Goal: Task Accomplishment & Management: Complete application form

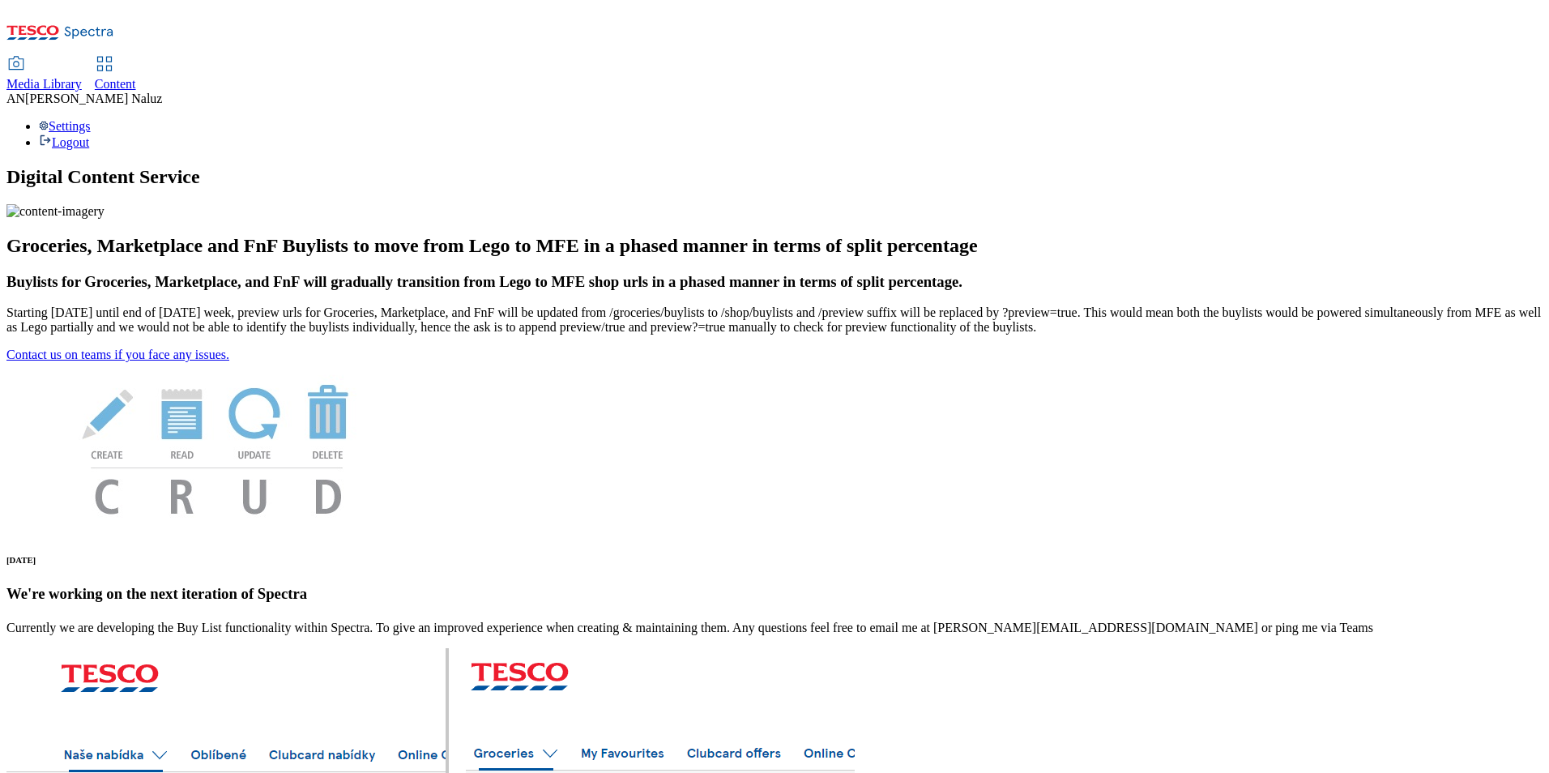
scroll to position [224, 0]
click at [136, 77] on span "Content" at bounding box center [115, 84] width 41 height 14
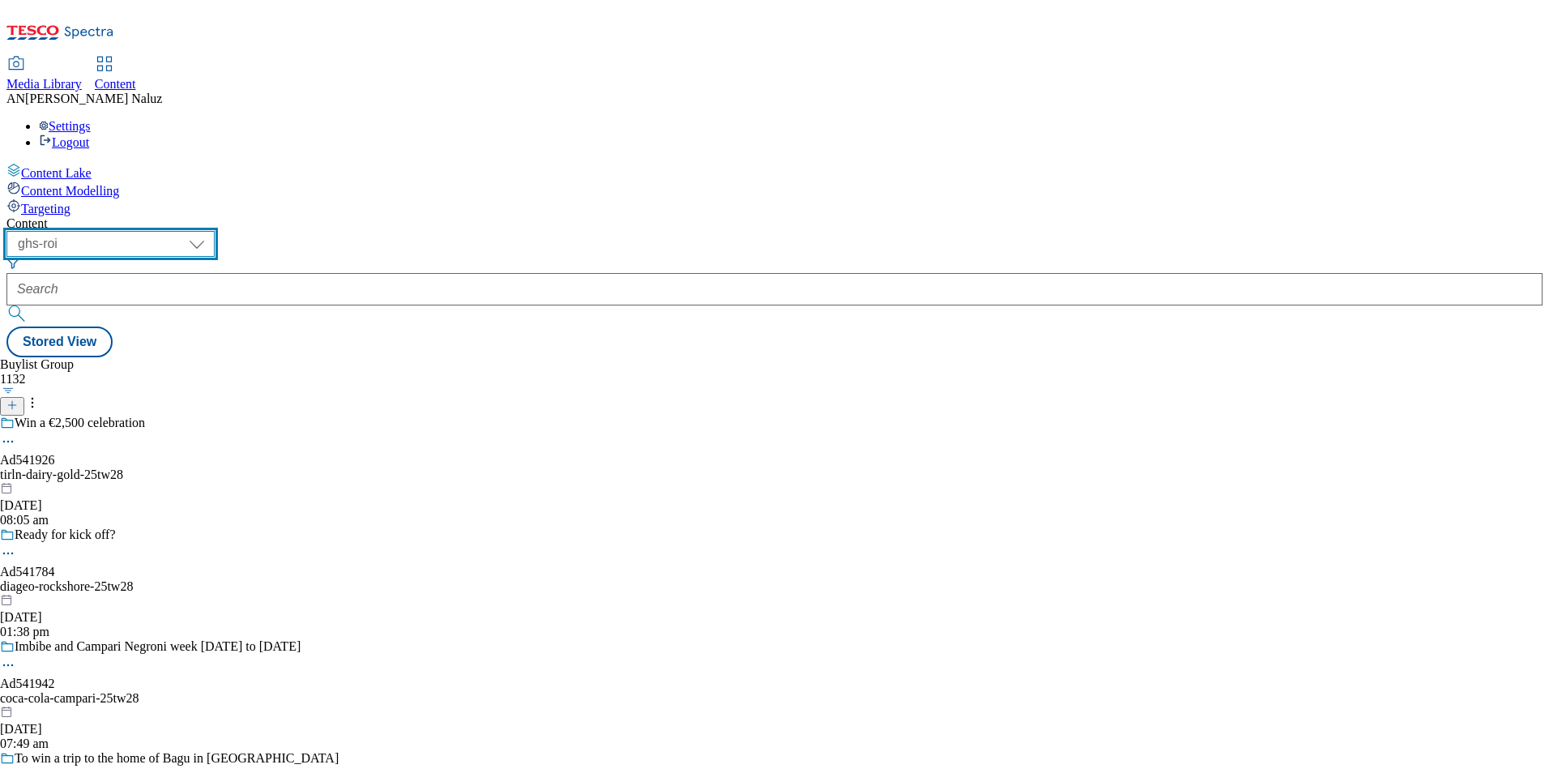
click at [215, 231] on select "ghs-roi ghs-uk" at bounding box center [110, 244] width 208 height 26
select select "ghs-uk"
click at [211, 231] on select "ghs-roi ghs-uk" at bounding box center [110, 244] width 208 height 26
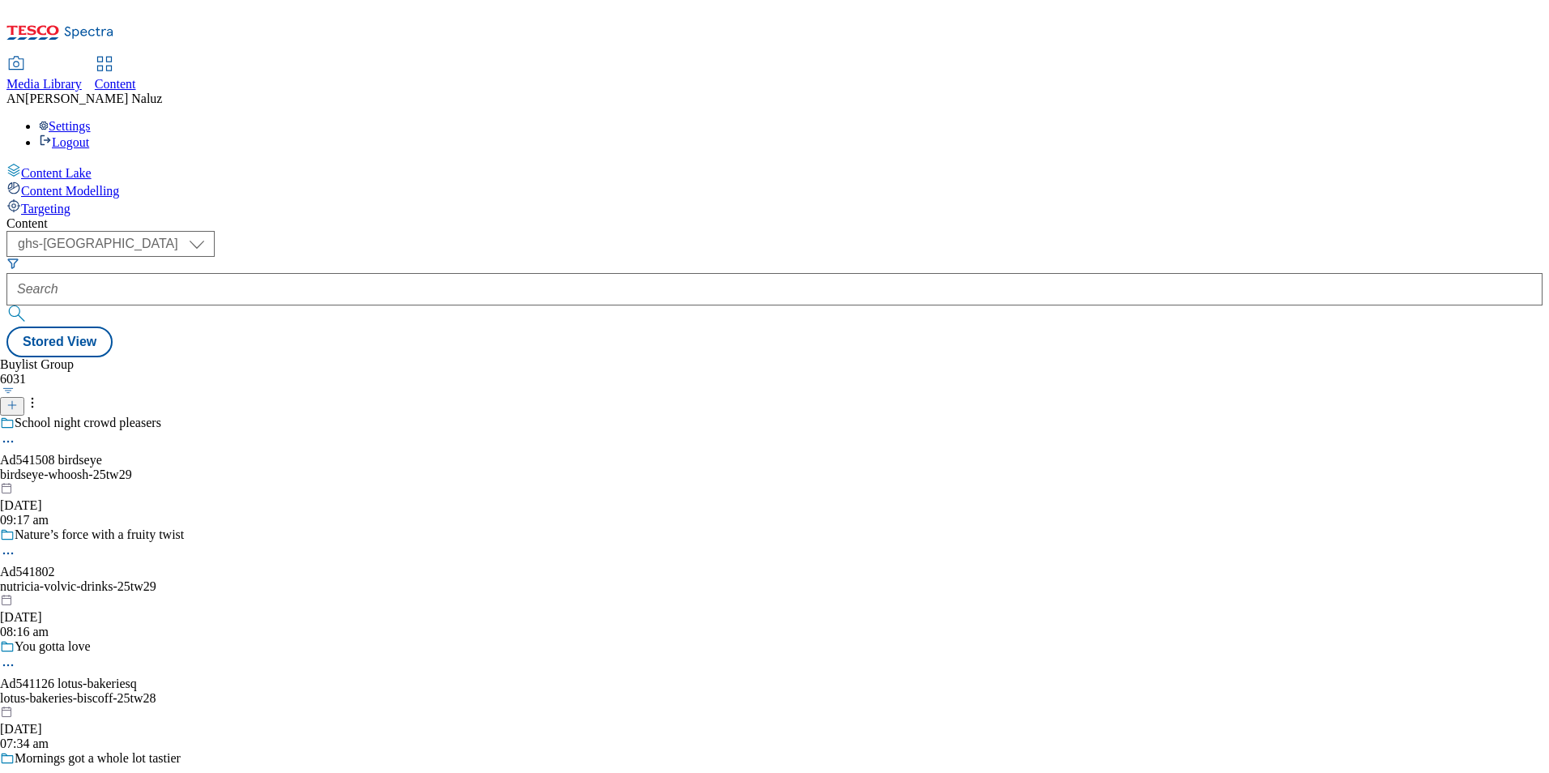
click at [1084, 231] on div "( optional ) ghs-roi ghs-uk ghs-uk Stored View" at bounding box center [774, 294] width 1536 height 126
click at [18, 399] on icon at bounding box center [11, 404] width 11 height 11
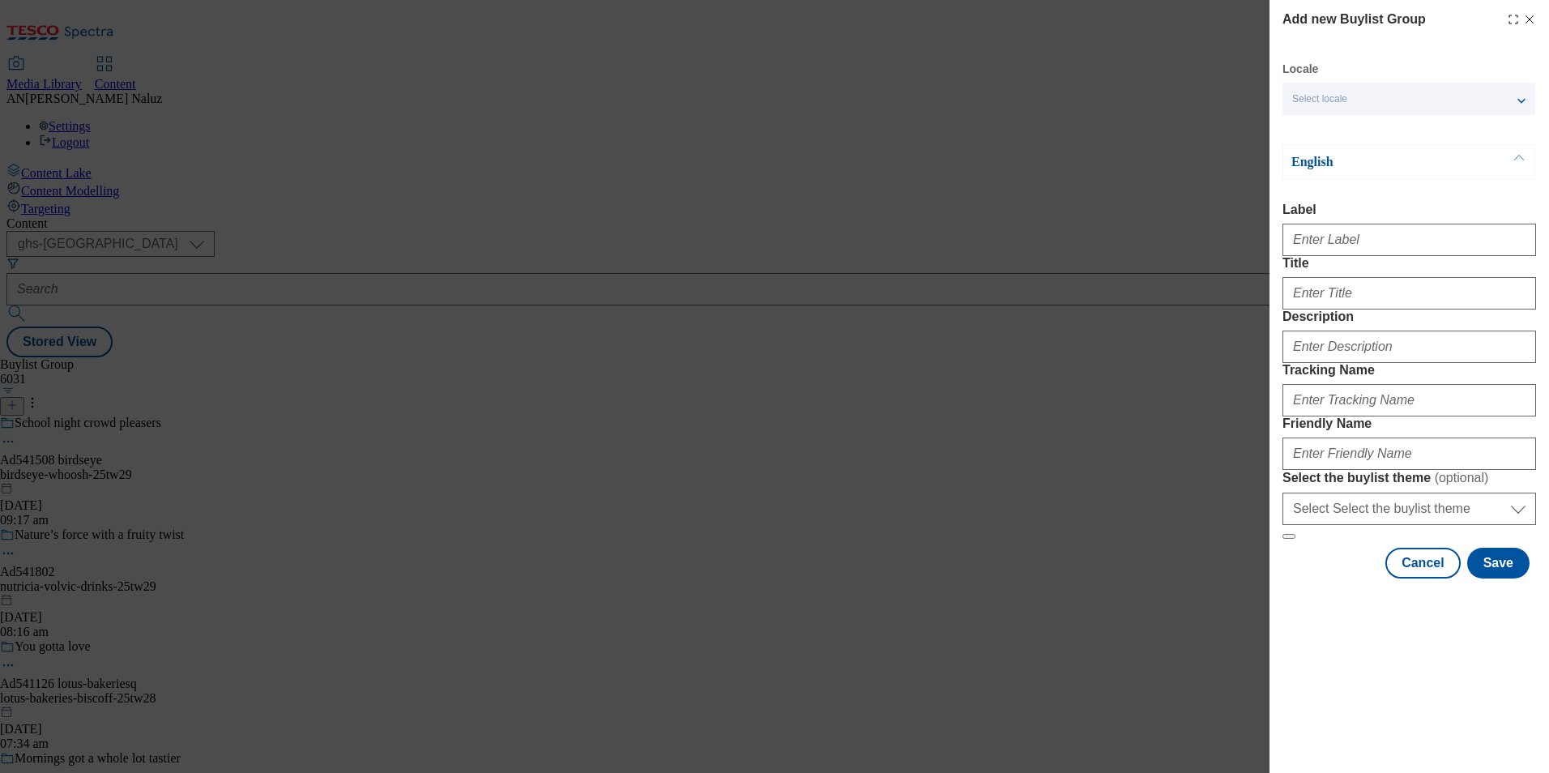
click at [1344, 108] on div "Select locale" at bounding box center [1408, 99] width 253 height 32
click at [1345, 108] on div "Select locale" at bounding box center [1408, 99] width 253 height 32
click at [1377, 247] on input "Label" at bounding box center [1409, 240] width 254 height 32
paste input "TUK010817"
type input "TUK010817"
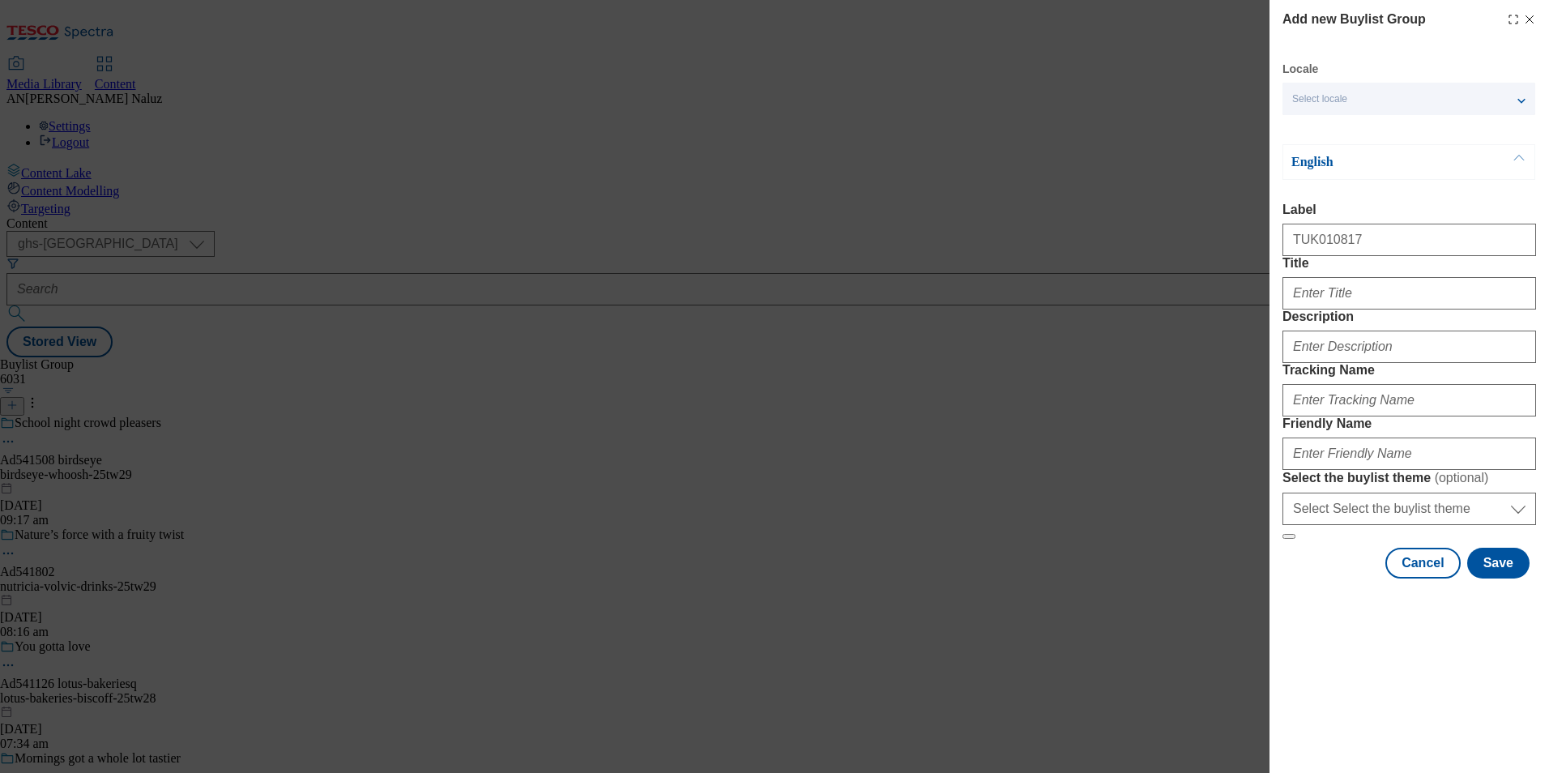
click at [1351, 271] on label "Title" at bounding box center [1409, 263] width 254 height 15
click at [1351, 290] on input "Title" at bounding box center [1409, 293] width 254 height 32
click at [1372, 309] on input "Title" at bounding box center [1409, 293] width 254 height 32
paste input "Discover Yakult"
type input "Discover Yakult"
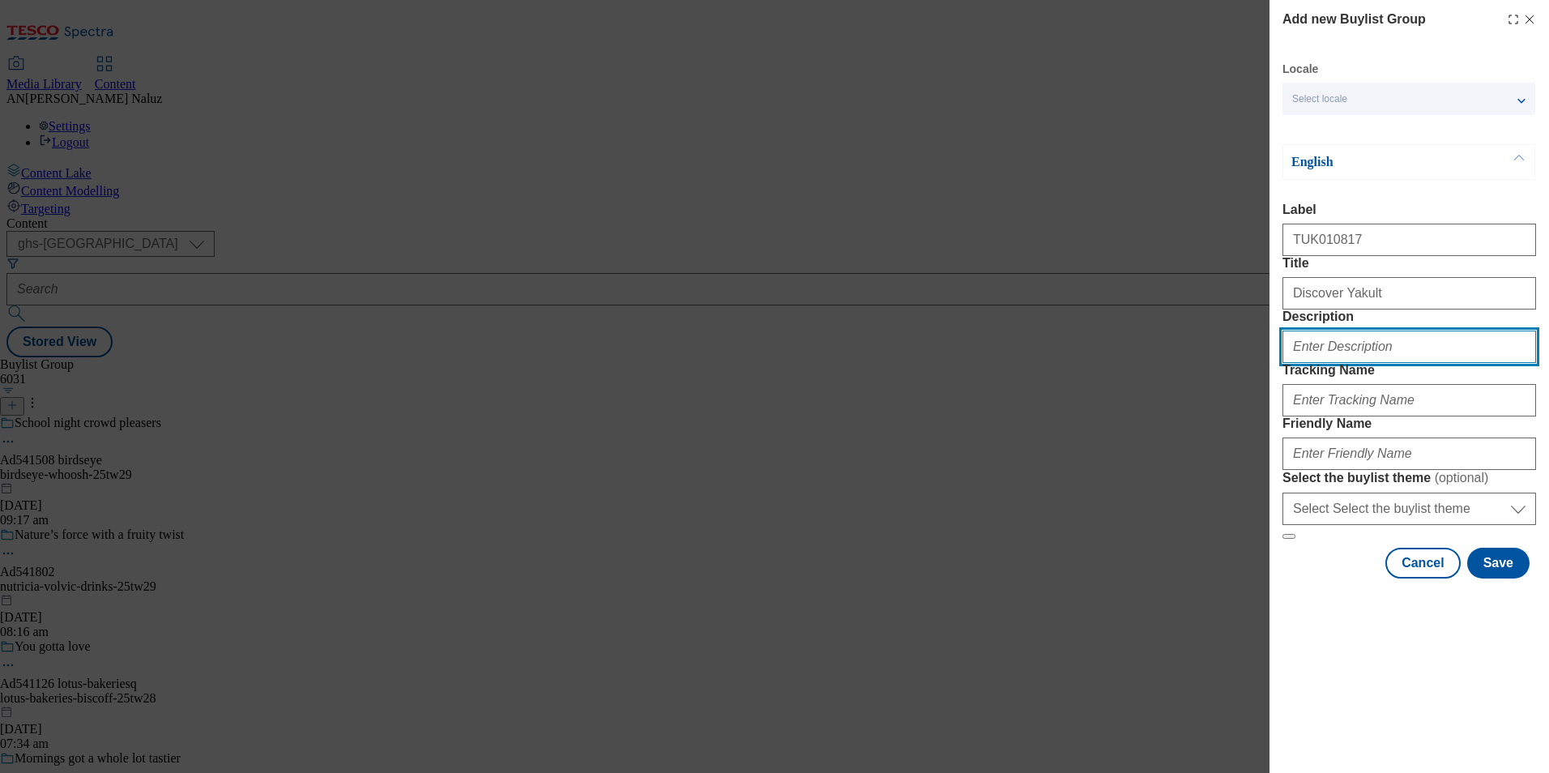
click at [1389, 363] on input "Description" at bounding box center [1409, 347] width 254 height 32
click at [1313, 363] on input "Description" at bounding box center [1409, 347] width 254 height 32
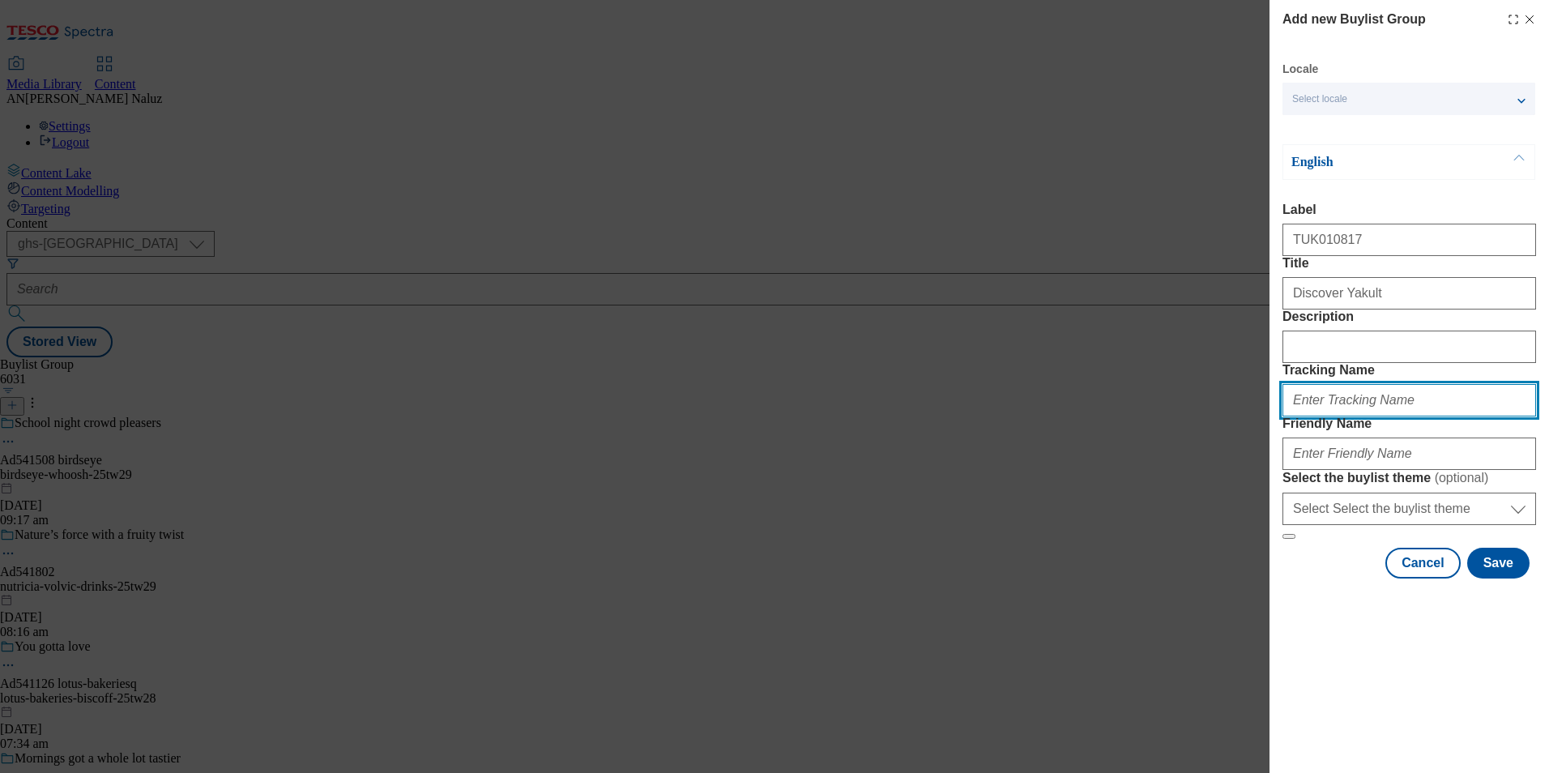
click at [1351, 416] on input "Tracking Name" at bounding box center [1409, 400] width 254 height 32
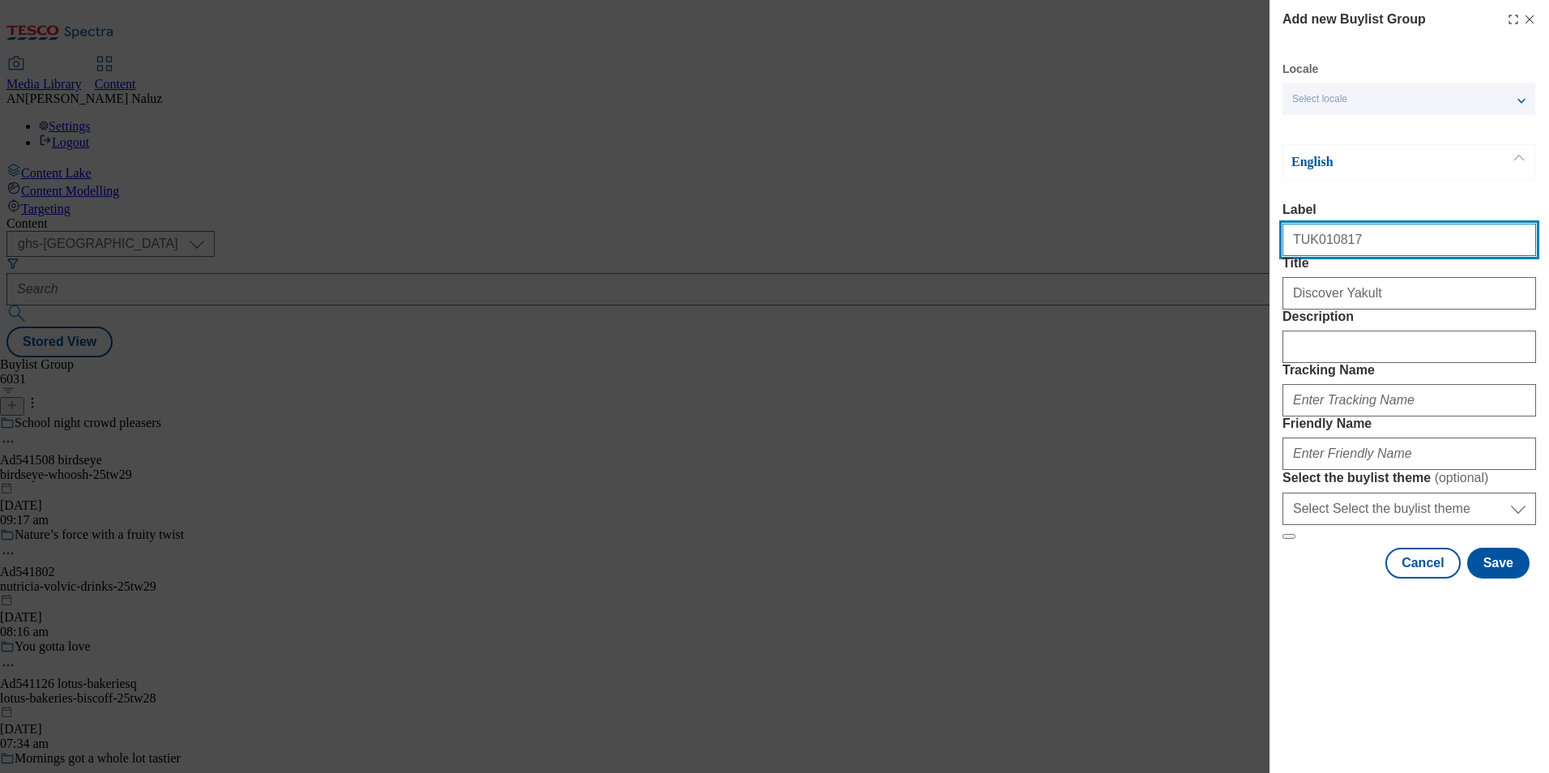
click at [1357, 246] on input "TUK010817" at bounding box center [1409, 240] width 254 height 32
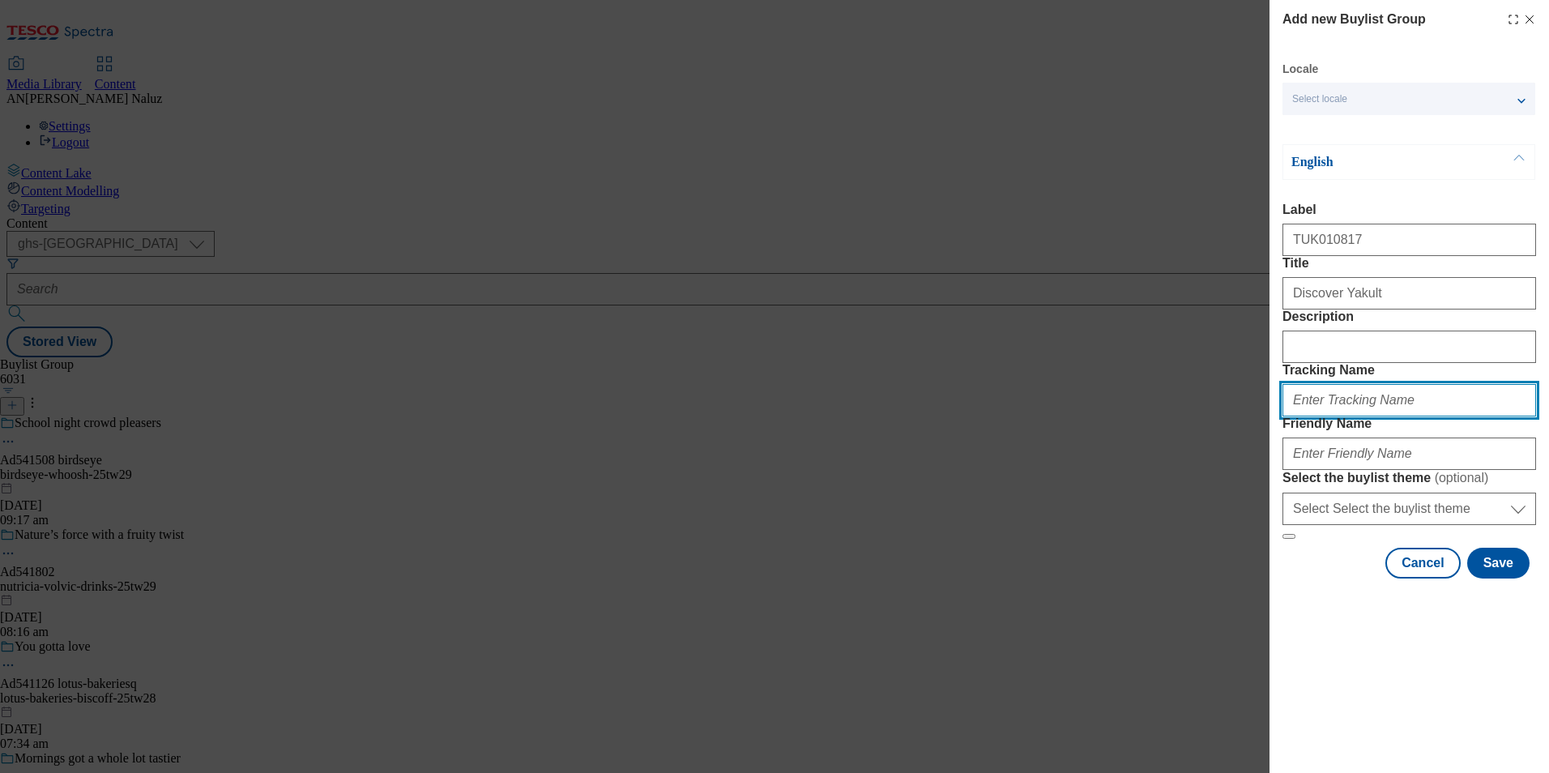
click at [1360, 416] on input "Tracking Name" at bounding box center [1409, 400] width 254 height 32
paste input "TUK010817"
click at [1286, 416] on input "TUK010817" at bounding box center [1409, 400] width 254 height 32
click at [1372, 416] on input "DH_TUK010817" at bounding box center [1409, 400] width 254 height 32
type input "DH_TUK010817"
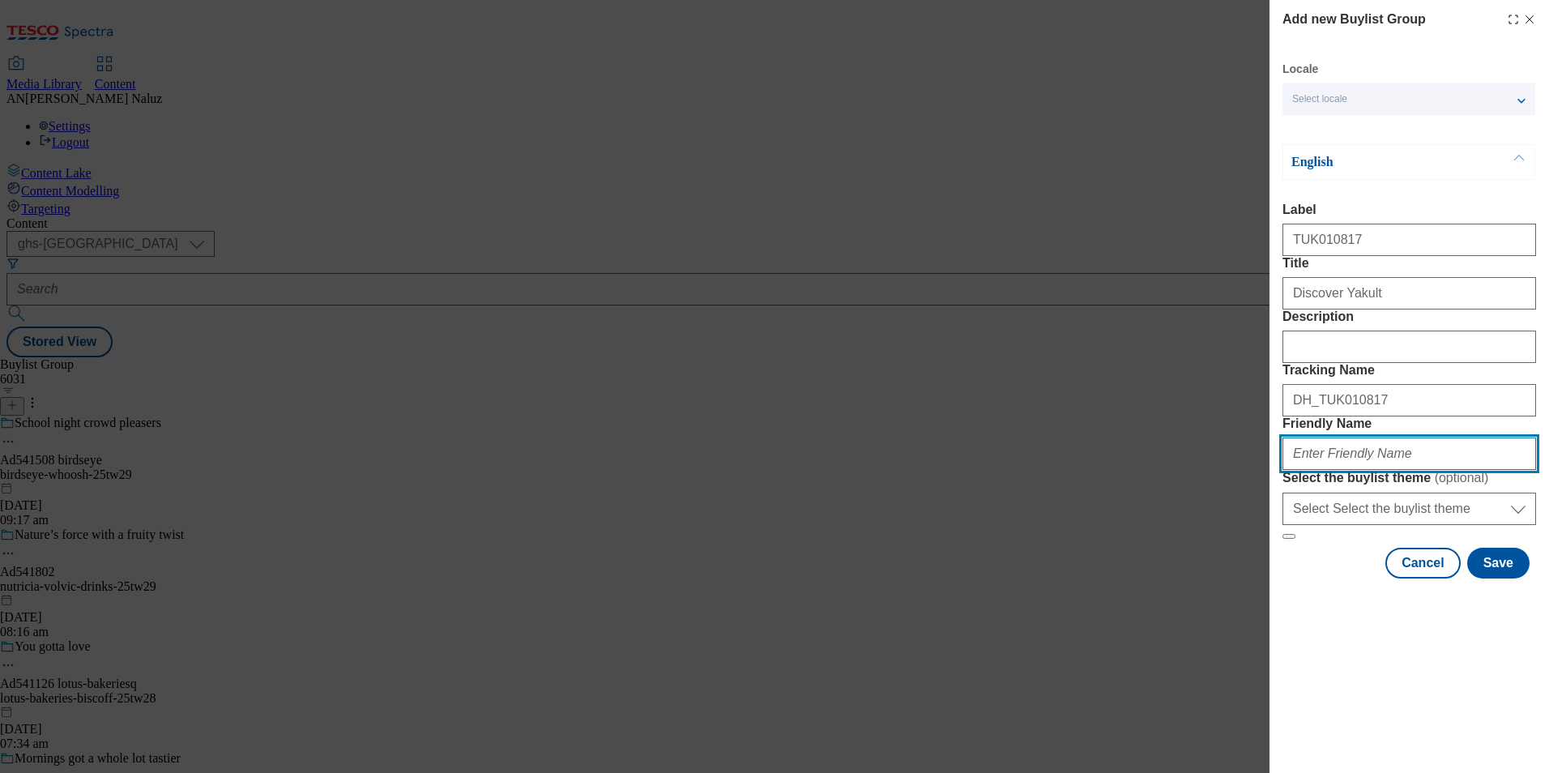
click at [1357, 470] on input "Friendly Name" at bounding box center [1409, 453] width 254 height 32
click at [1323, 470] on input "Yakult-TW28" at bounding box center [1409, 453] width 254 height 32
click at [1336, 470] on input "Yakult-TW28" at bounding box center [1409, 453] width 254 height 32
click at [1295, 470] on input "Yakult-tw28" at bounding box center [1409, 453] width 254 height 32
click at [1445, 470] on input "yakult-tw28" at bounding box center [1409, 453] width 254 height 32
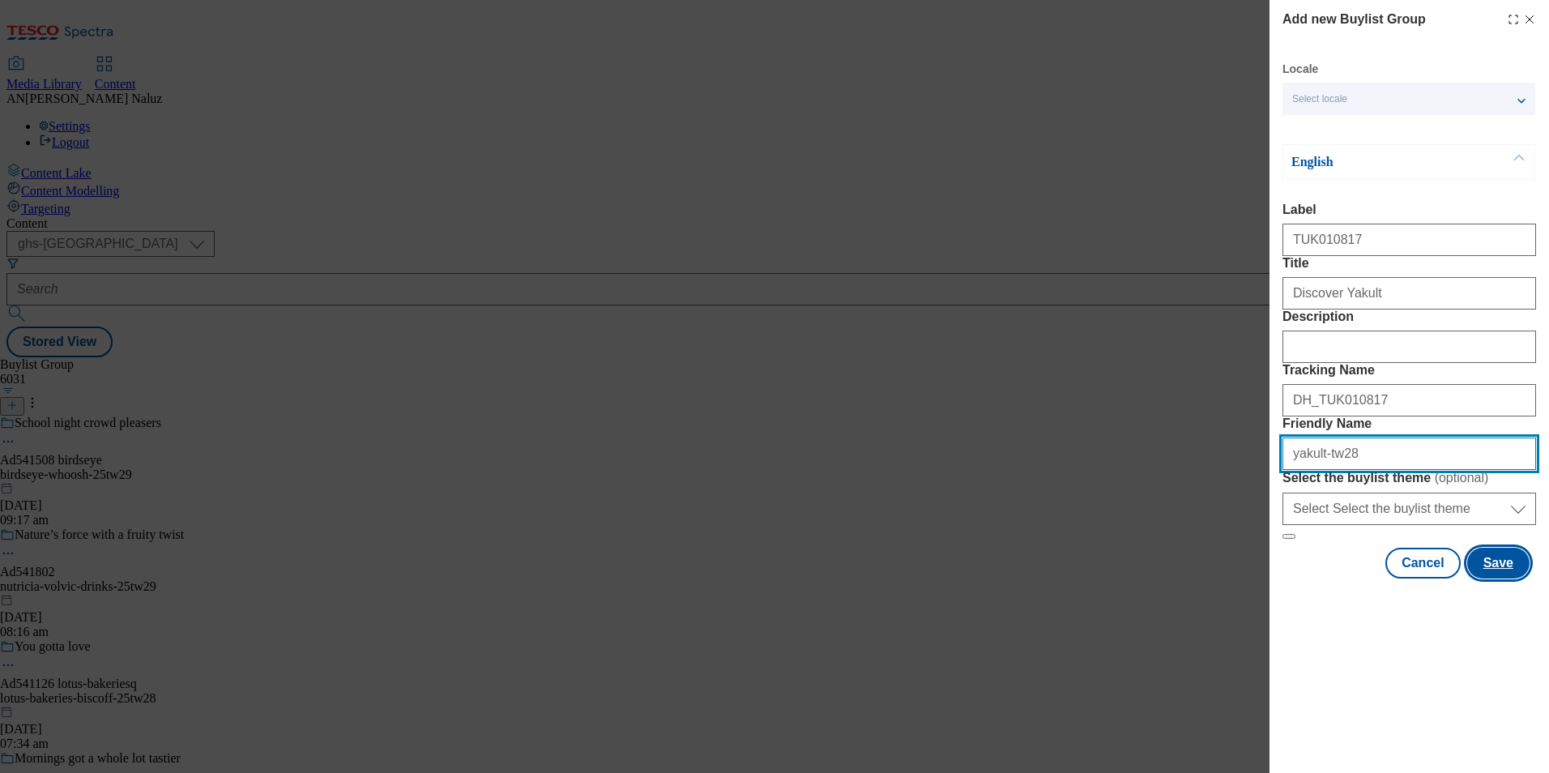
type input "yakult-tw28"
click at [1502, 578] on button "Save" at bounding box center [1498, 563] width 62 height 31
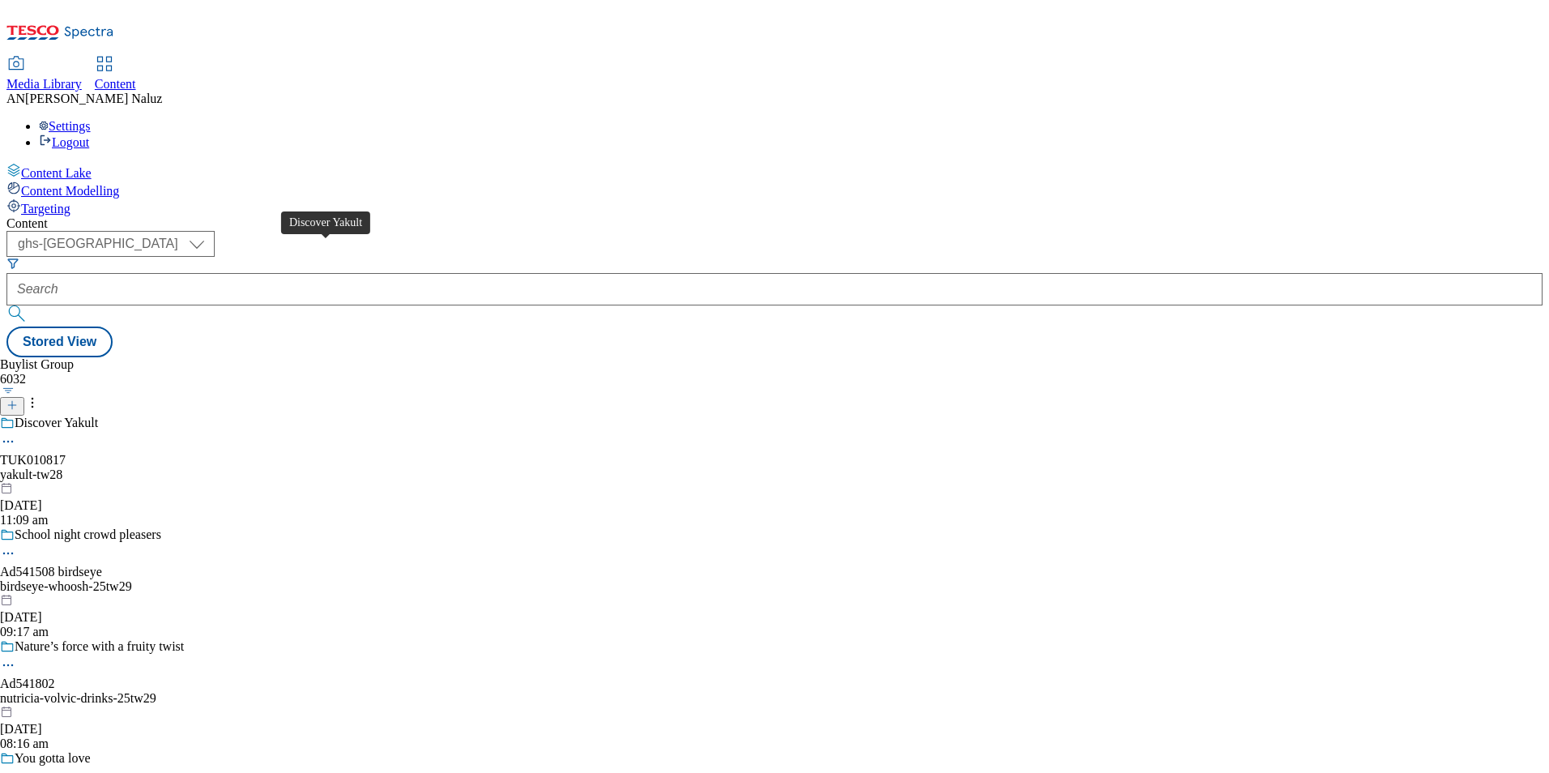
click at [98, 416] on div "Discover Yakult" at bounding box center [56, 423] width 83 height 15
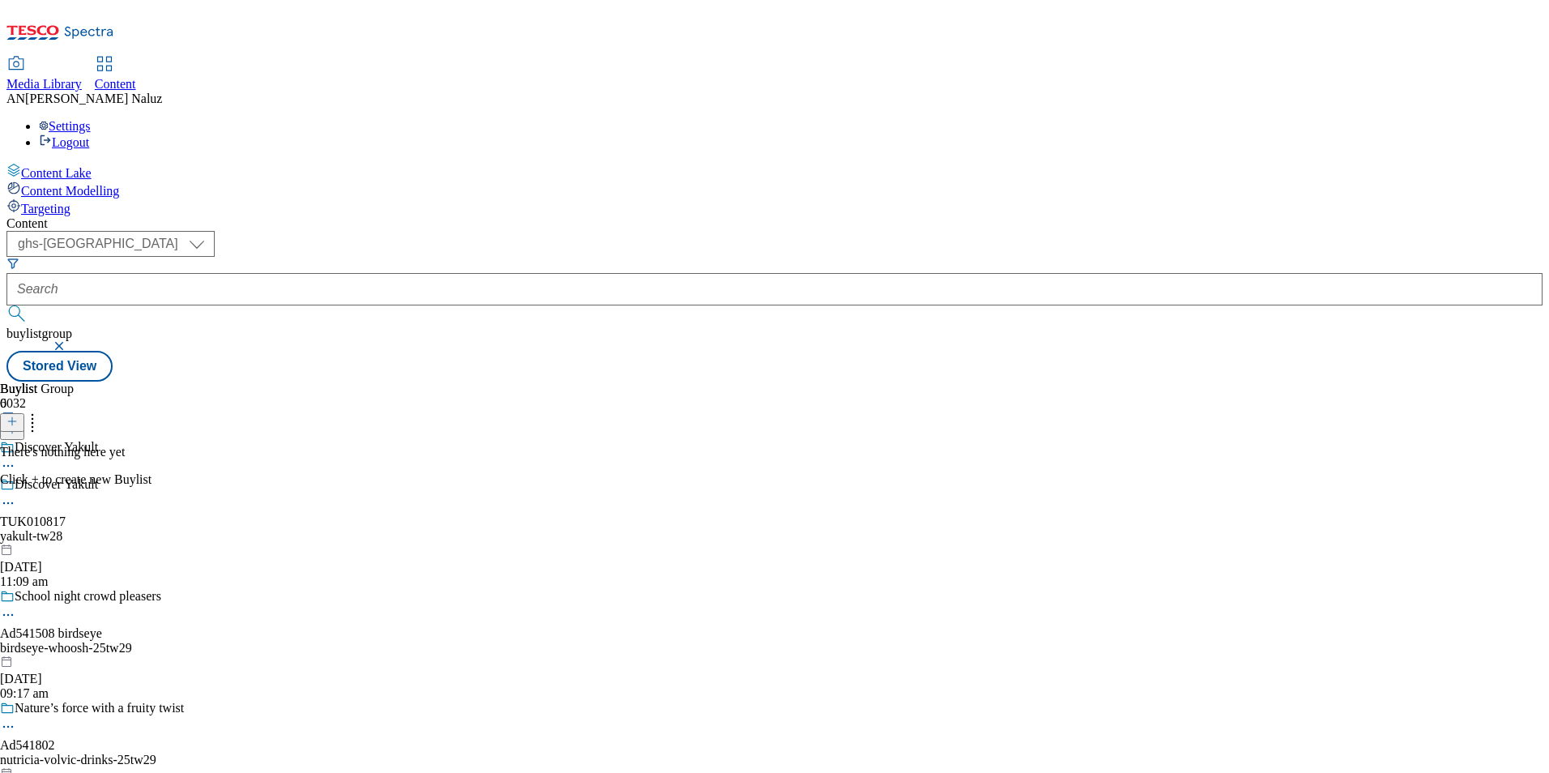
click at [18, 416] on icon at bounding box center [11, 421] width 11 height 11
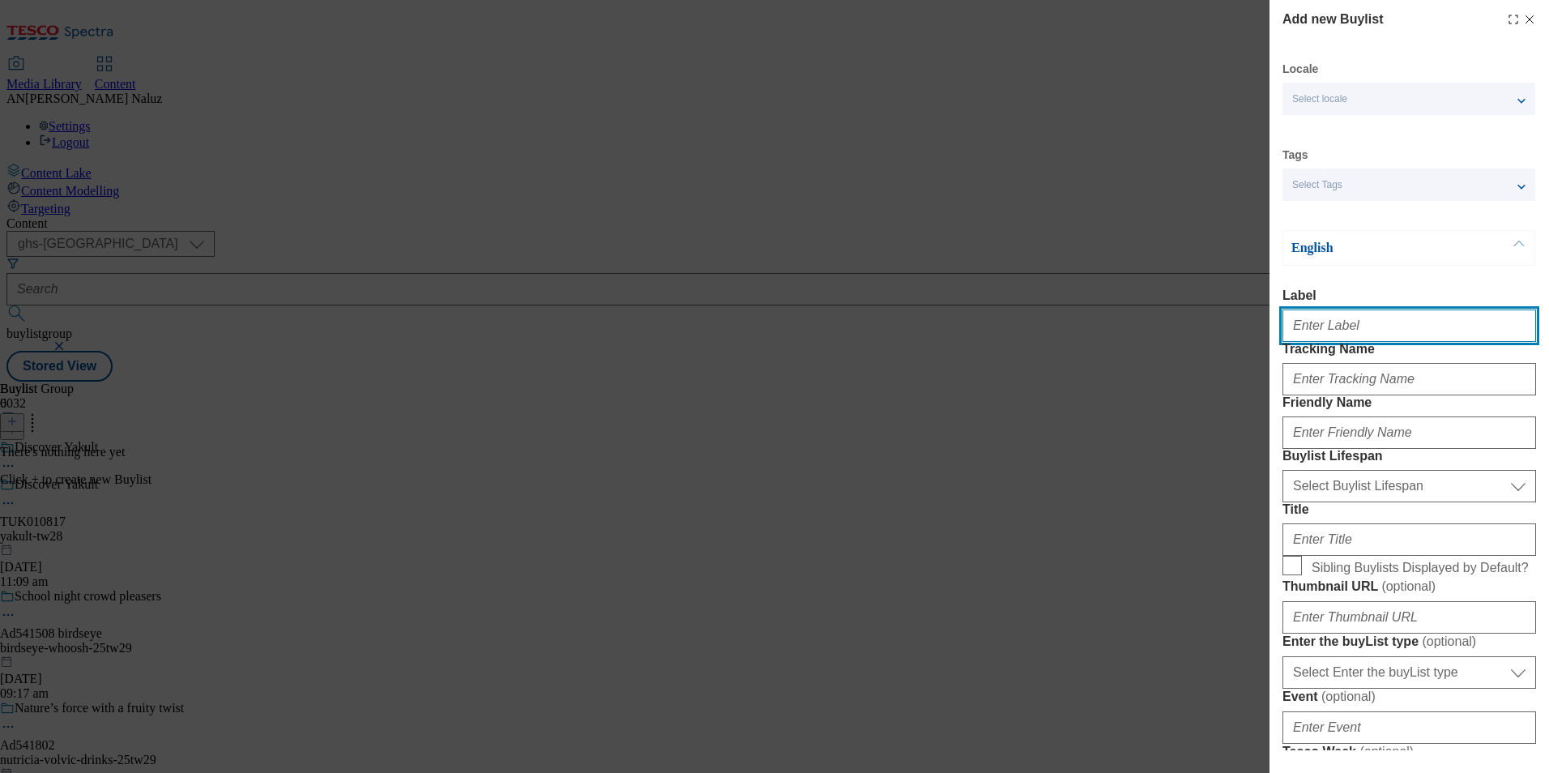
click at [1386, 325] on input "Label" at bounding box center [1409, 325] width 254 height 32
type input "TUK010817"
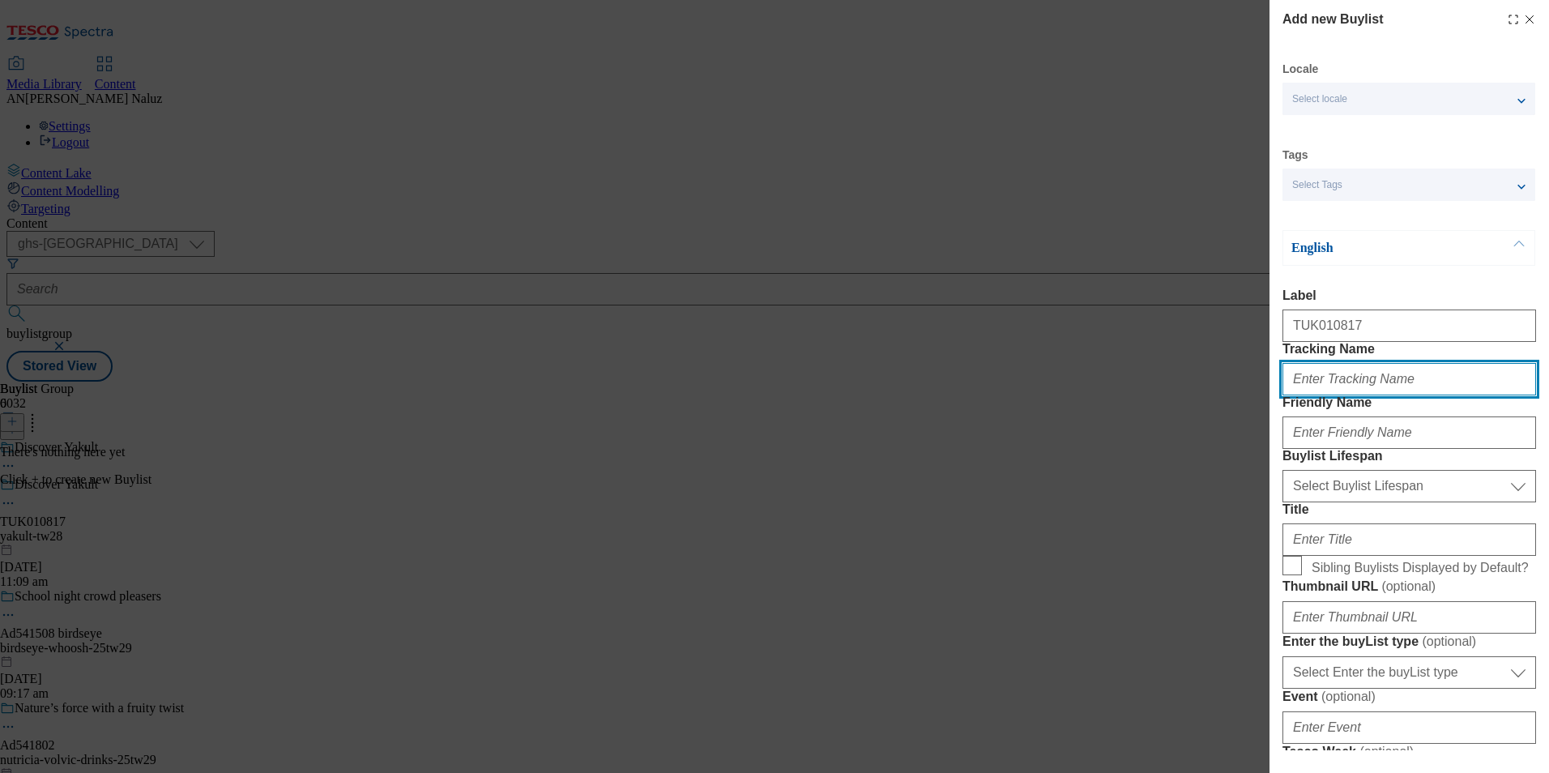
click at [1384, 395] on input "Tracking Name" at bounding box center [1409, 379] width 254 height 32
type input "DH_TUK010817"
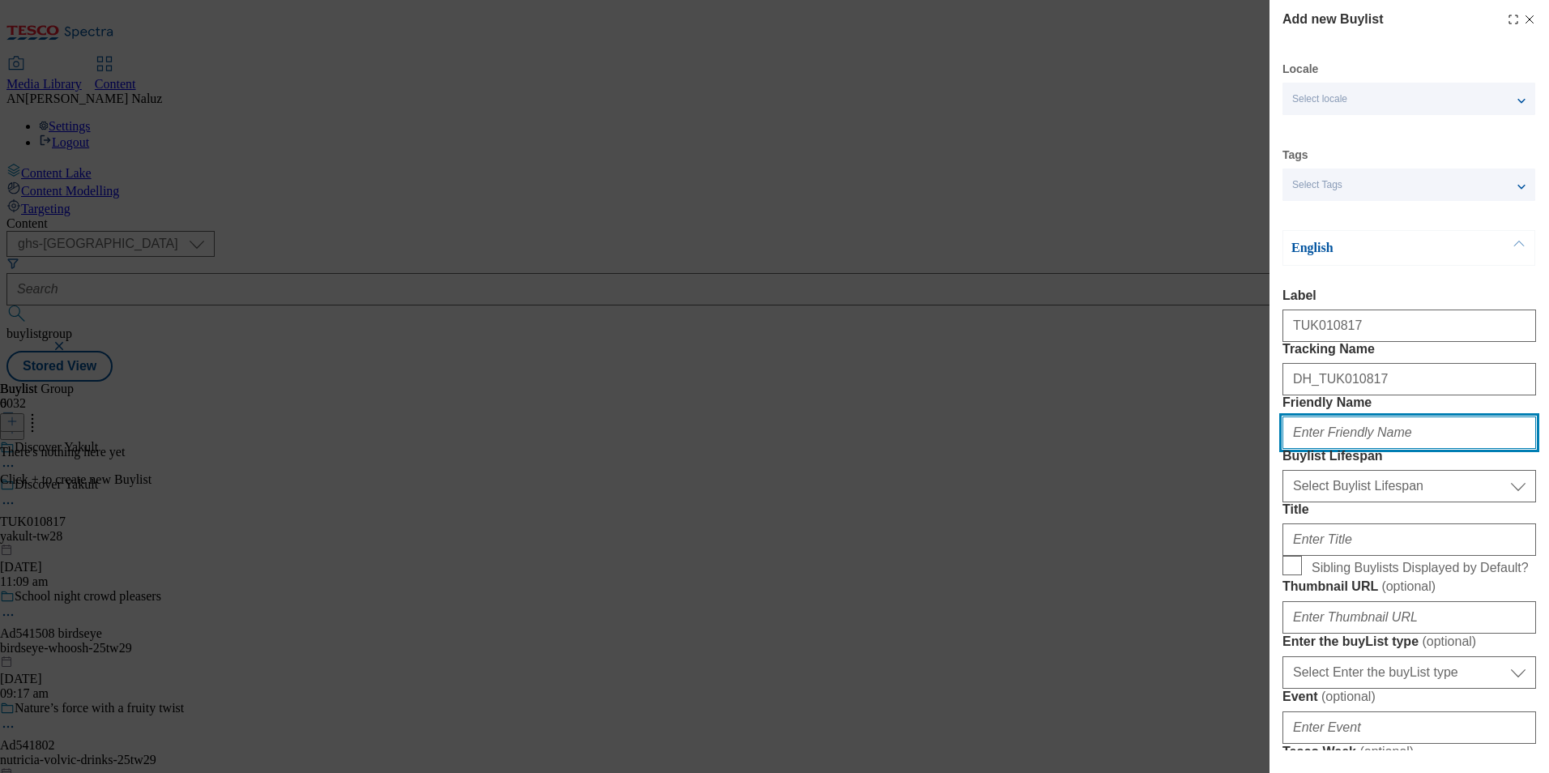
click at [1391, 449] on input "Friendly Name" at bounding box center [1409, 432] width 254 height 32
type input "yakult-tw28"
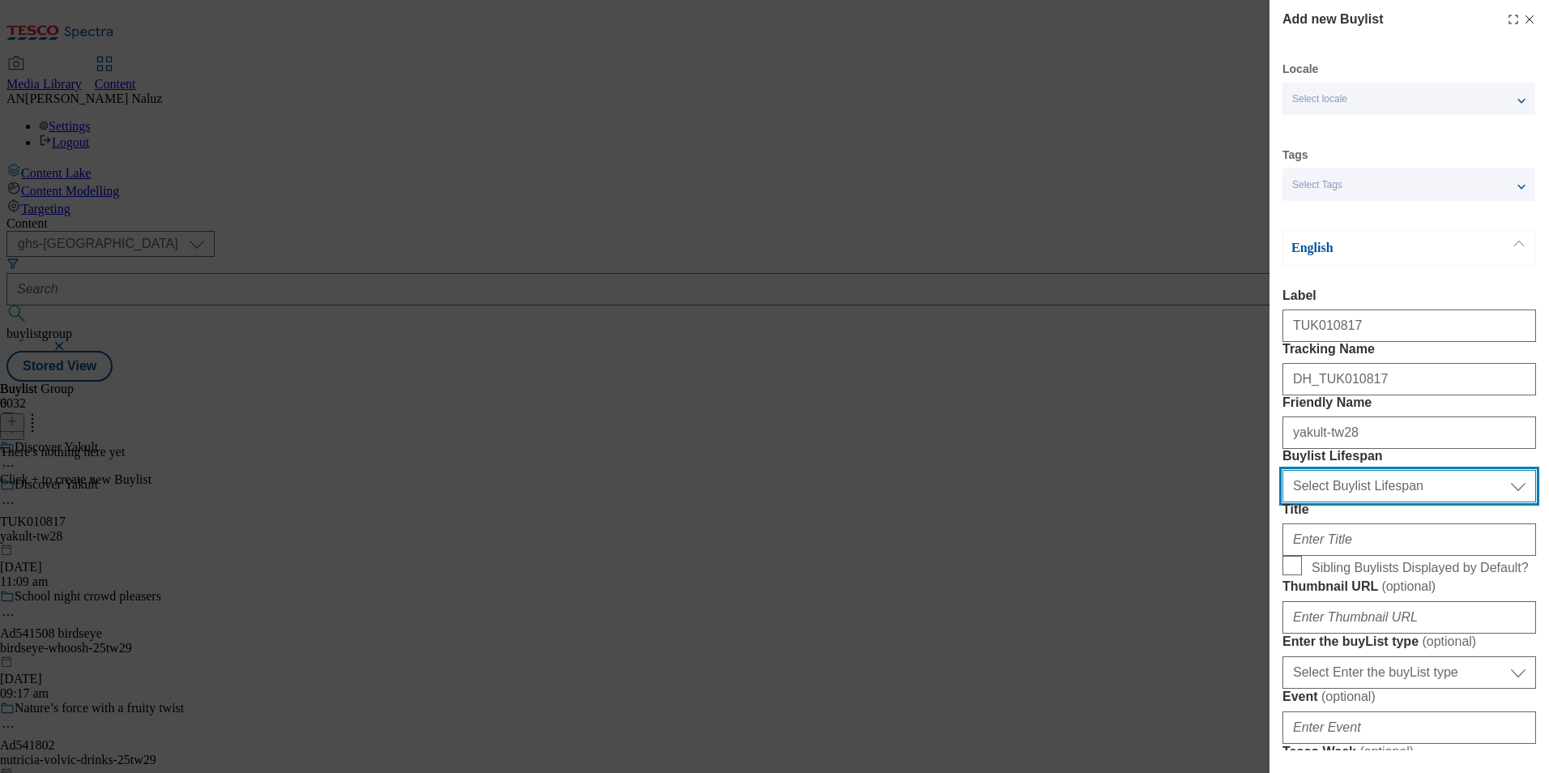
click at [1433, 502] on select "Select Buylist Lifespan evergreen seasonal tactical" at bounding box center [1409, 486] width 254 height 32
click at [1434, 502] on select "Select Buylist Lifespan evergreen seasonal tactical" at bounding box center [1409, 486] width 254 height 32
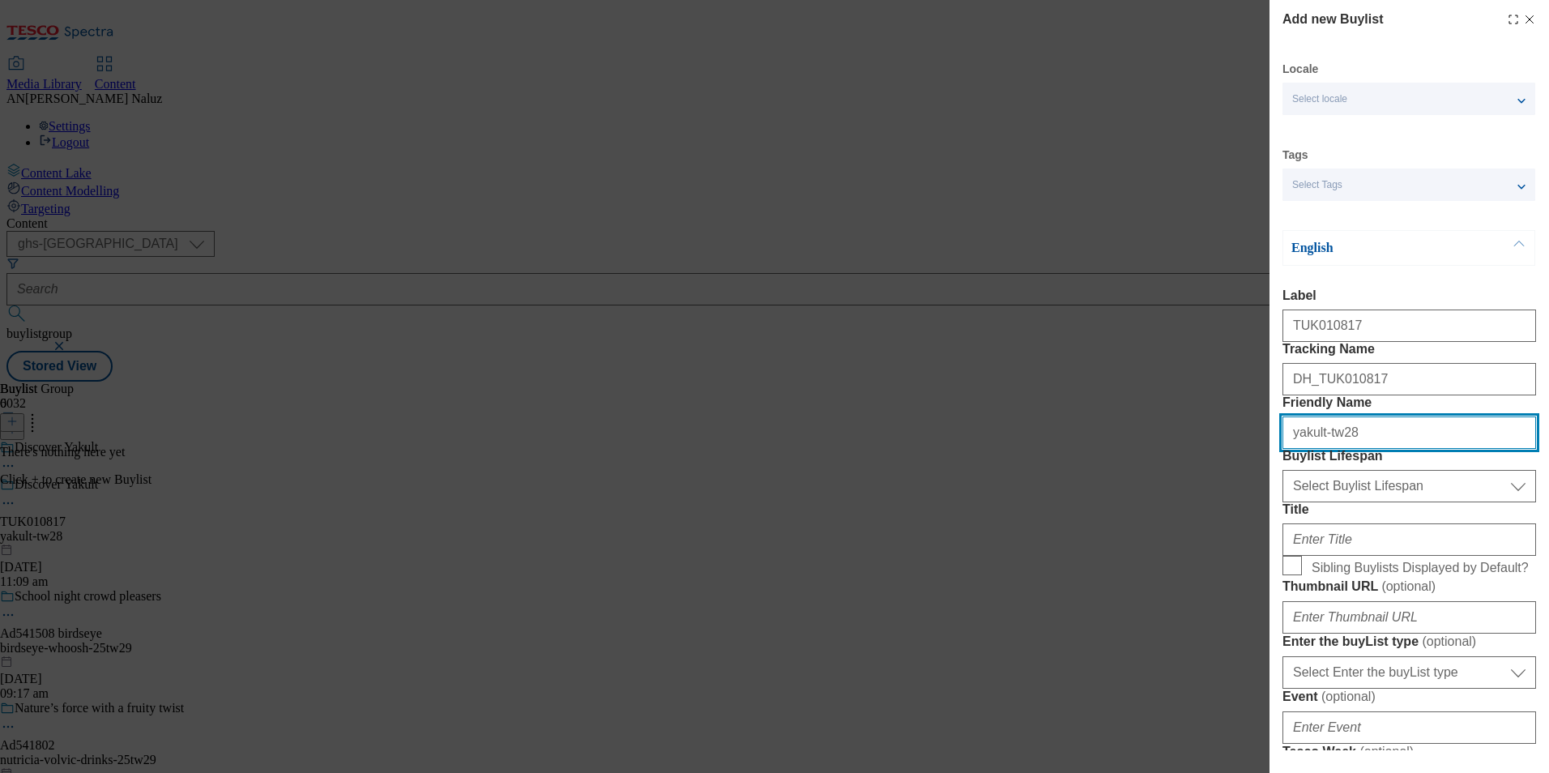
click at [1361, 449] on input "yakult-tw28" at bounding box center [1409, 432] width 254 height 32
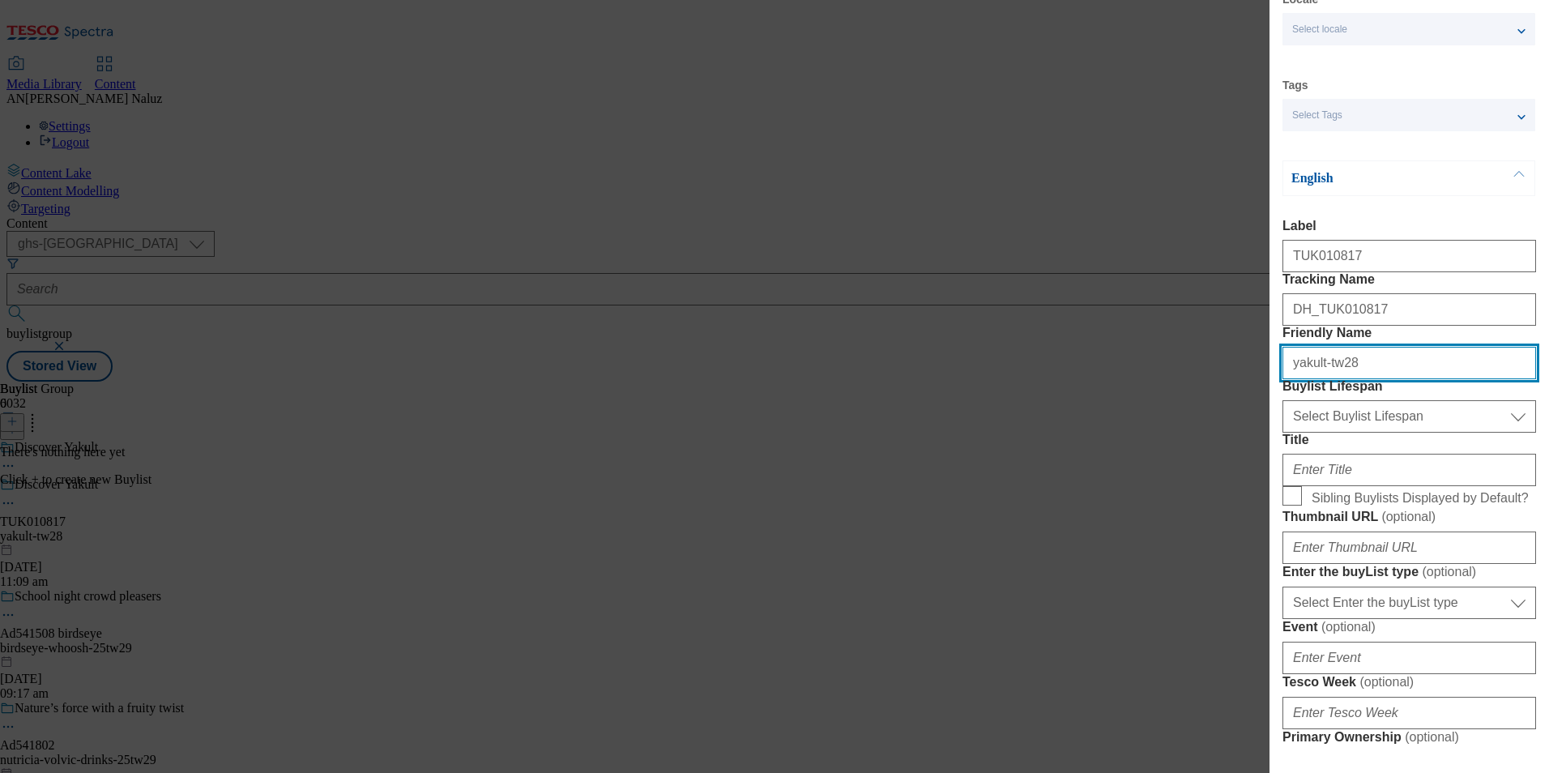
scroll to position [162, 0]
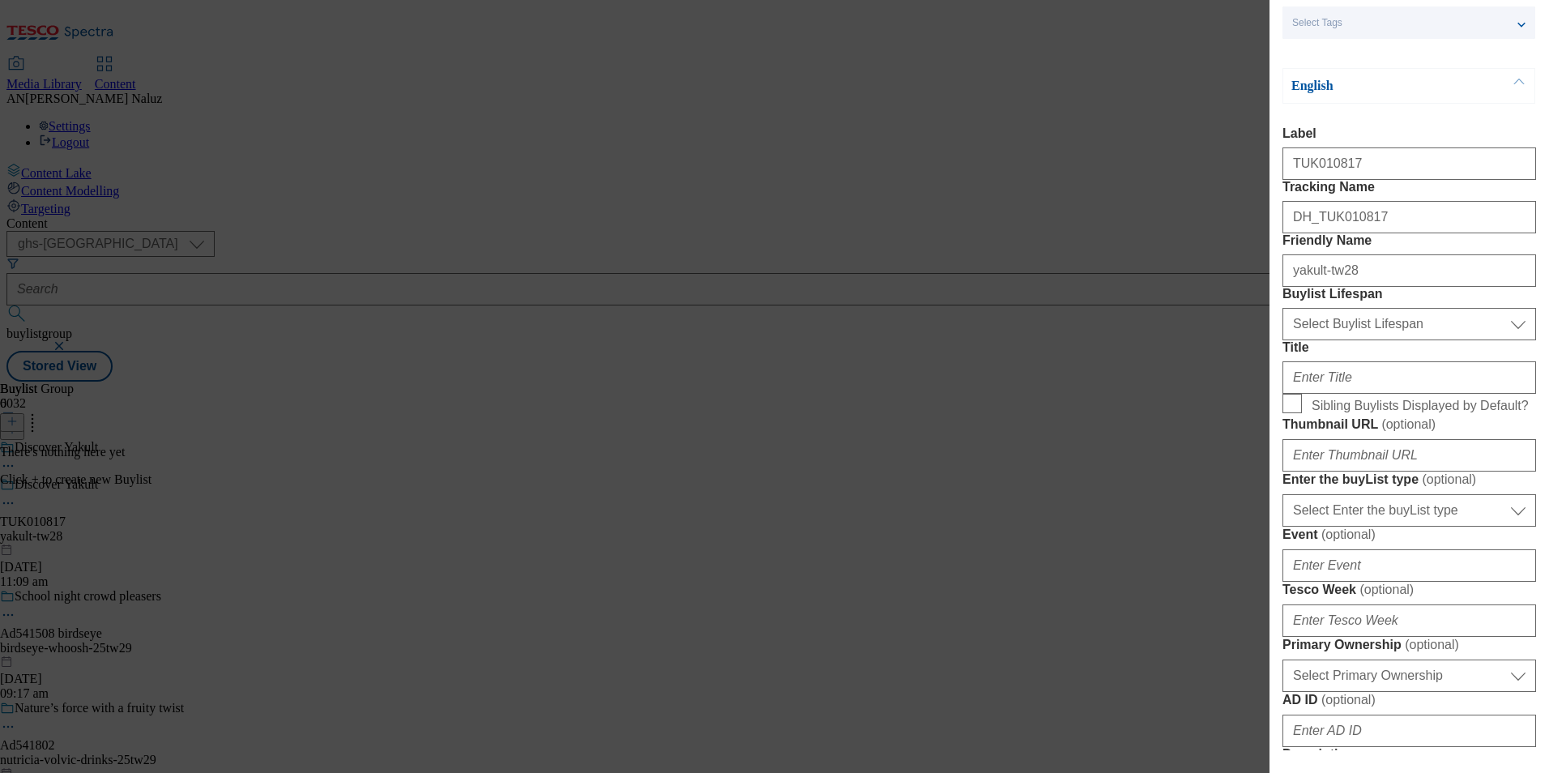
click at [1356, 340] on div "Buylist Lifespan Select Buylist Lifespan evergreen seasonal tactical Select Buy…" at bounding box center [1409, 313] width 254 height 53
click at [1359, 340] on select "Select Buylist Lifespan evergreen seasonal tactical" at bounding box center [1409, 324] width 254 height 32
select select "evergreen"
click at [1282, 340] on select "Select Buylist Lifespan evergreen seasonal tactical" at bounding box center [1409, 324] width 254 height 32
click at [1353, 394] on input "Title" at bounding box center [1409, 377] width 254 height 32
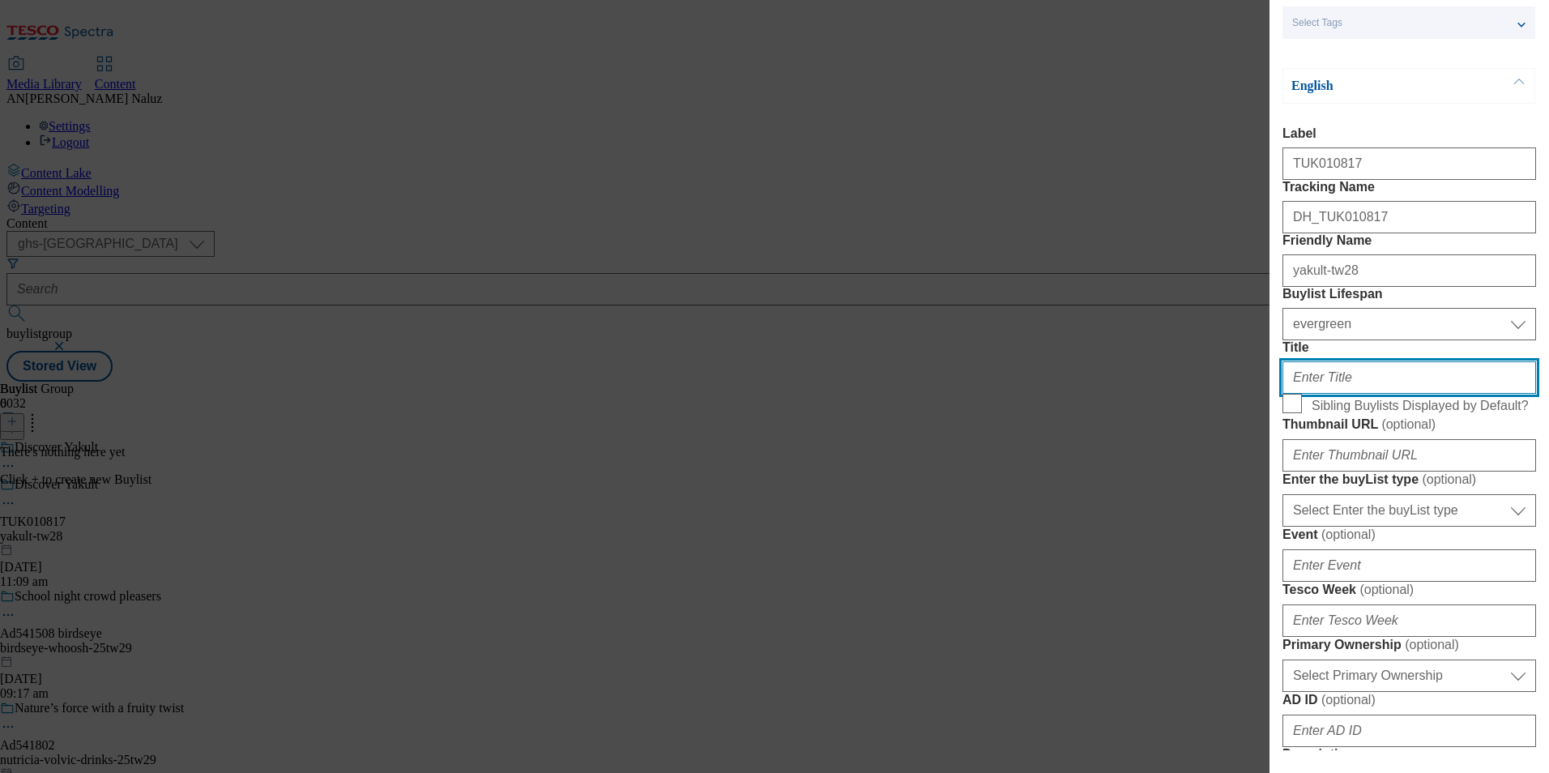
type input "Discover Yakult"
click at [1378, 394] on input "Discover Yakult" at bounding box center [1409, 377] width 254 height 32
click at [1341, 394] on input "Title" at bounding box center [1409, 377] width 254 height 32
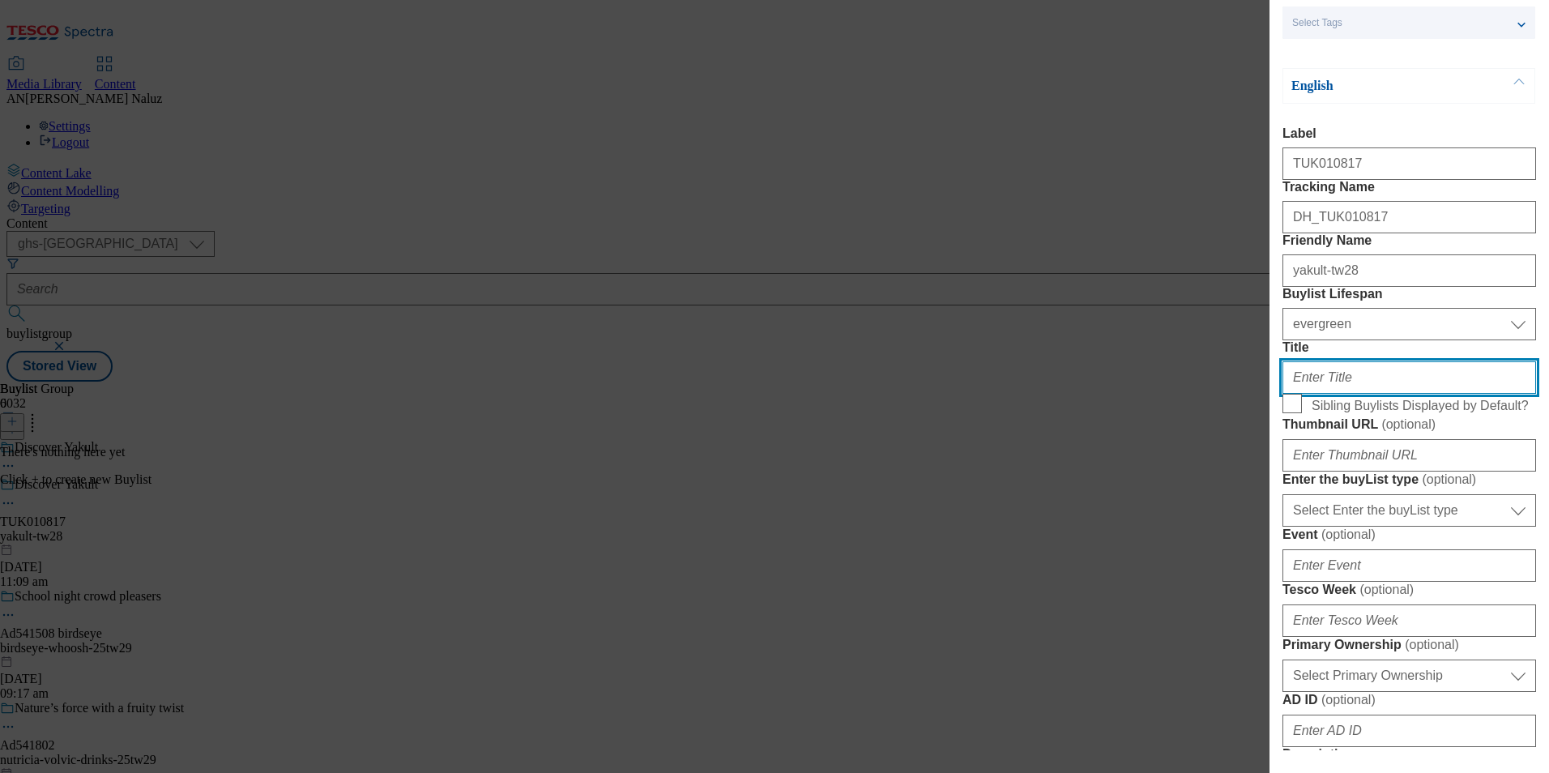
paste input "Packed with billions of friendly bacteria to increase the bacteria in the gut."
drag, startPoint x: 1406, startPoint y: 489, endPoint x: 1180, endPoint y: 474, distance: 225.7
click at [1180, 474] on div "Add new Buylist Locale Select locale English Welsh Tags Select Tags fnf marketp…" at bounding box center [774, 386] width 1549 height 773
click at [1354, 394] on input "Packed with billions of friendly bacteria to increase the bacteria in the gut." at bounding box center [1409, 377] width 254 height 32
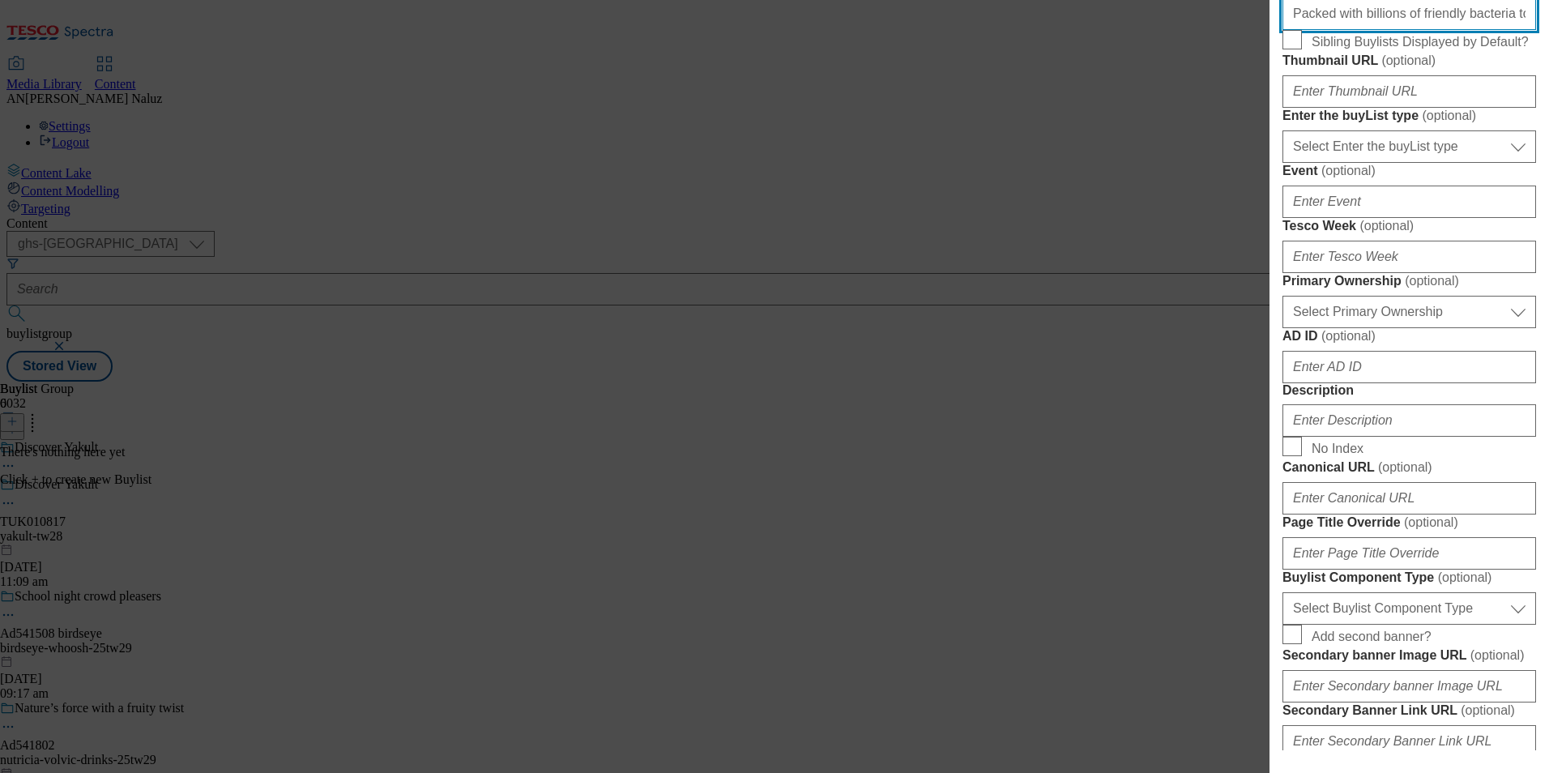
scroll to position [567, 0]
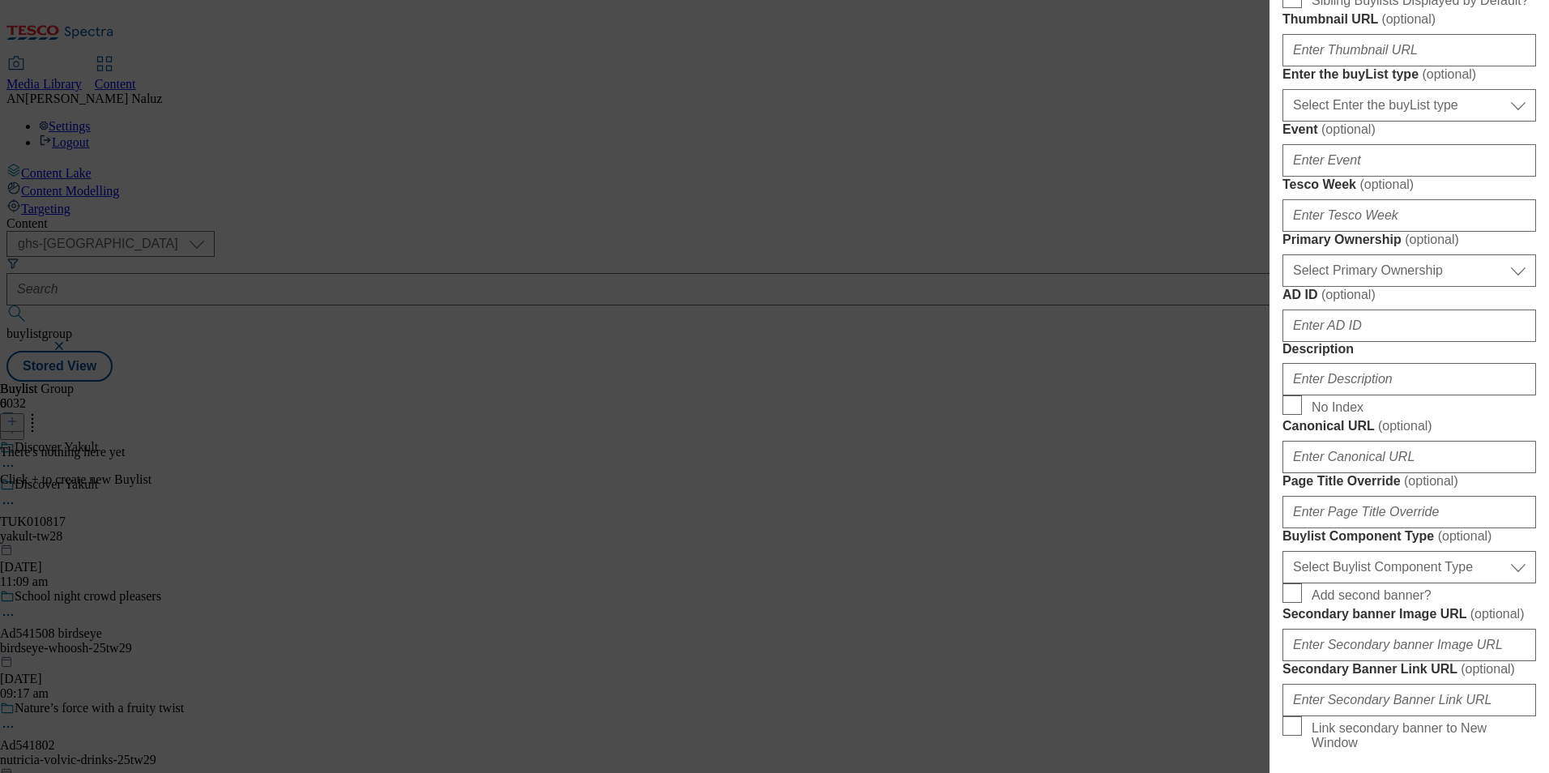
type input "Packed with billions of friendly bacteria to increase the bacteria in the gut."
click at [1382, 232] on input "Tesco Week ( optional )" at bounding box center [1409, 215] width 254 height 32
type input "t"
type input "29"
click at [1368, 287] on select "Select Primary Ownership tesco dunnhumby" at bounding box center [1409, 270] width 254 height 32
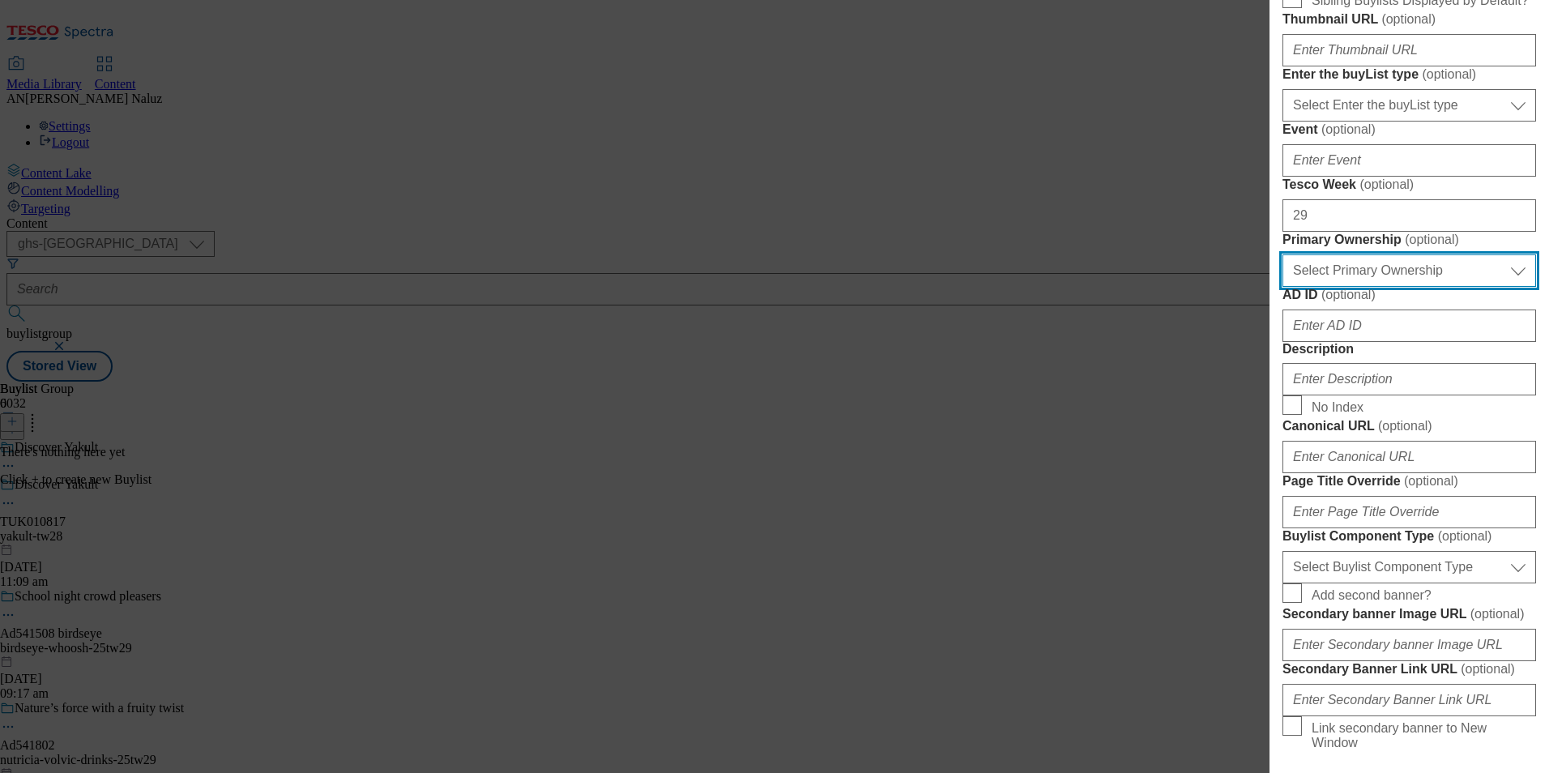
select select "dunnhumby"
click at [1282, 287] on select "Select Primary Ownership tesco dunnhumby" at bounding box center [1409, 270] width 254 height 32
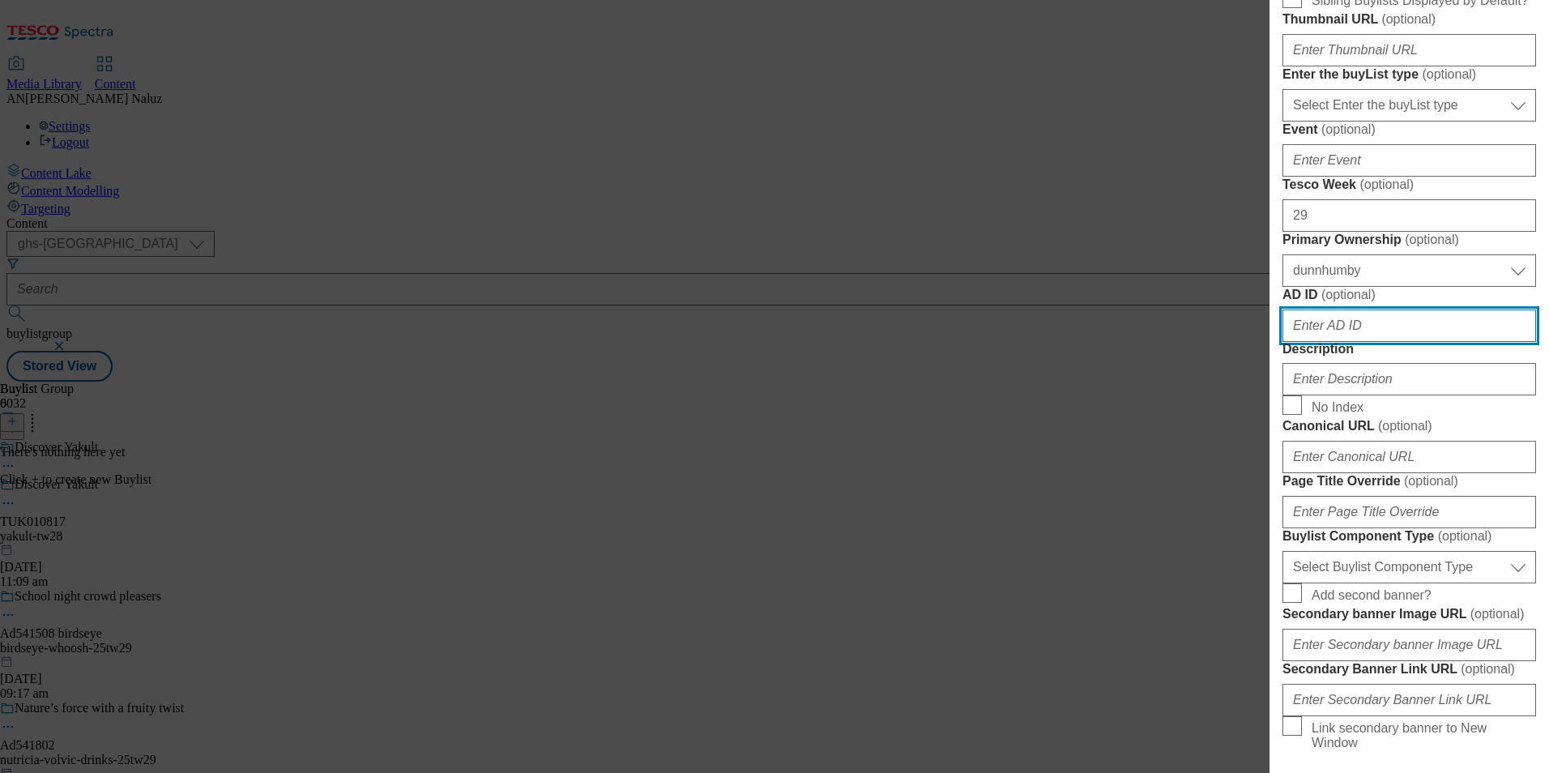
click at [1367, 342] on input "AD ID ( optional )" at bounding box center [1409, 325] width 254 height 32
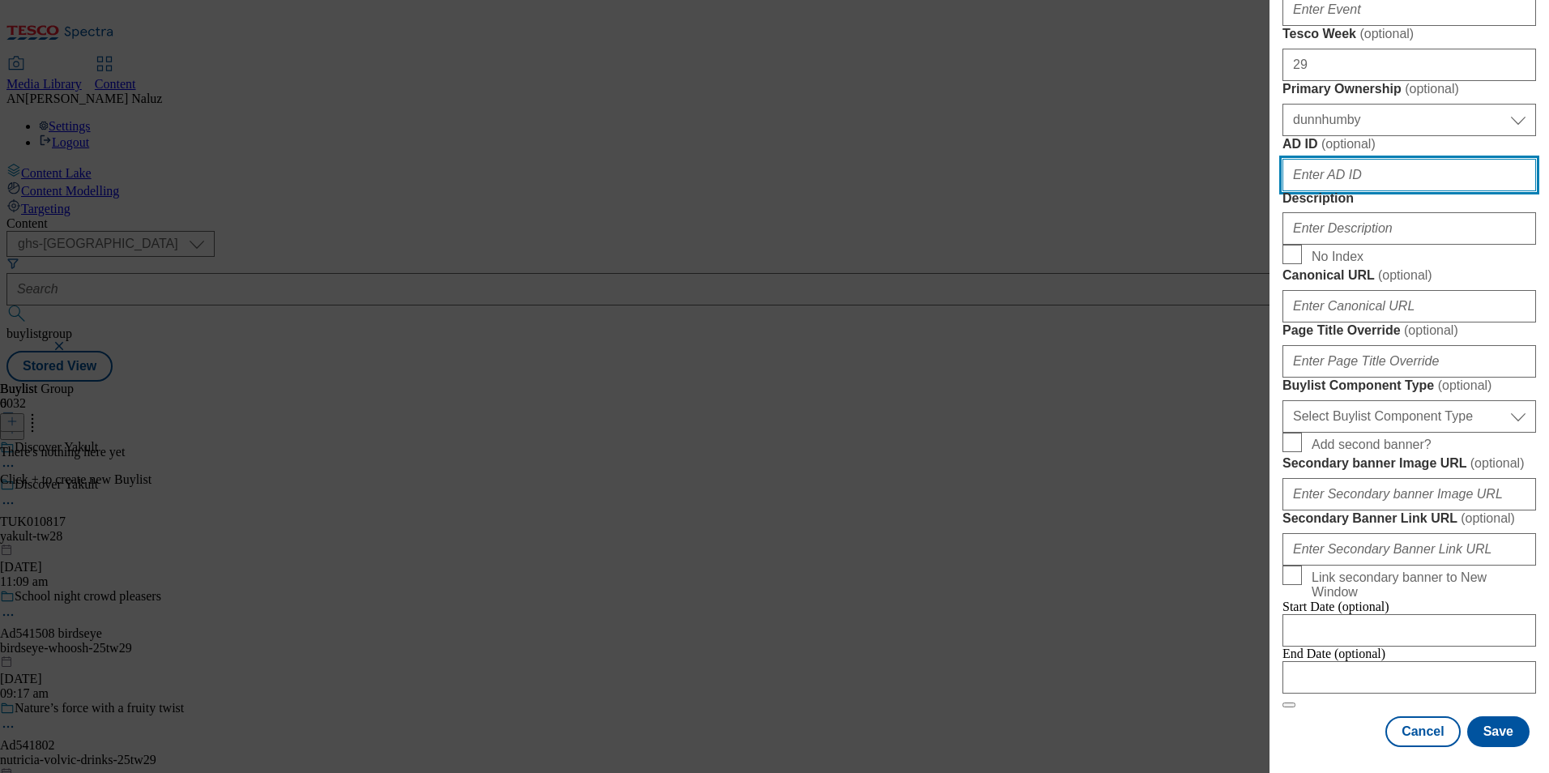
scroll to position [810, 0]
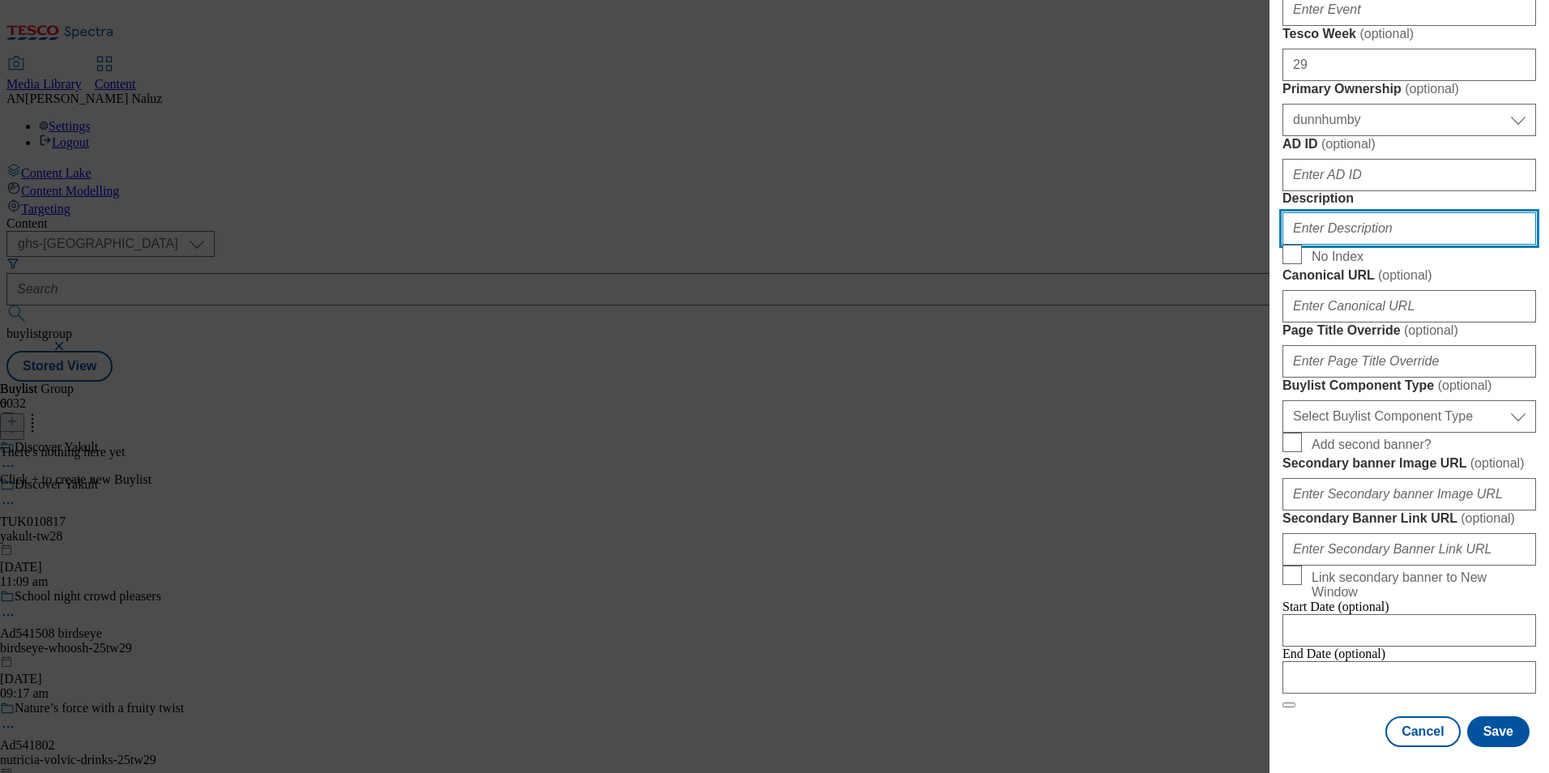
click at [1378, 245] on input "Description" at bounding box center [1409, 228] width 254 height 32
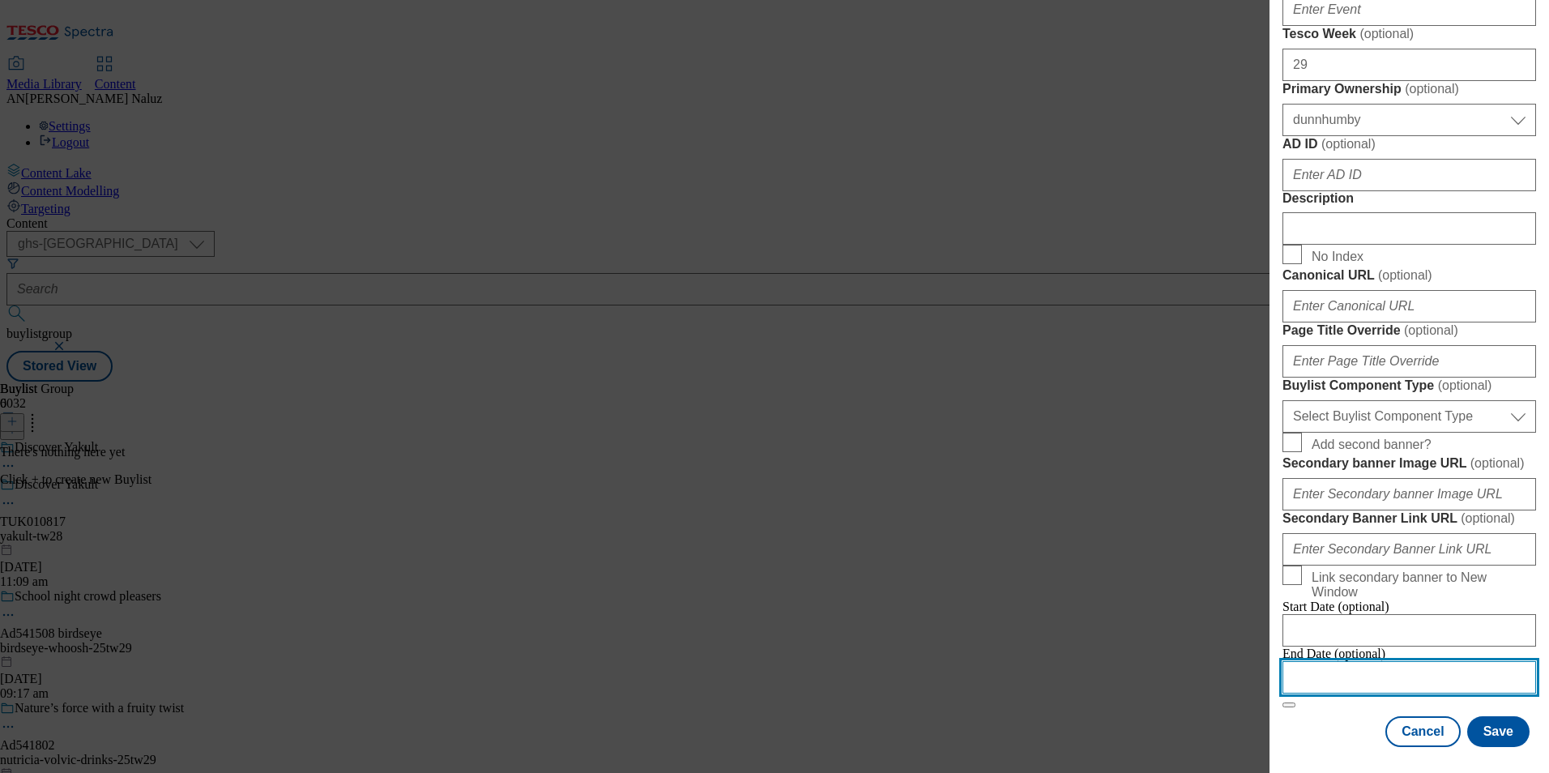
click at [1415, 661] on input "Modal" at bounding box center [1409, 677] width 254 height 32
select select "2025"
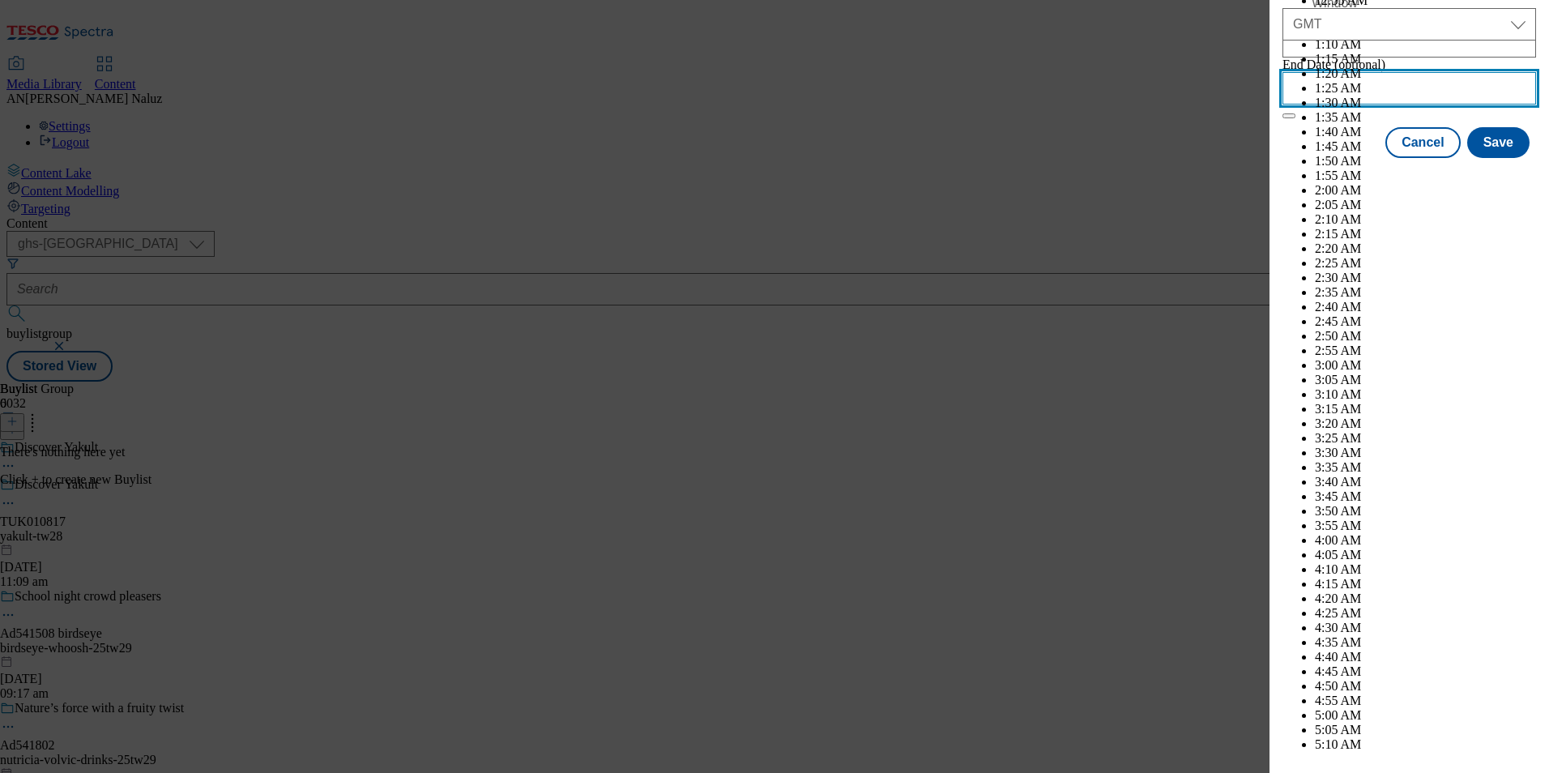
scroll to position [4001, 0]
select select "October"
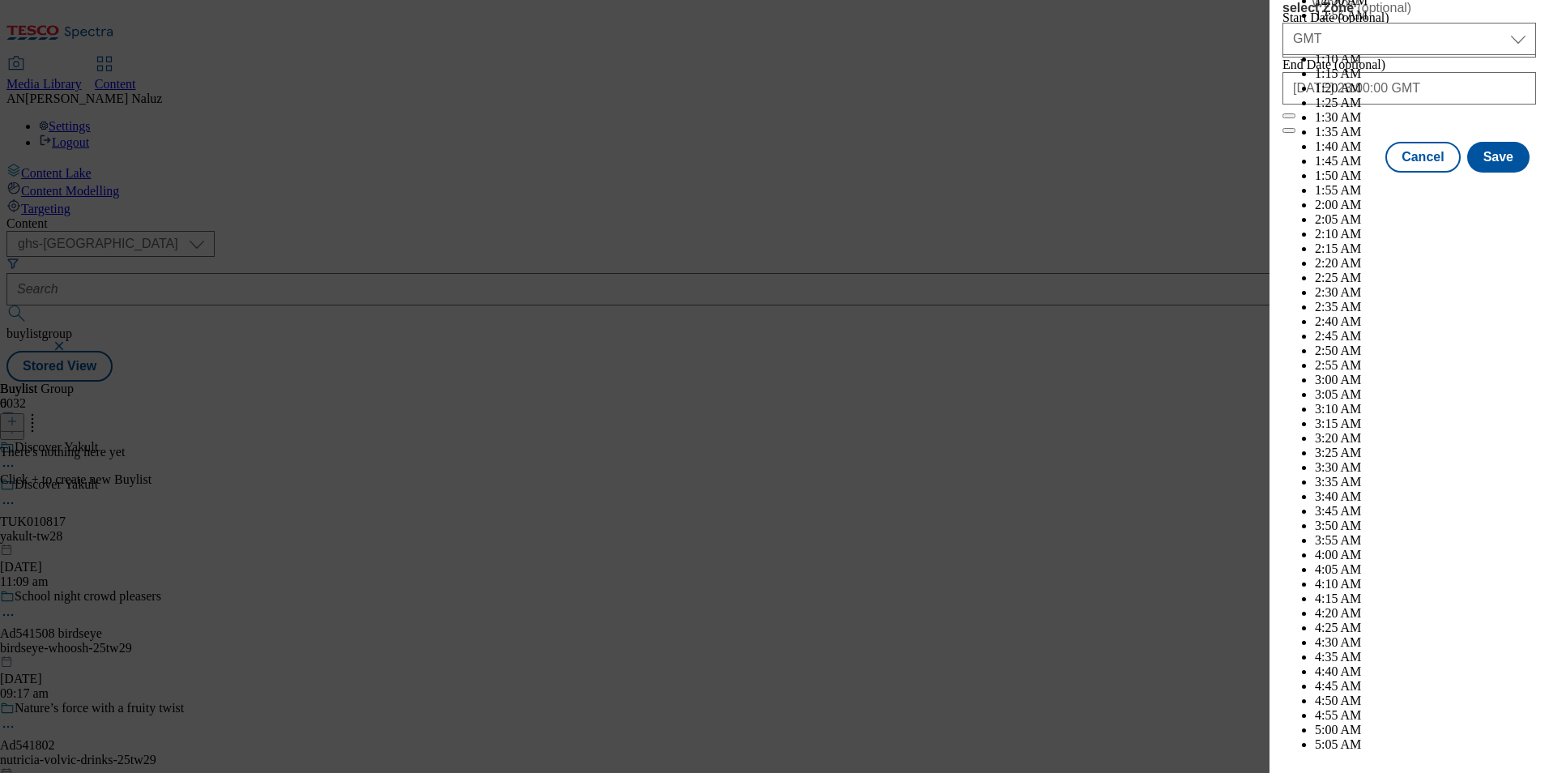
scroll to position [0, 0]
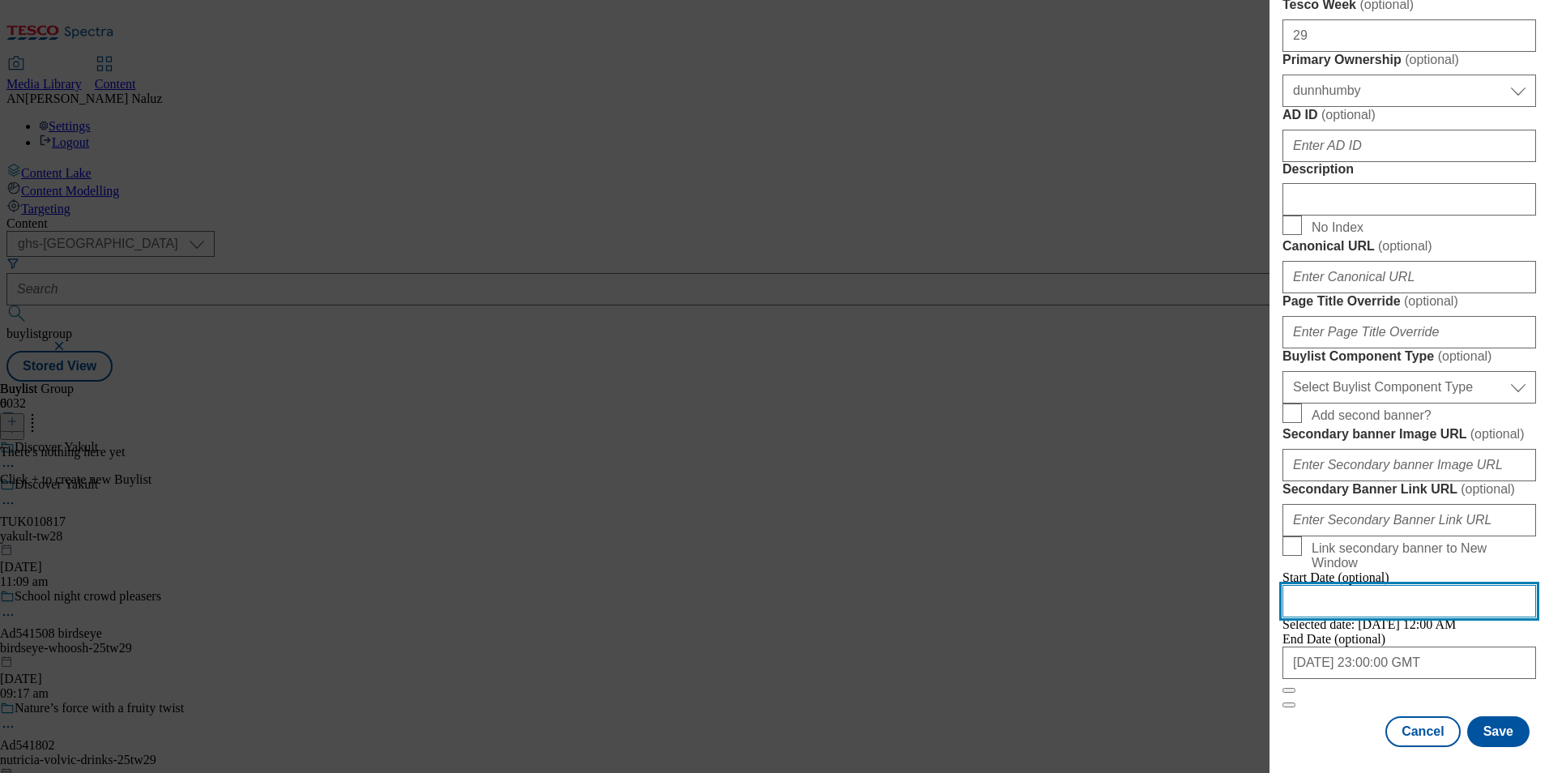
click at [1379, 598] on input "Modal" at bounding box center [1409, 601] width 254 height 32
select select "2025"
select select "August"
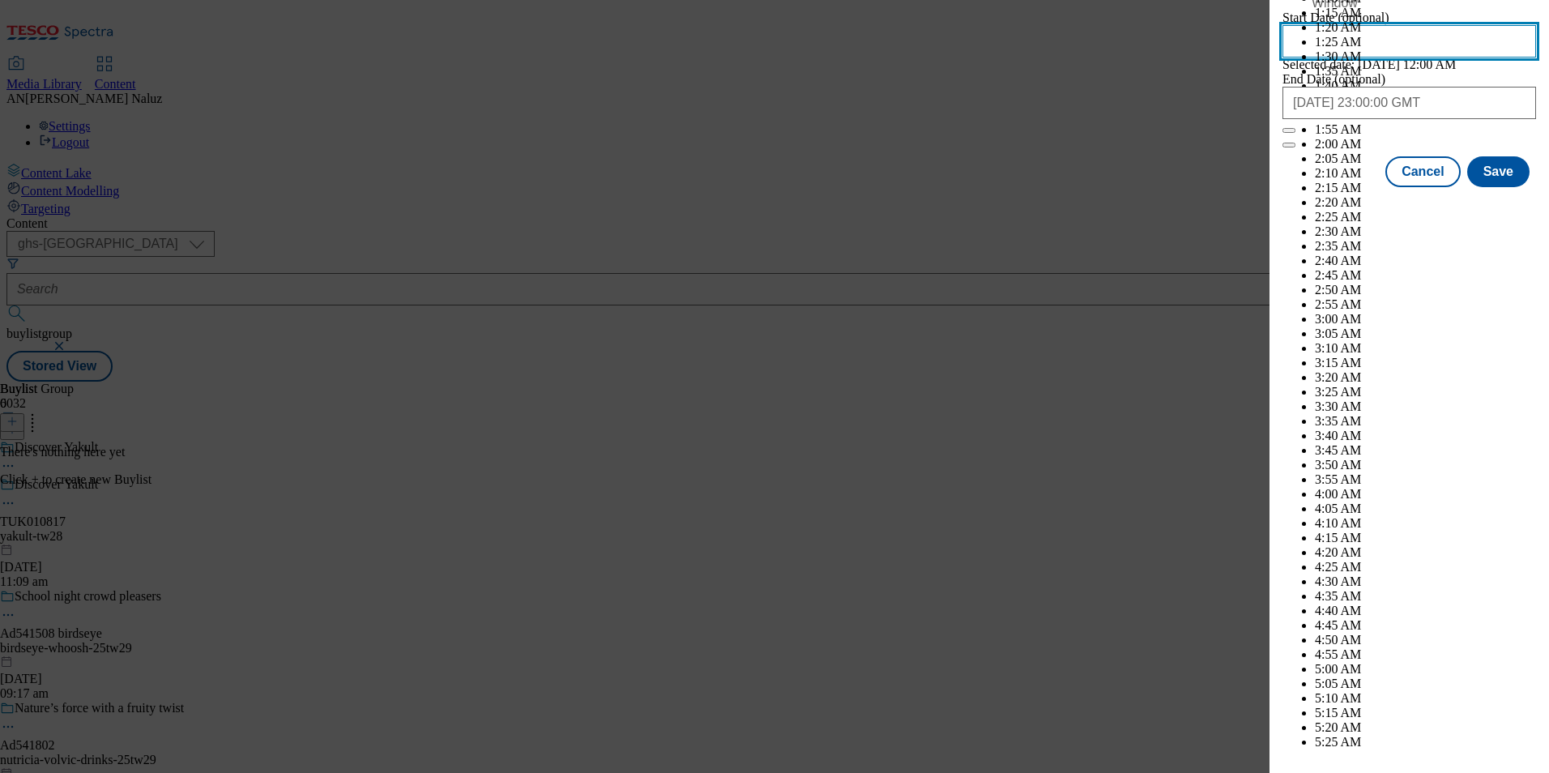
scroll to position [4001, 0]
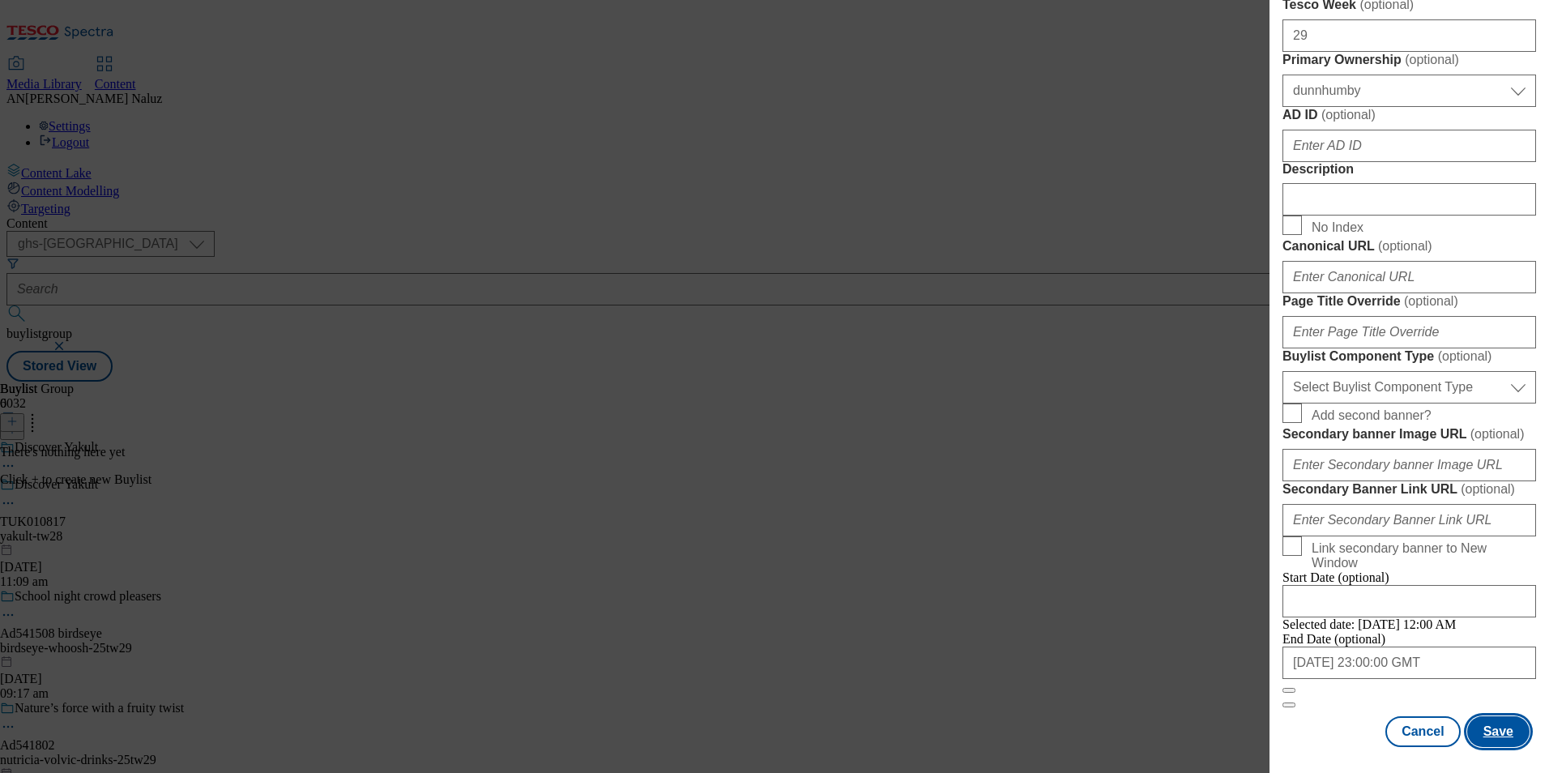
click at [1493, 740] on button "Save" at bounding box center [1498, 731] width 62 height 31
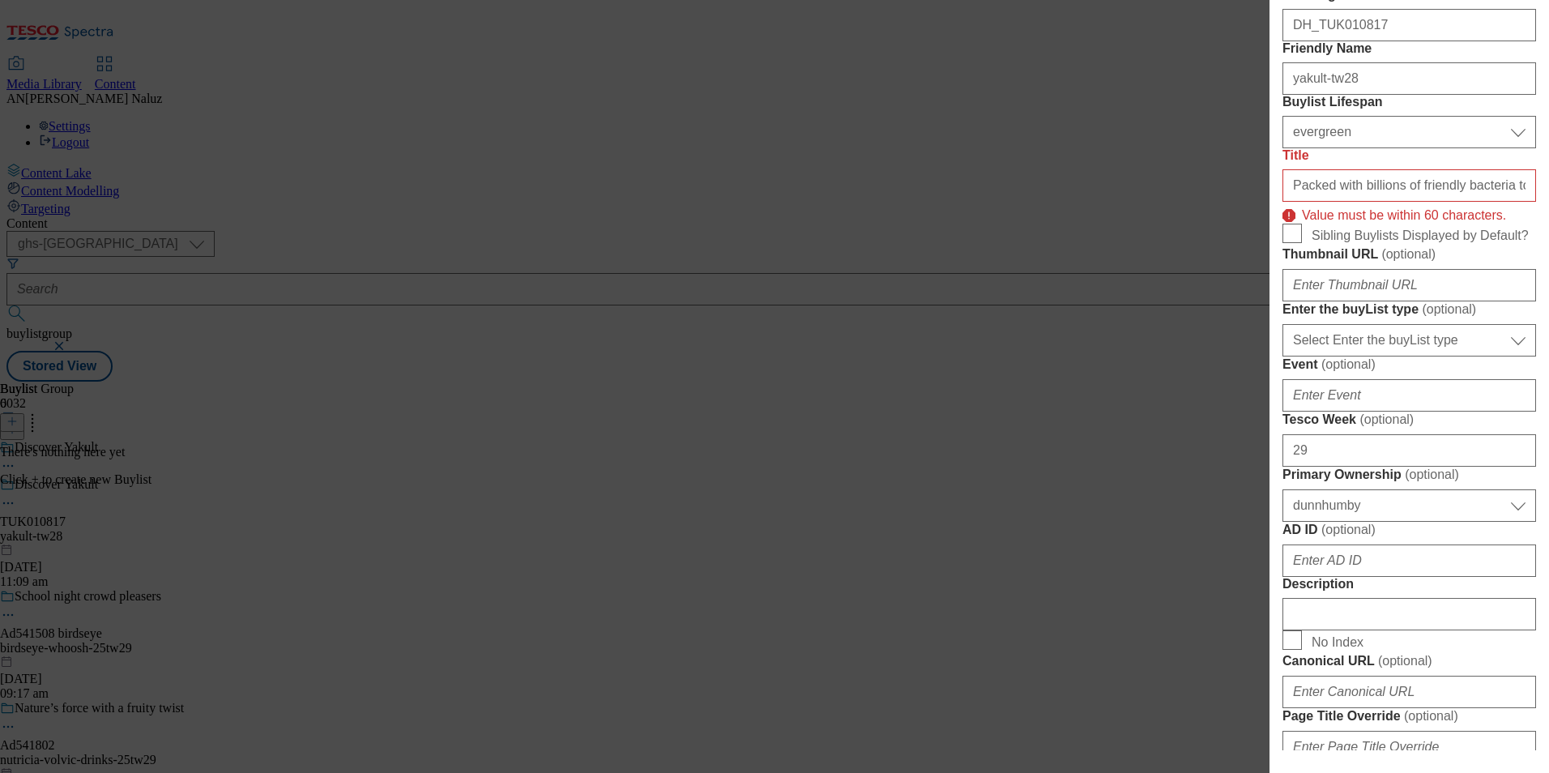
scroll to position [321, 0]
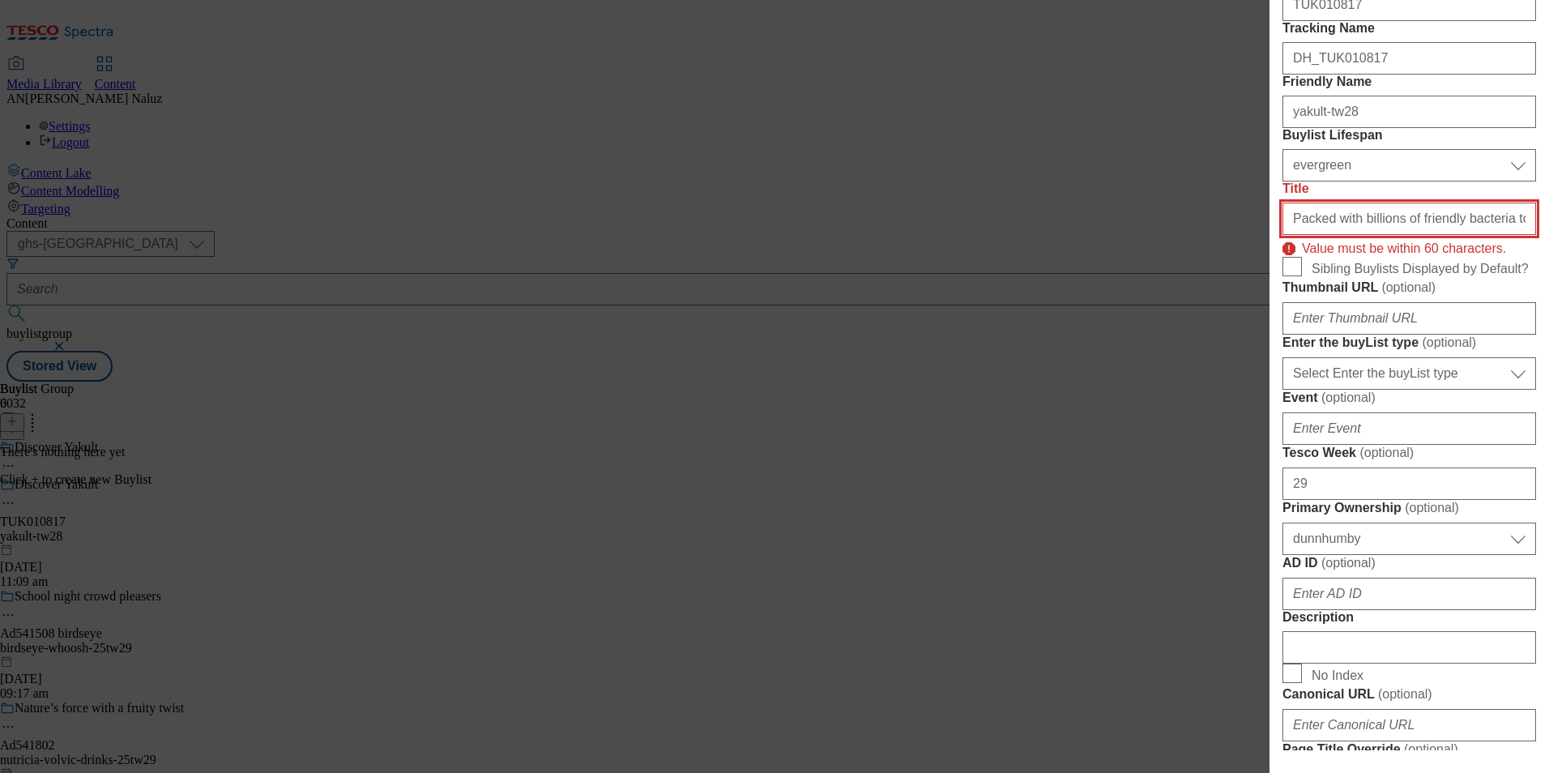
click at [1392, 235] on input "Packed with billions of friendly bacteria to increase the bacteria in the gut." at bounding box center [1409, 219] width 254 height 32
drag, startPoint x: 1373, startPoint y: 328, endPoint x: 1551, endPoint y: 335, distance: 178.4
click at [1548, 335] on html "Icons icon_account icon_add icon_backward_link icon_basket icon_benefits icon_c…" at bounding box center [774, 194] width 1549 height 388
click at [1435, 235] on input "Packed with billions of friendly bacteria to increase the bacteria in the gut." at bounding box center [1409, 219] width 254 height 32
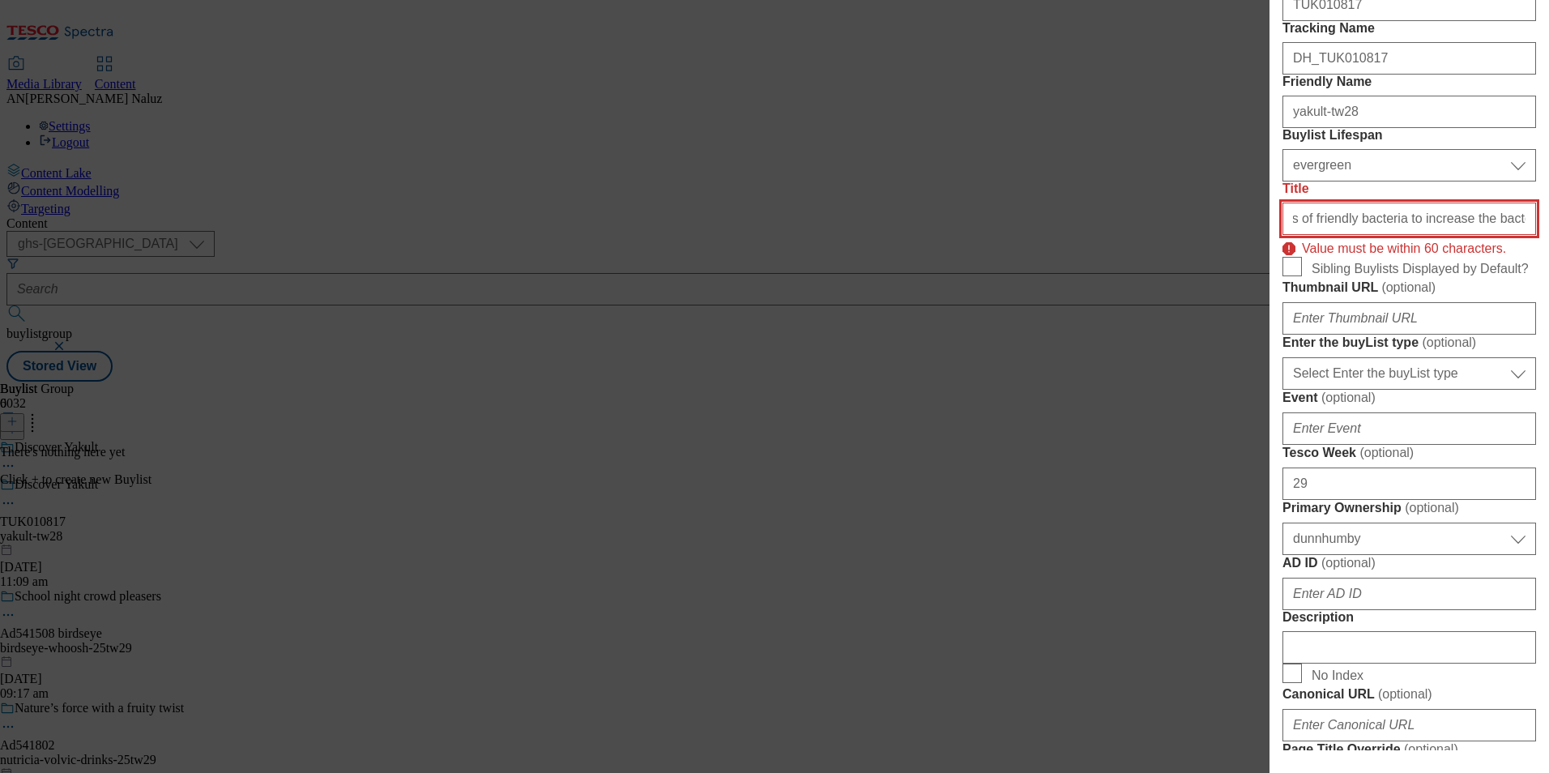
scroll to position [0, 0]
drag, startPoint x: 1391, startPoint y: 331, endPoint x: 1261, endPoint y: 331, distance: 129.6
click at [1261, 331] on div "Add new Buylist Locale Select locale English Welsh Tags Select Tags fnf marketp…" at bounding box center [774, 386] width 1549 height 773
click at [1384, 235] on input "Packed with billions of friendly bacteria to increase the bacteria in the gut." at bounding box center [1409, 219] width 254 height 32
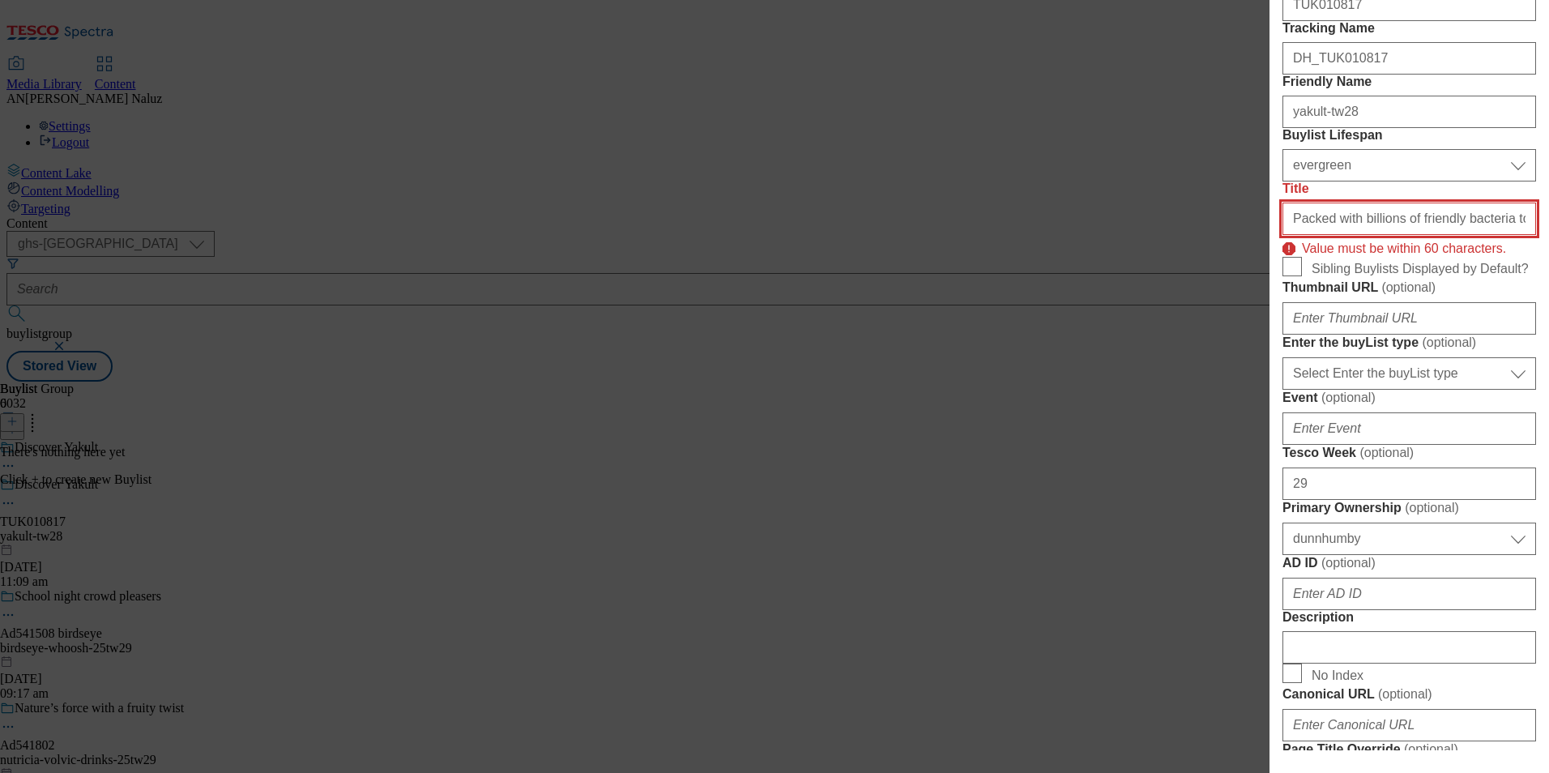
click at [1384, 235] on input "Packed with billions of friendly bacteria to increase the bacteria in the gut." at bounding box center [1409, 219] width 254 height 32
click at [1439, 235] on input "Packed with billions of friendly bacteria to increase the bacteria in the gut." at bounding box center [1409, 219] width 254 height 32
drag, startPoint x: 1408, startPoint y: 334, endPoint x: 1551, endPoint y: 331, distance: 143.4
click at [1548, 331] on html "Icons icon_account icon_add icon_backward_link icon_basket icon_benefits icon_c…" at bounding box center [774, 194] width 1549 height 388
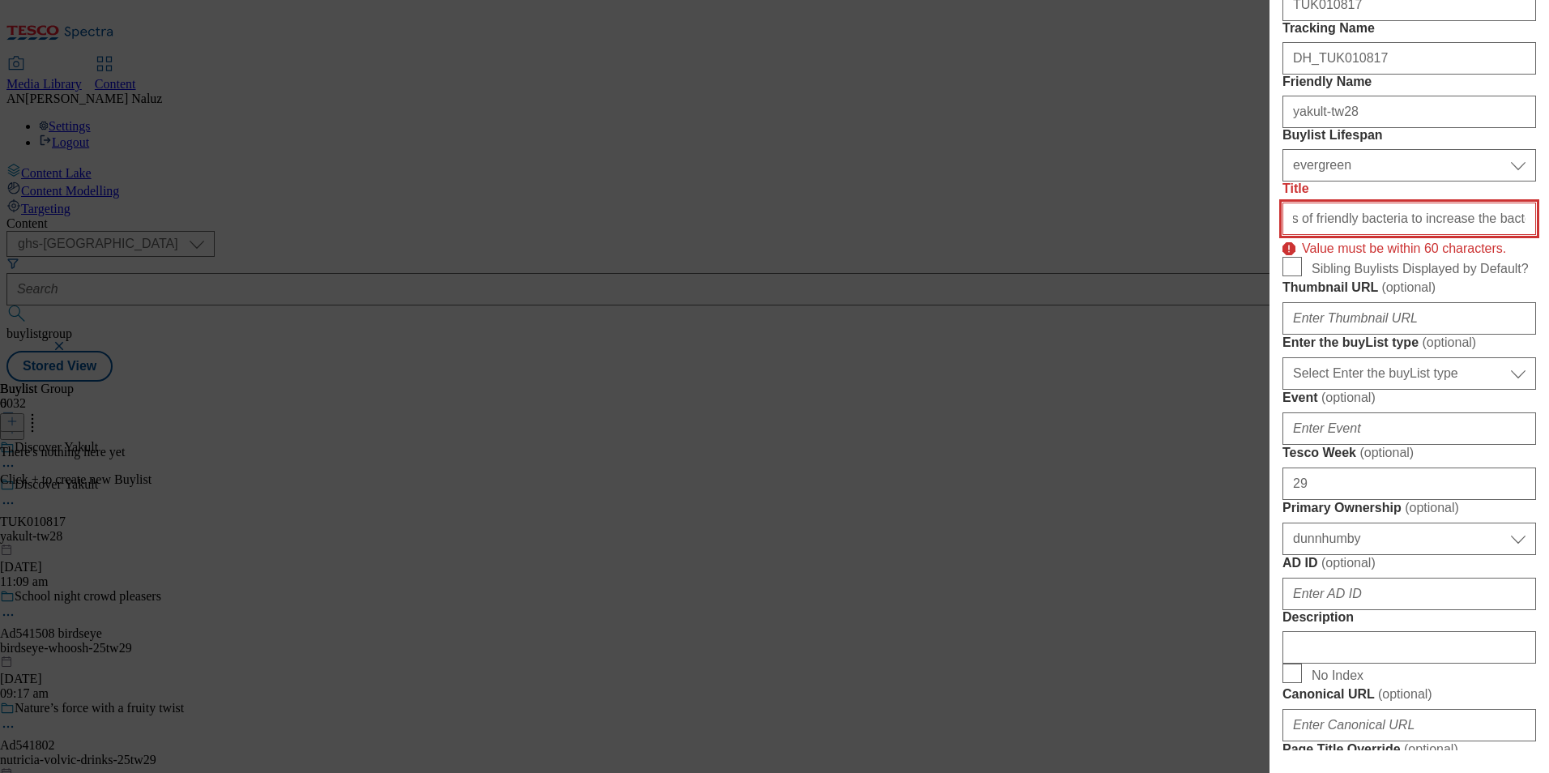
click at [1394, 235] on input "Packed with billions of friendly bacteria to increase the bacteria in the gut." at bounding box center [1409, 219] width 254 height 32
click at [1393, 235] on input "Packed with billions of friendly bacteria to increase the bacteria in the gut." at bounding box center [1409, 219] width 254 height 32
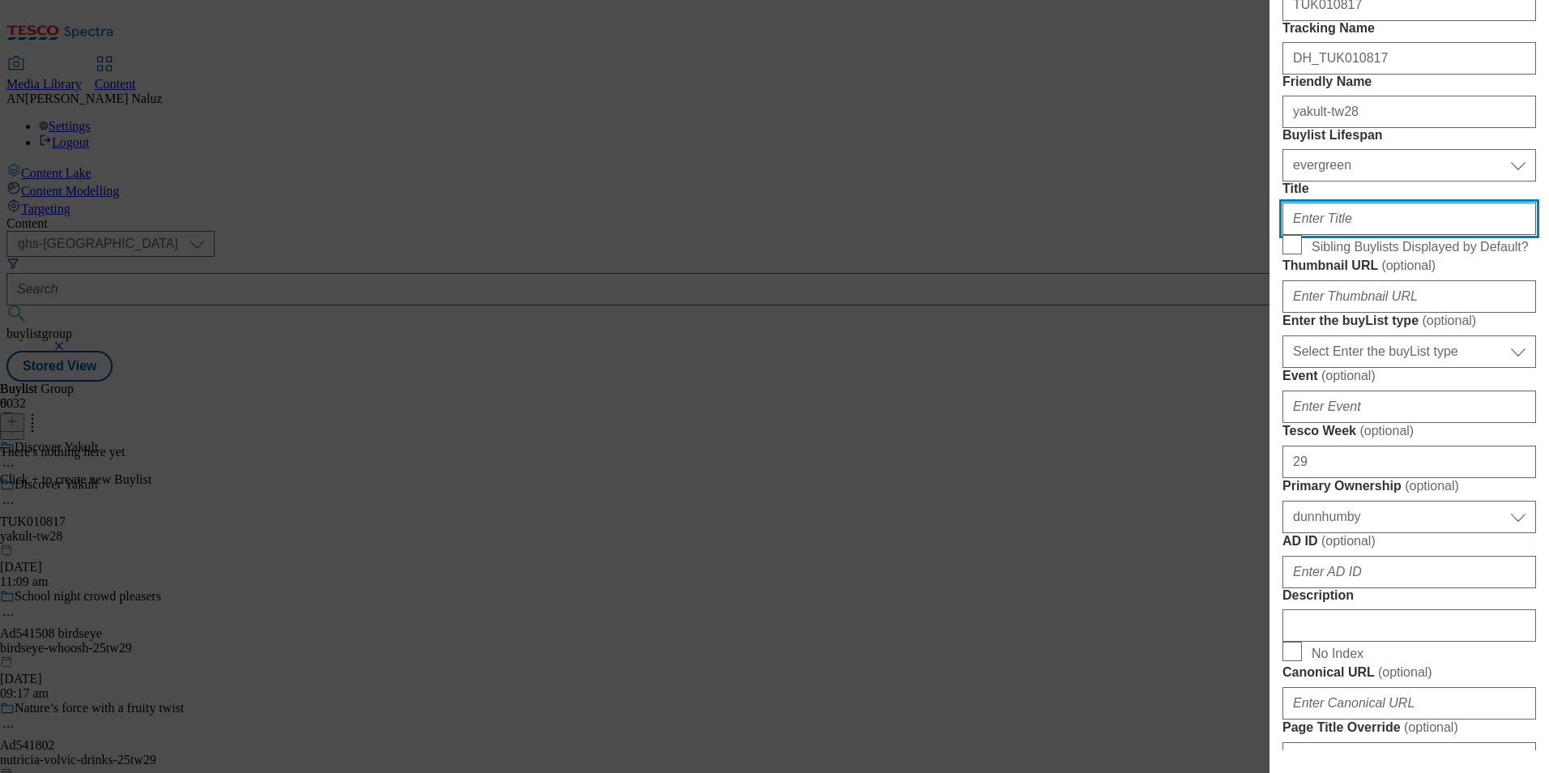
scroll to position [0, 0]
click at [1381, 235] on input "Title" at bounding box center [1409, 219] width 254 height 32
type input "Discover Yakult"
click at [1387, 235] on input "Discover Yakult" at bounding box center [1409, 219] width 254 height 32
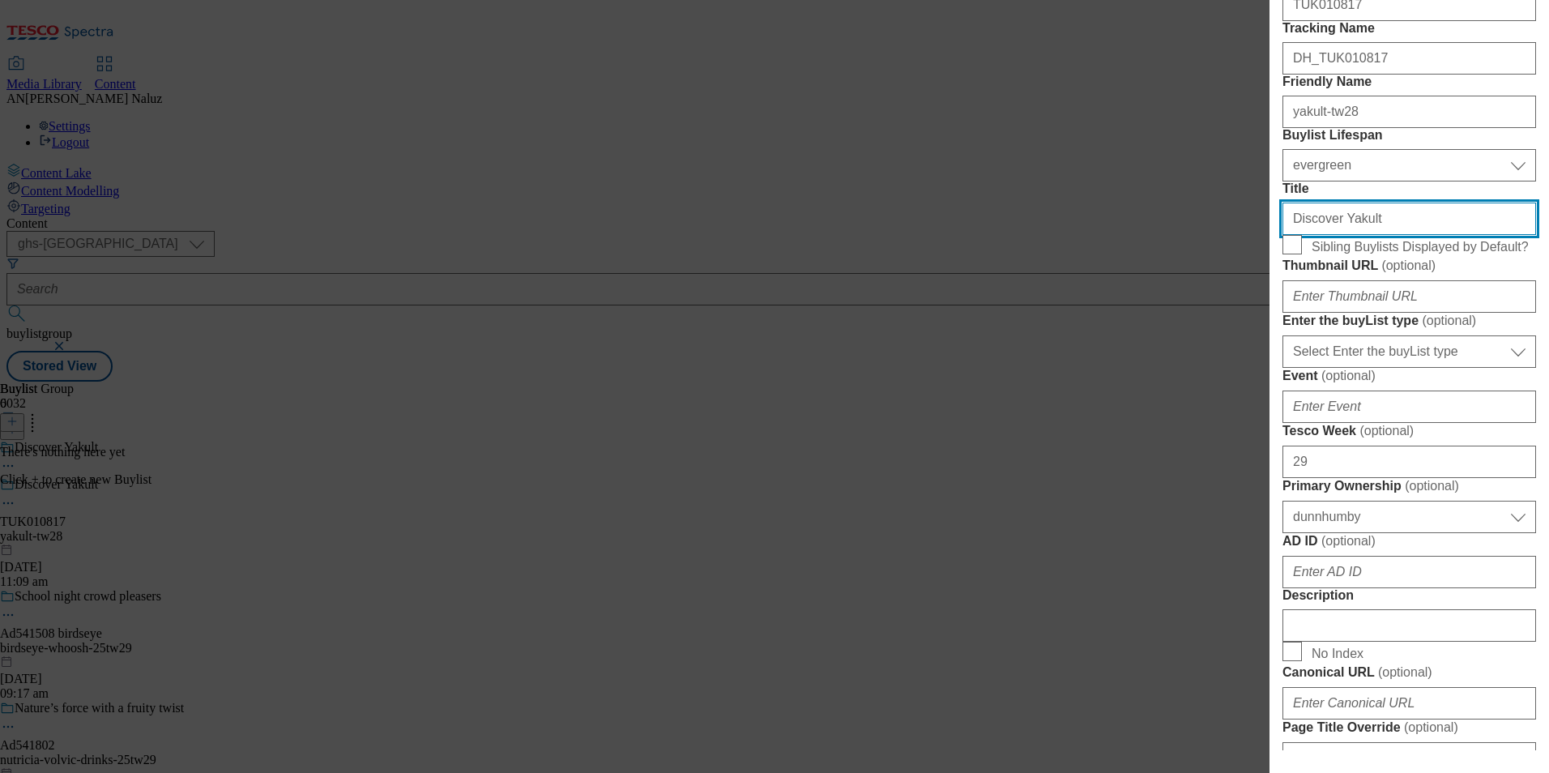
click at [1387, 235] on input "Discover Yakult" at bounding box center [1409, 219] width 254 height 32
click at [1341, 235] on input "Title" at bounding box center [1409, 219] width 254 height 32
drag, startPoint x: 1330, startPoint y: 329, endPoint x: 1265, endPoint y: 330, distance: 64.8
click at [1265, 330] on div "Add new Buylist Locale Select locale English Welsh Tags Select Tags fnf marketp…" at bounding box center [774, 386] width 1549 height 773
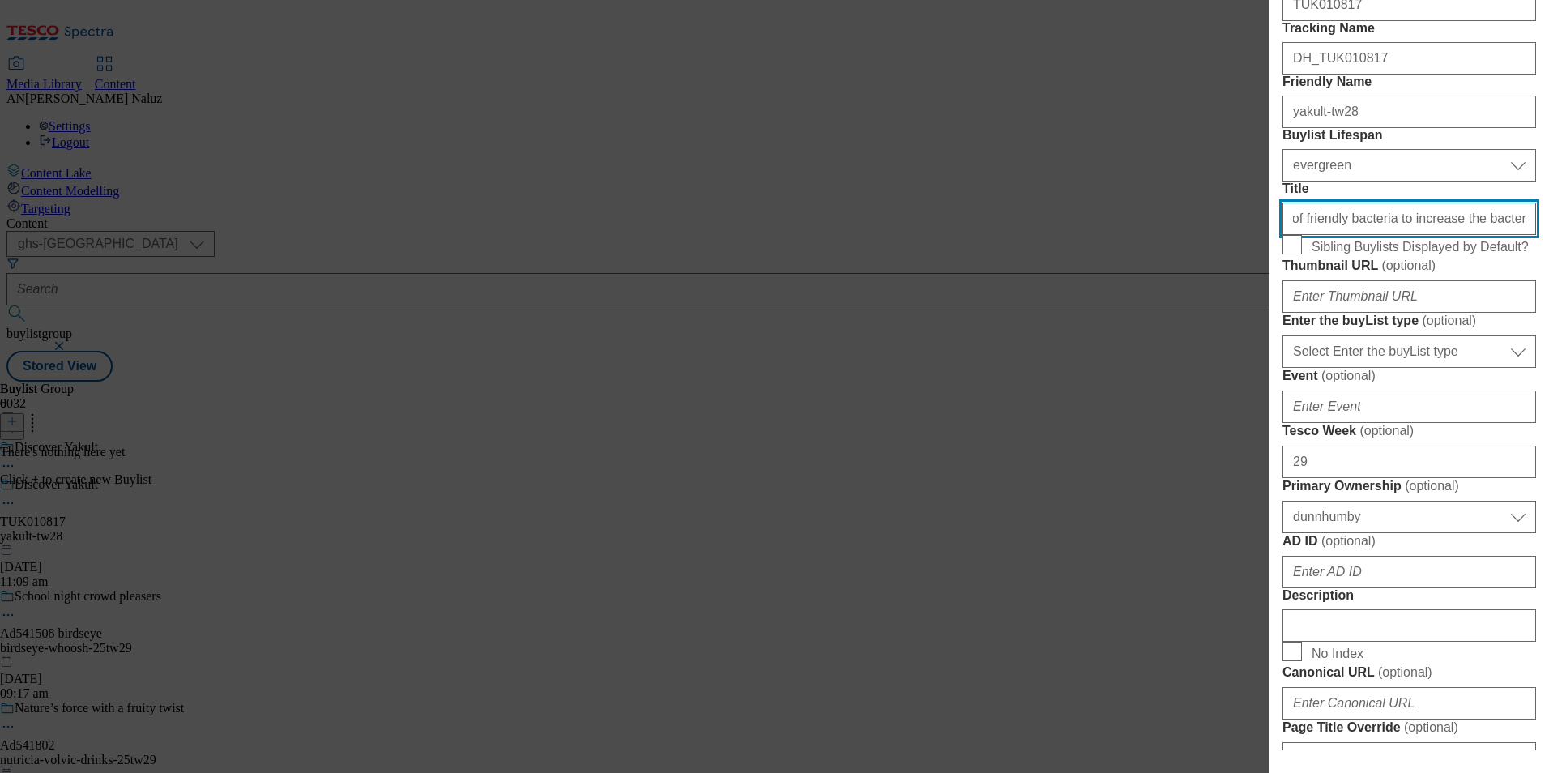
drag, startPoint x: 1393, startPoint y: 325, endPoint x: 1541, endPoint y: 327, distance: 147.5
click at [1541, 327] on div "Add new Buylist Locale Select locale English Welsh Tags Select Tags fnf marketp…" at bounding box center [1408, 375] width 279 height 750
click at [1477, 235] on input "With billions of friendly bacteria to increase the bacteria in the gut." at bounding box center [1409, 219] width 254 height 32
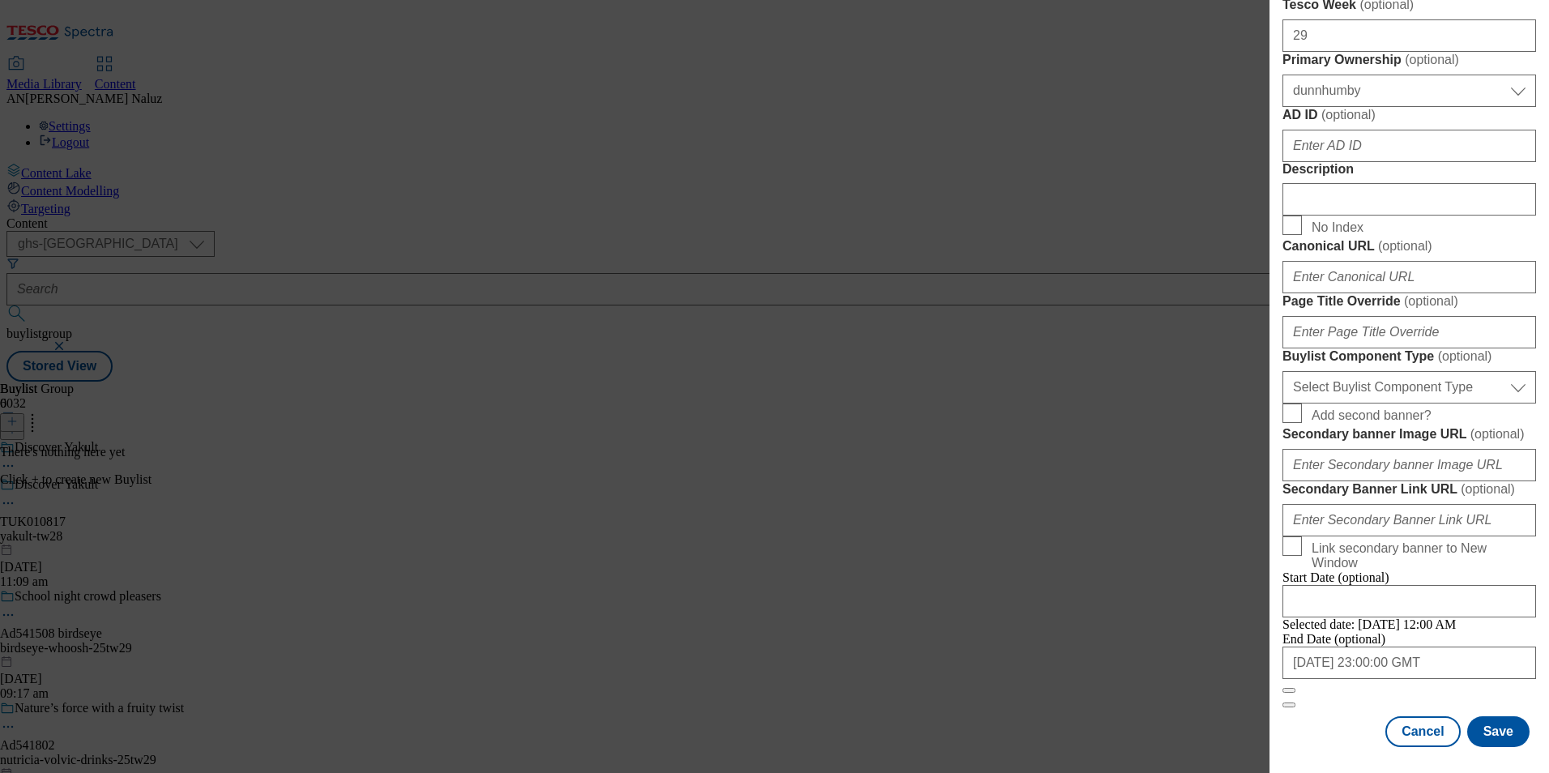
scroll to position [1307, 0]
type input "With billions of friendly bacteria to increase the bacteria in the gut."
click at [1472, 730] on button "Save" at bounding box center [1498, 731] width 62 height 31
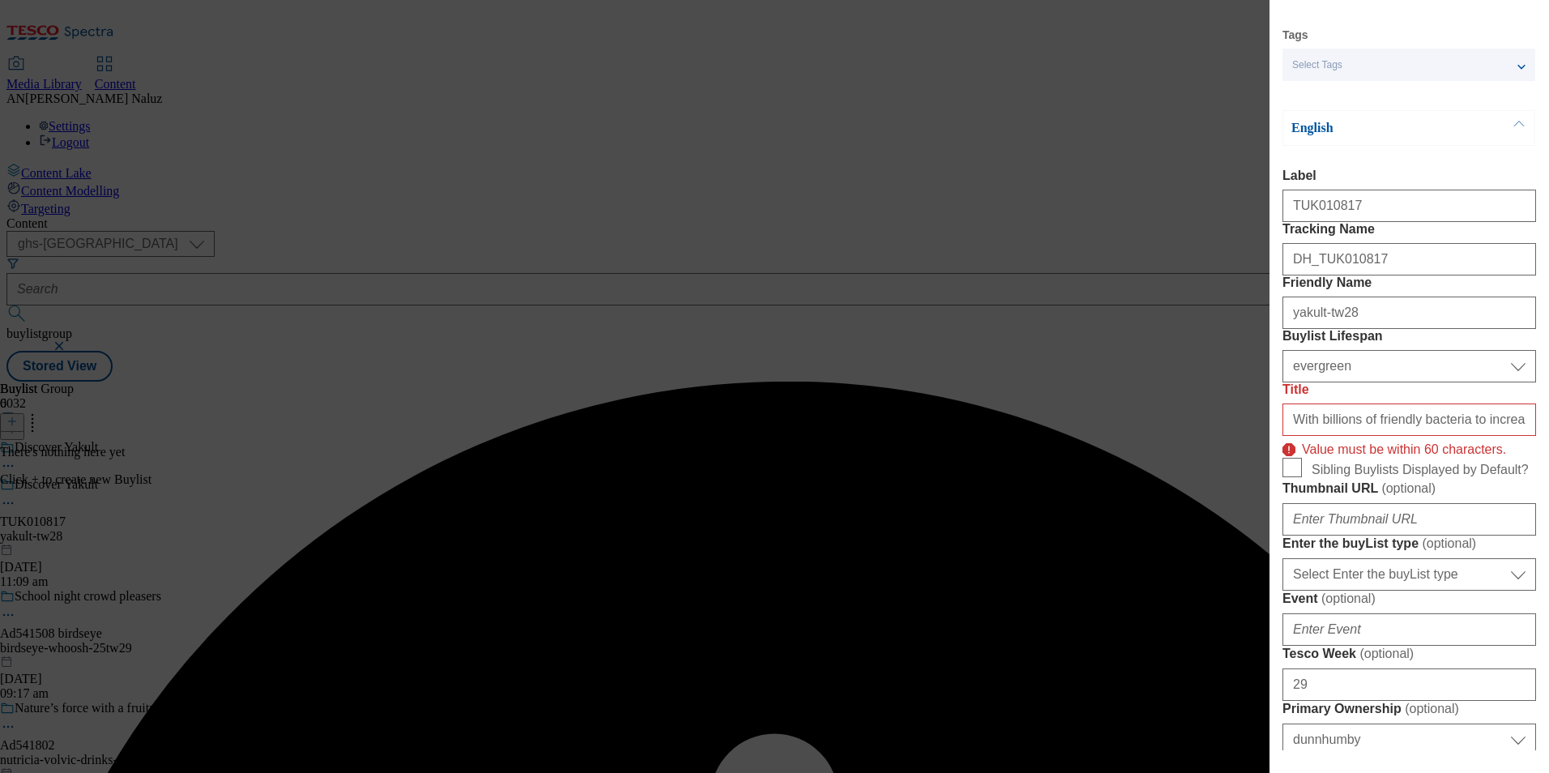
scroll to position [112, 0]
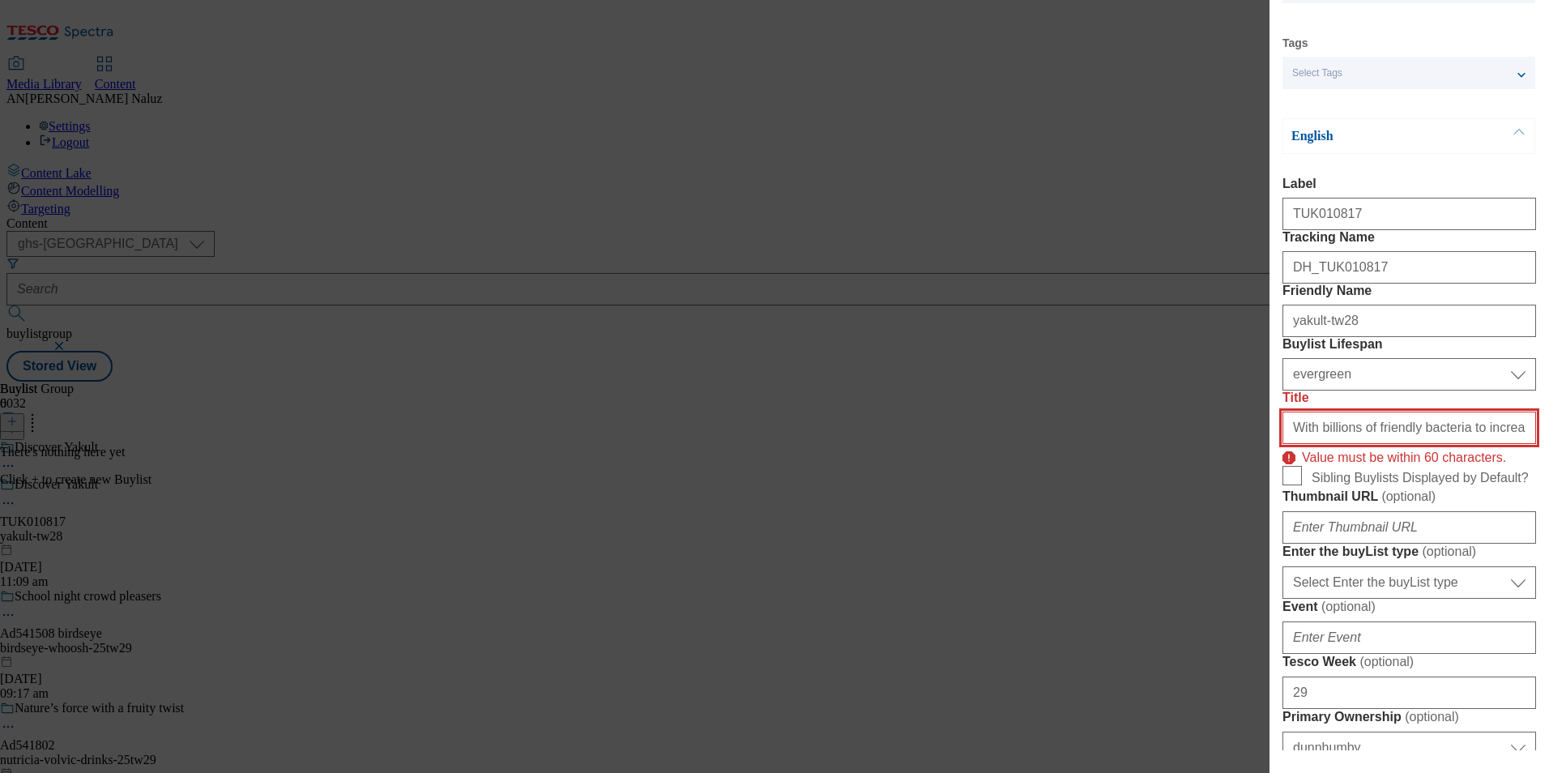
click at [1430, 444] on input "With billions of friendly bacteria to increase the bacteria in the gut." at bounding box center [1409, 428] width 254 height 32
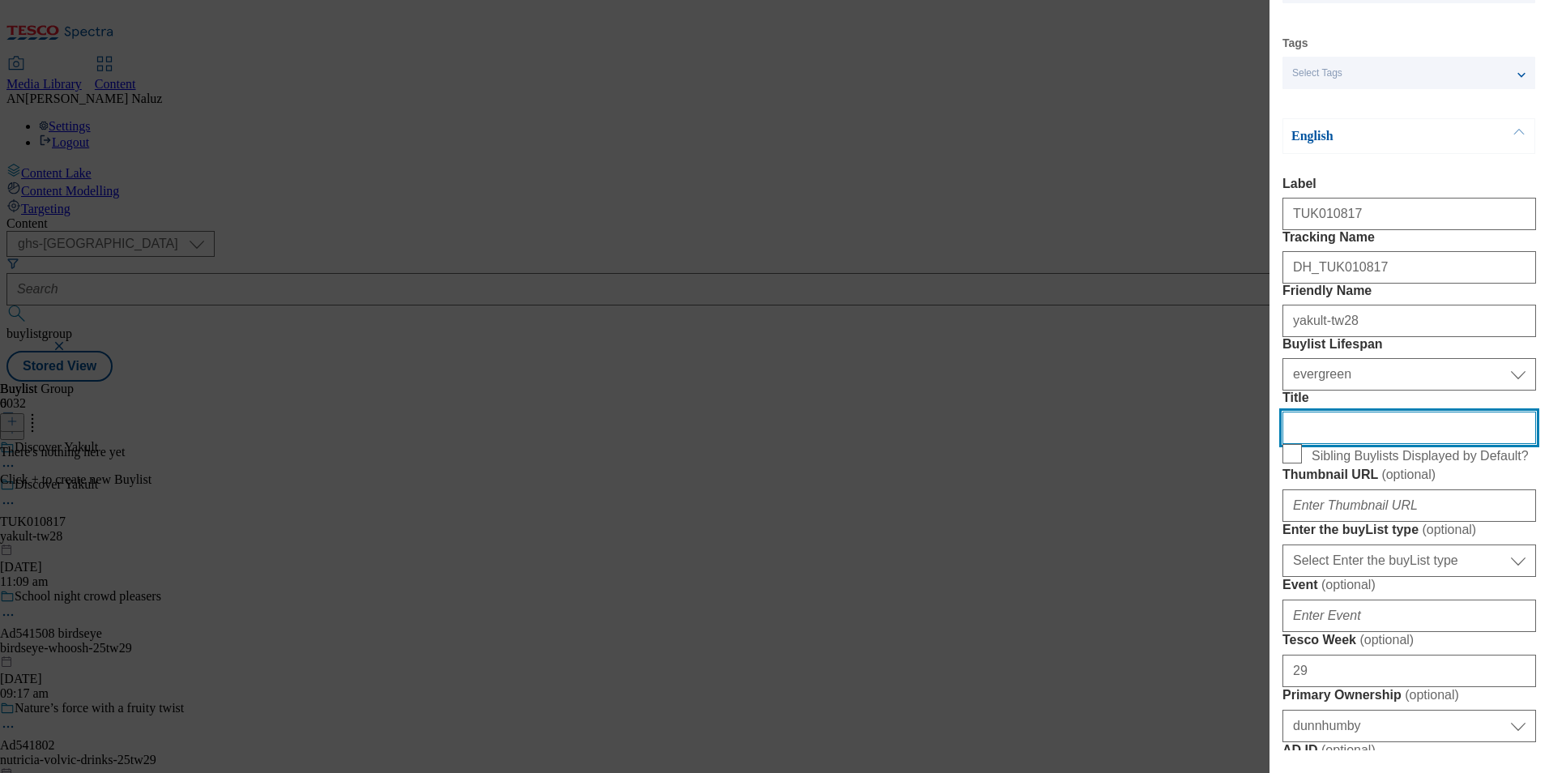
drag, startPoint x: 1328, startPoint y: 542, endPoint x: 1274, endPoint y: 547, distance: 53.7
click at [1274, 547] on div "Add new Buylist Locale Select locale English Welsh Tags Select Tags fnf marketp…" at bounding box center [1408, 375] width 279 height 750
paste input "30 Sep 2025"
type input "30 Sep 2025"
paste input "to increase the bacteria in the gut."
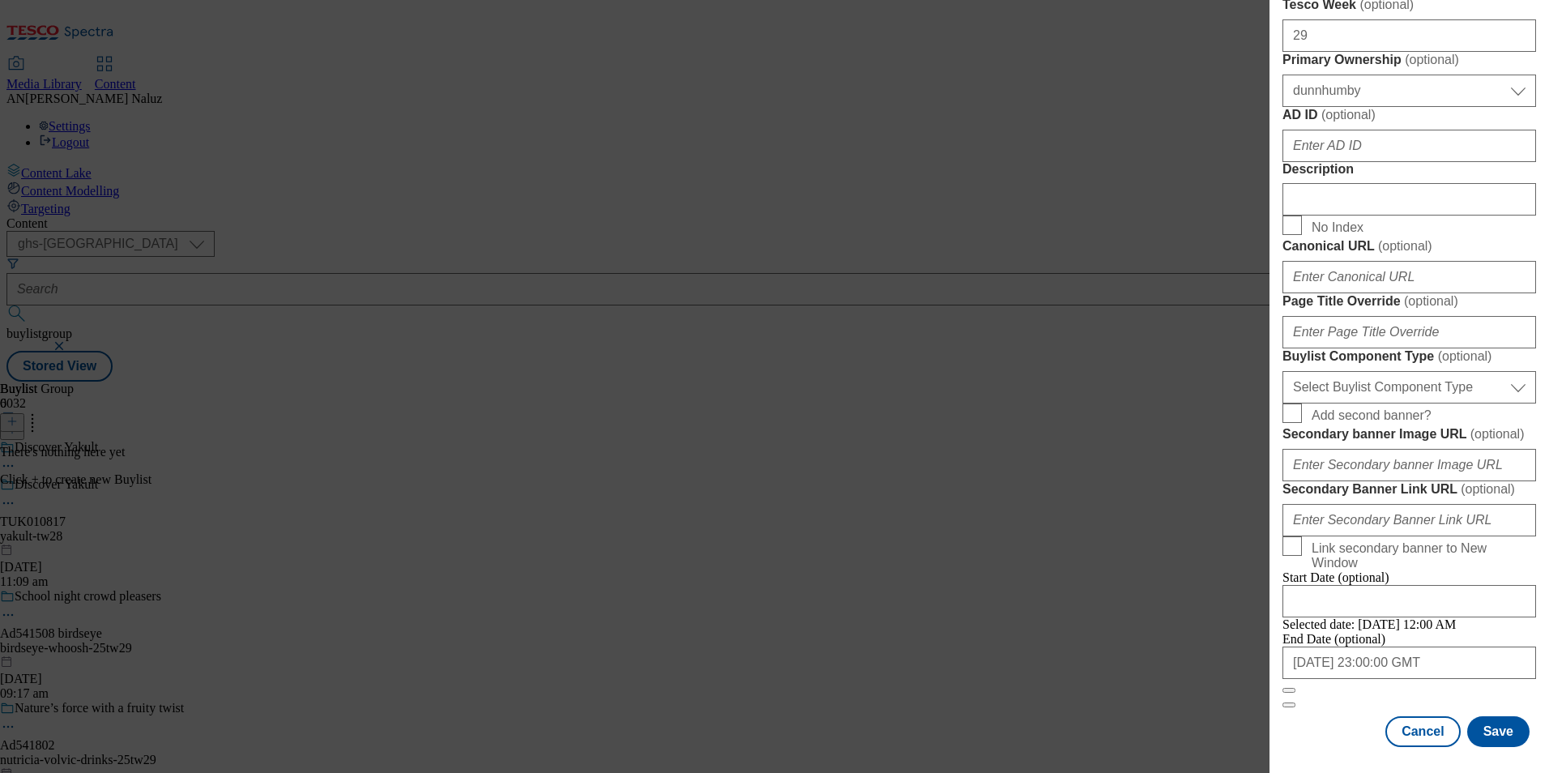
scroll to position [1307, 0]
type input "Helps to increase the bacteria in the gut."
click at [1500, 739] on button "Save" at bounding box center [1498, 731] width 62 height 31
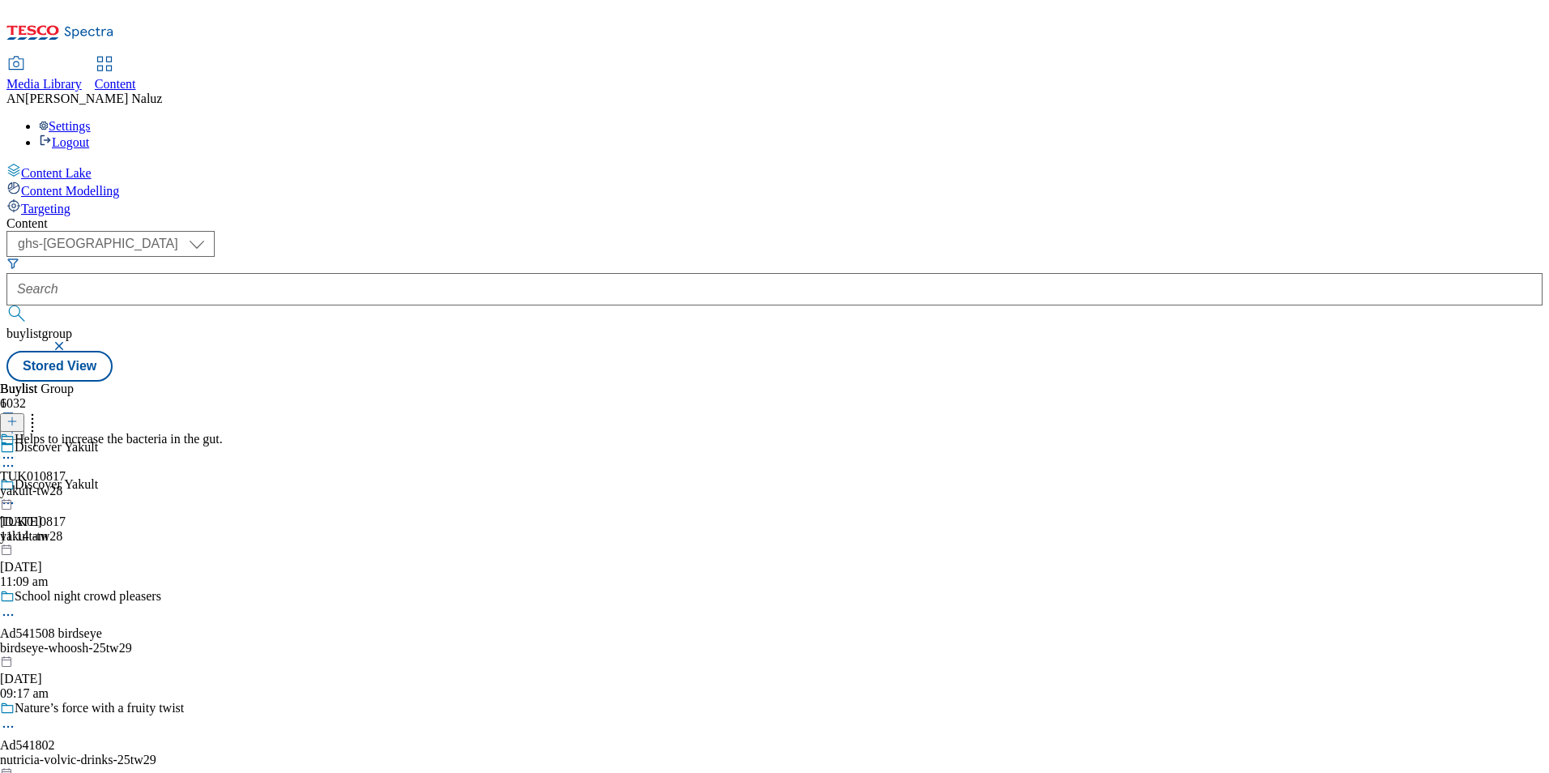
click at [18, 416] on icon at bounding box center [11, 421] width 11 height 11
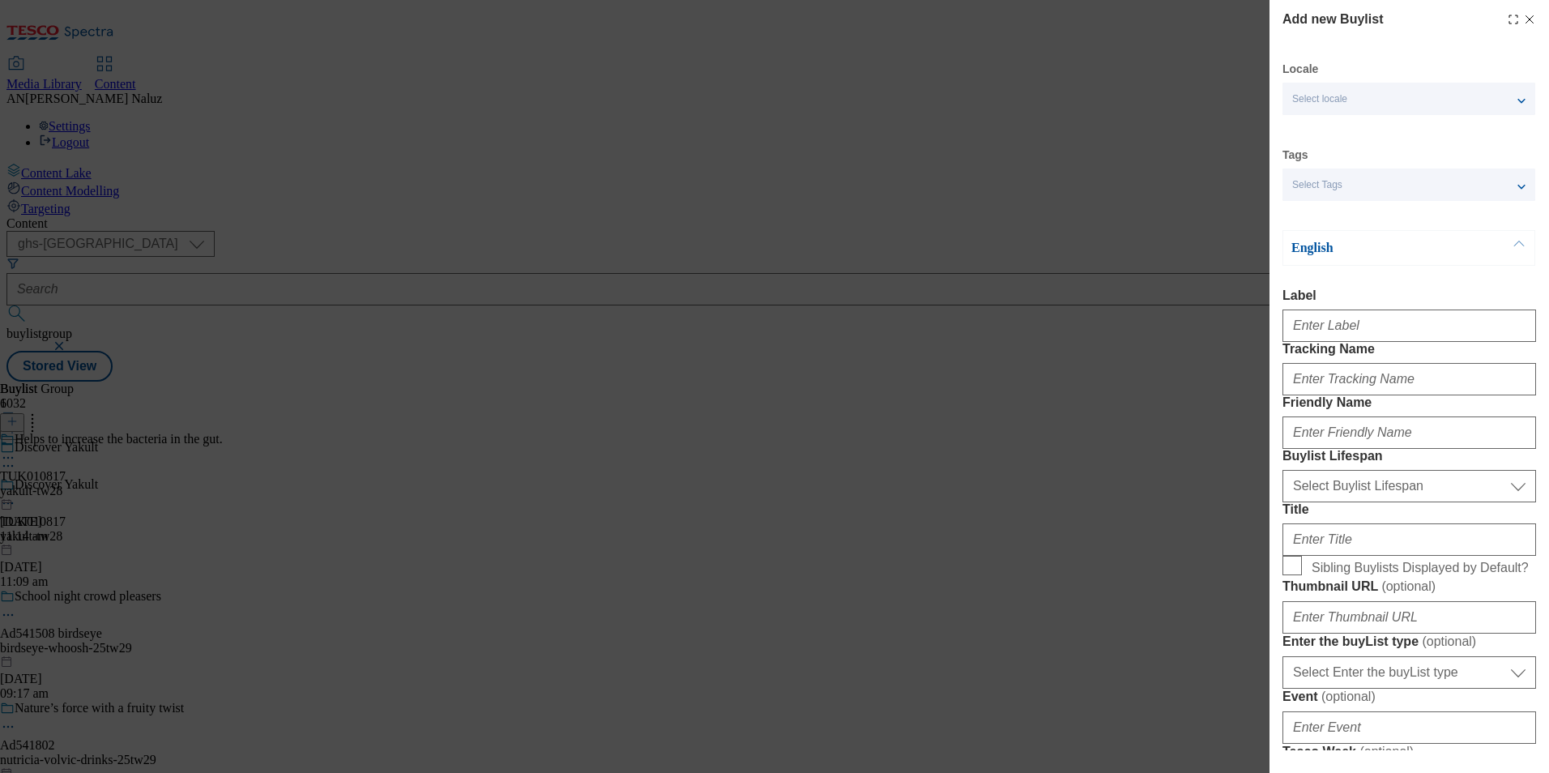
click at [1526, 18] on line "Modal" at bounding box center [1529, 19] width 7 height 7
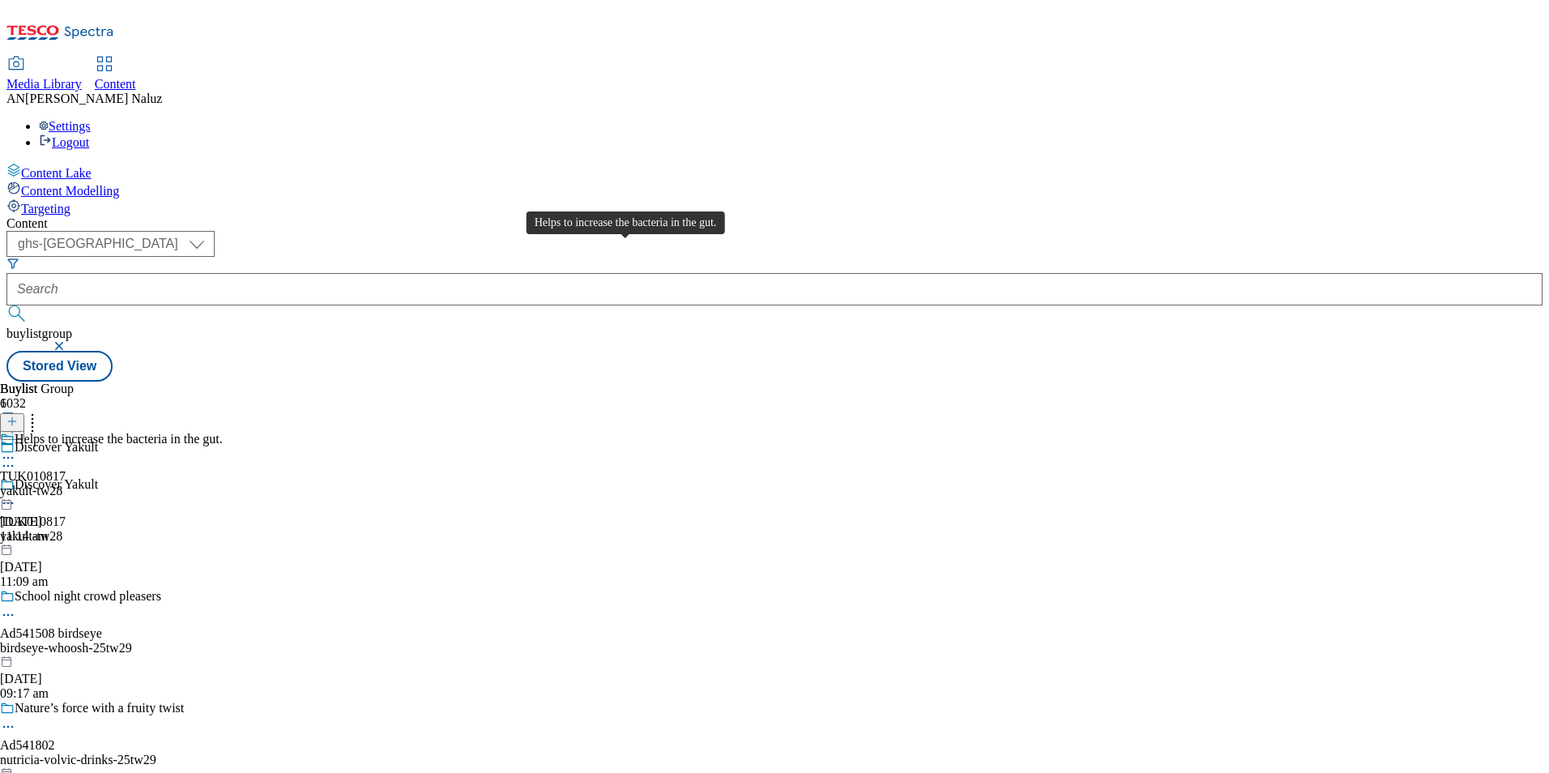
click at [223, 432] on div "Helps to increase the bacteria in the gut." at bounding box center [119, 439] width 208 height 15
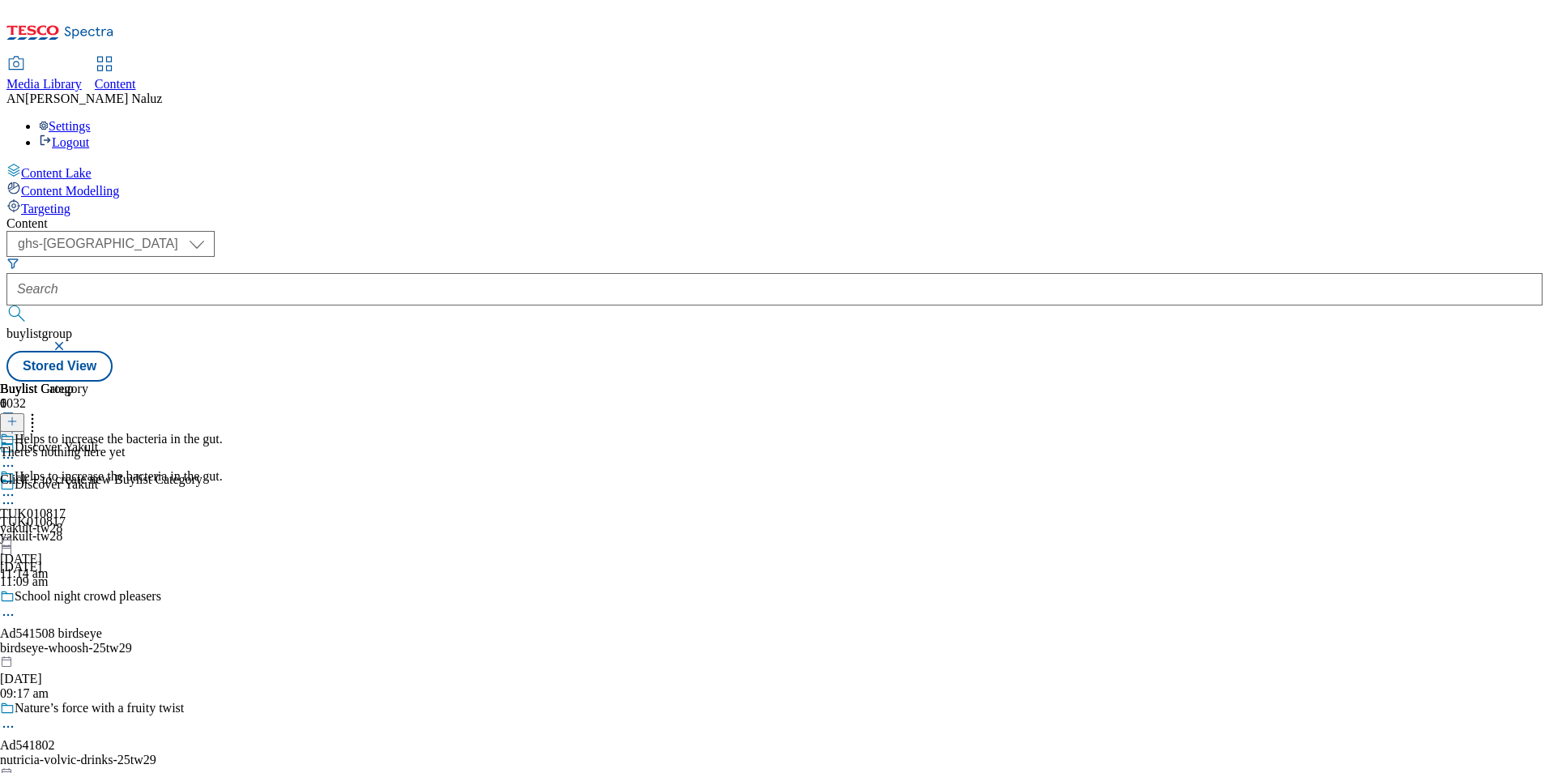
click at [18, 416] on icon at bounding box center [11, 421] width 11 height 11
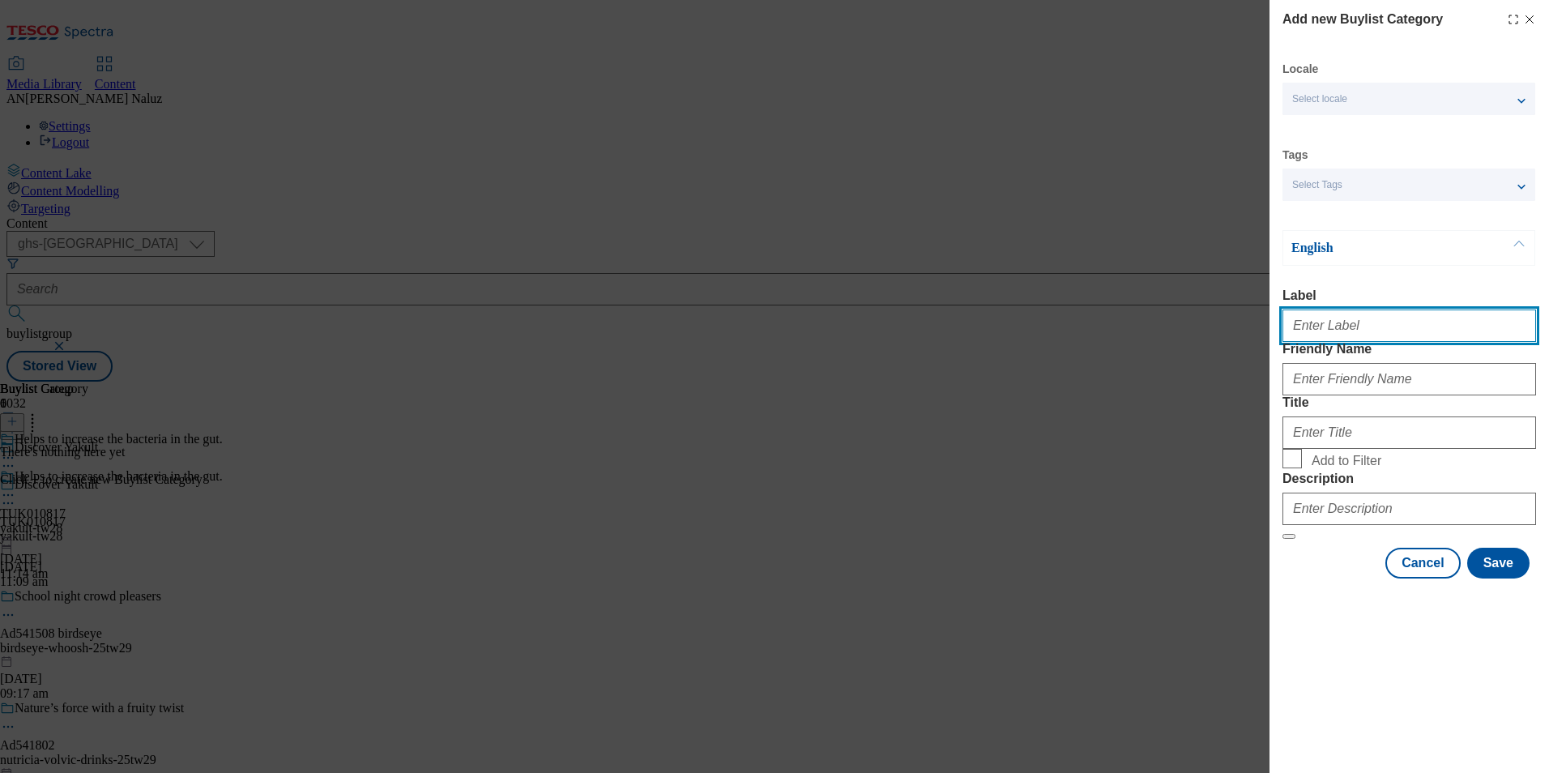
click at [1368, 322] on input "Label" at bounding box center [1409, 325] width 254 height 32
type input "TUK010817"
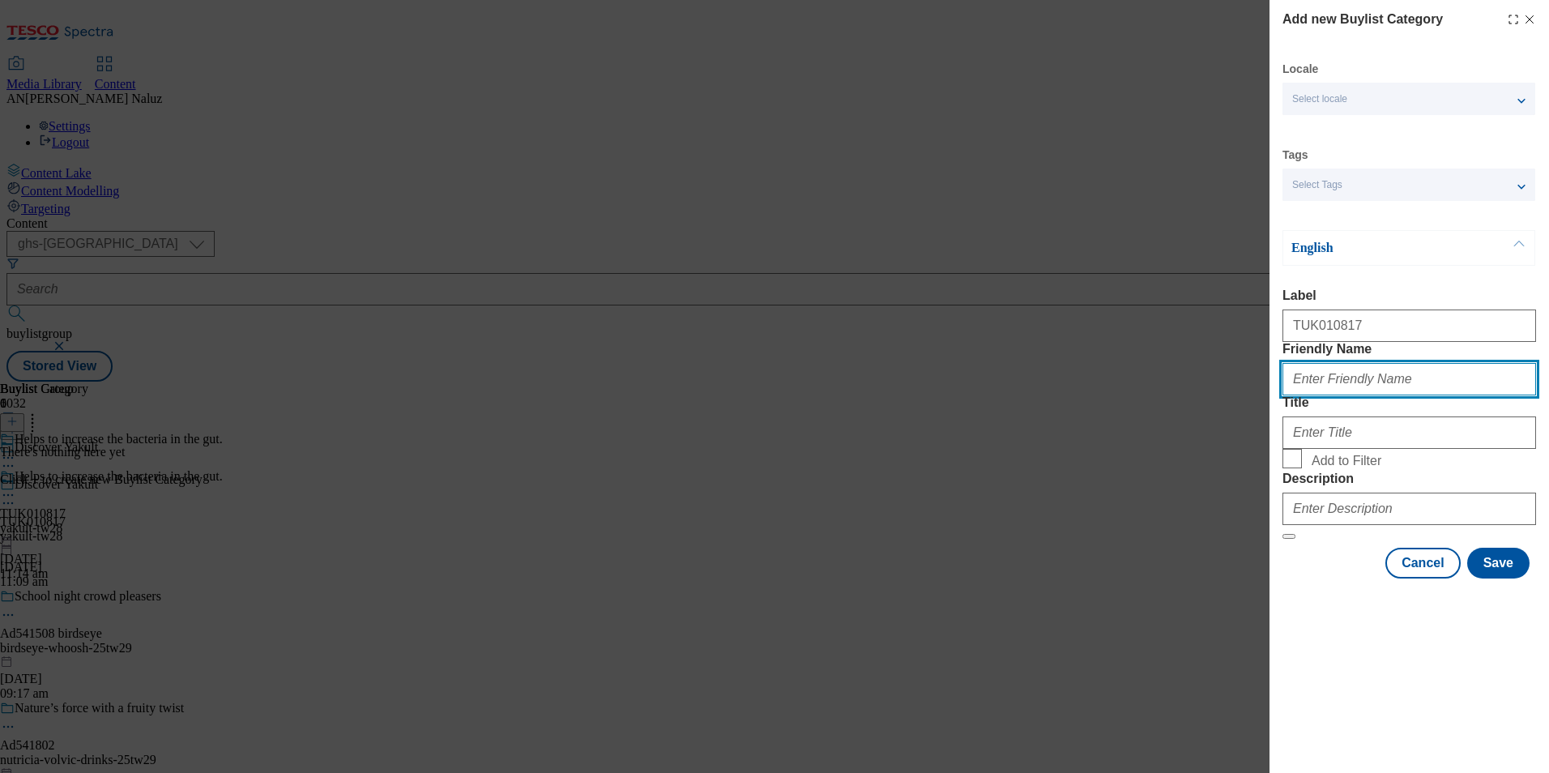
type input "yakult-tw28"
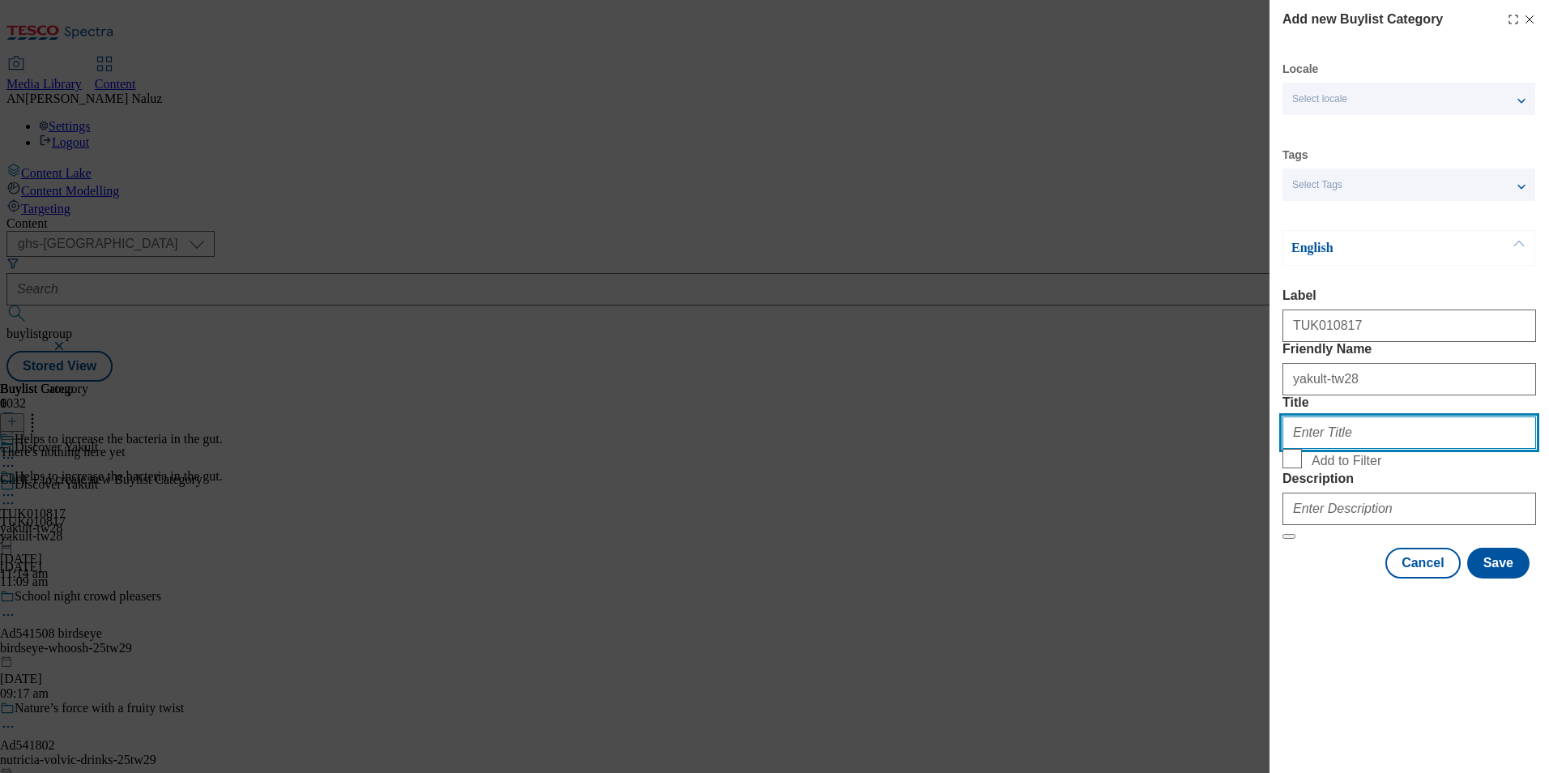
type input "Packed with billions of friendly bacteria to increase the bacteria in the gut."
click at [1322, 449] on input "Packed with billions of friendly bacteria to increase the bacteria in the gut." at bounding box center [1409, 432] width 254 height 32
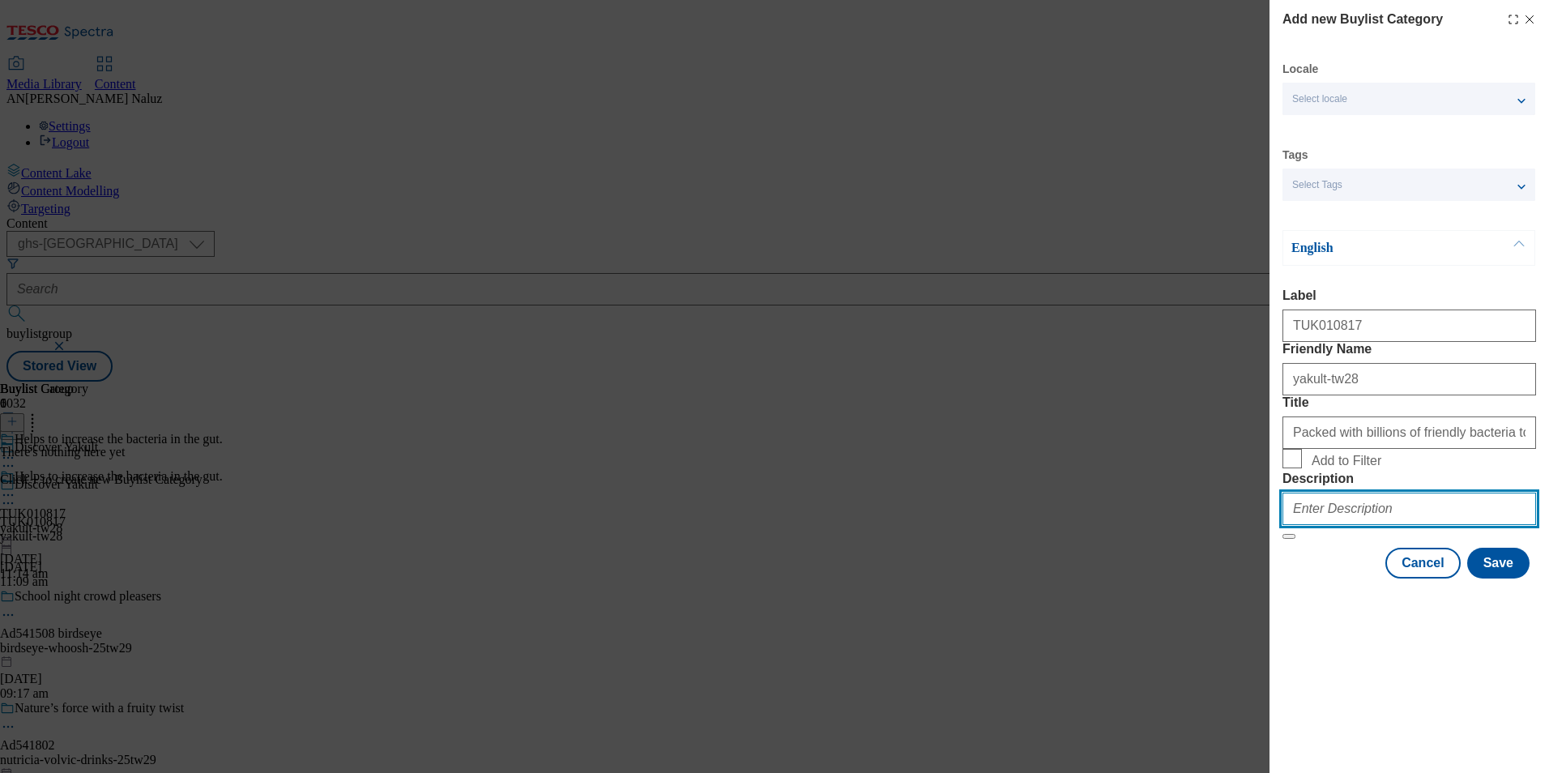
click at [1366, 525] on input "Description" at bounding box center [1409, 509] width 254 height 32
click at [1340, 525] on input "Description" at bounding box center [1409, 509] width 254 height 32
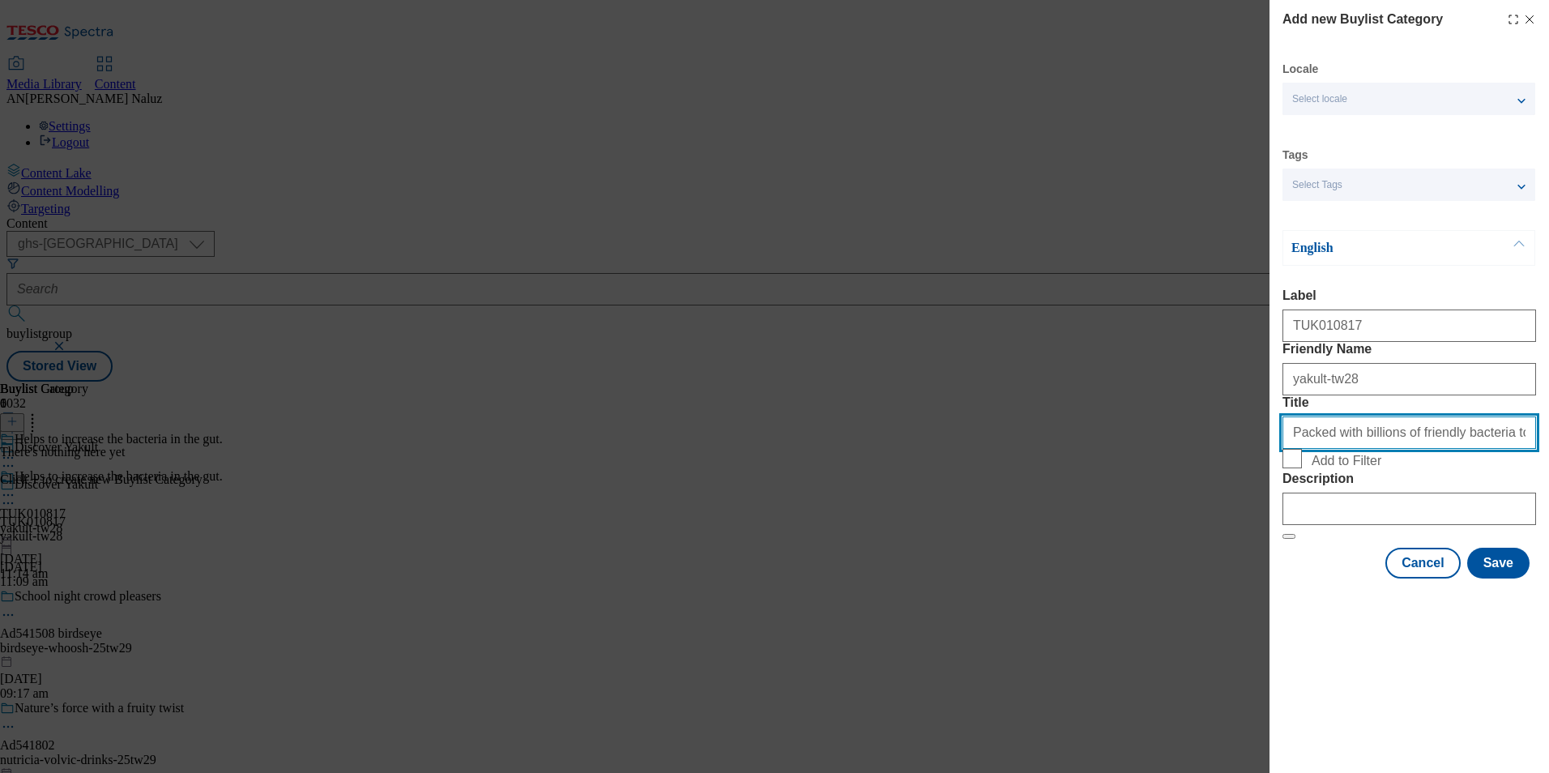
click at [1389, 449] on input "Packed with billions of friendly bacteria to increase the bacteria in the gut." at bounding box center [1409, 432] width 254 height 32
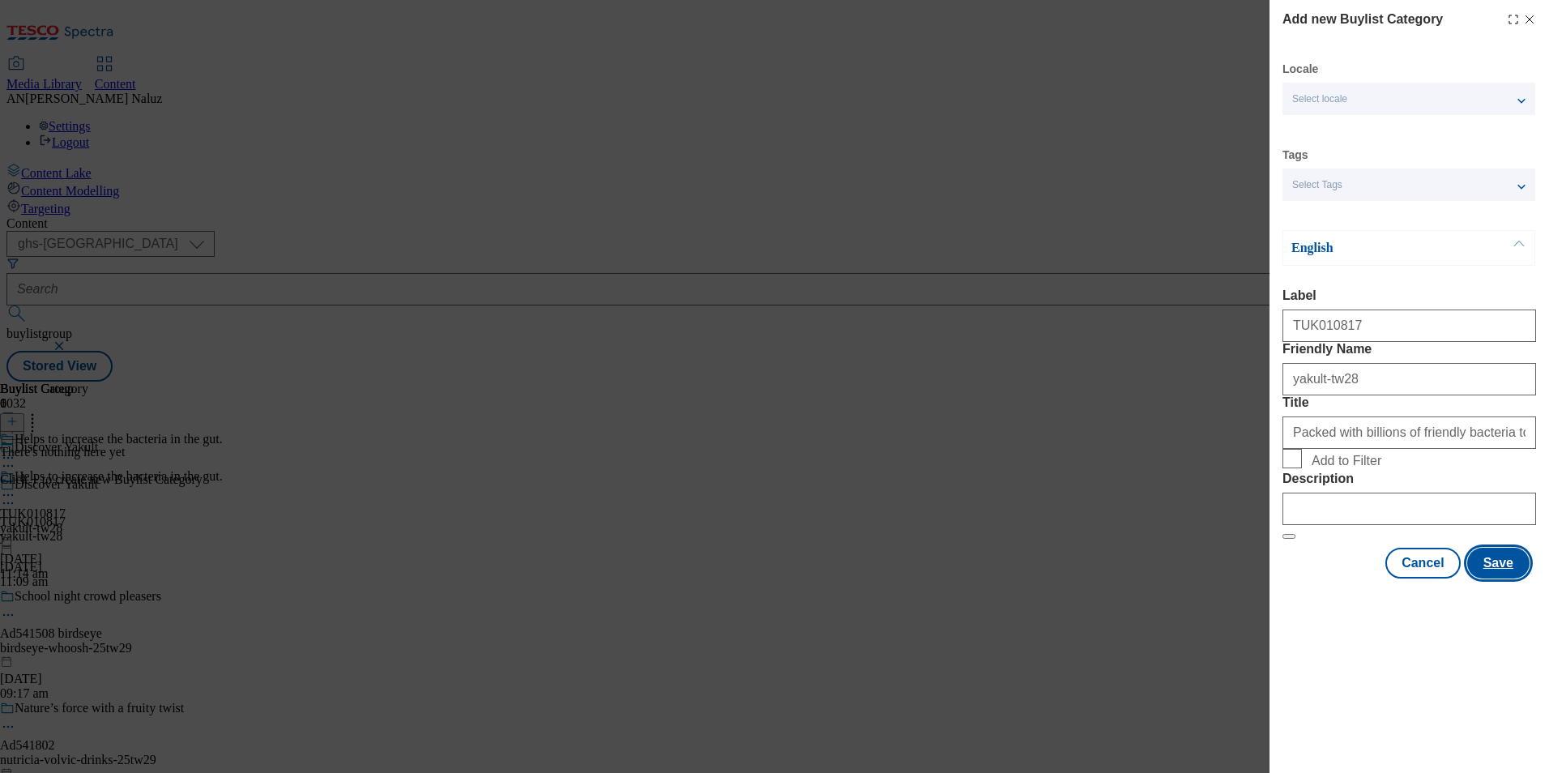
click at [1517, 578] on button "Save" at bounding box center [1498, 563] width 62 height 31
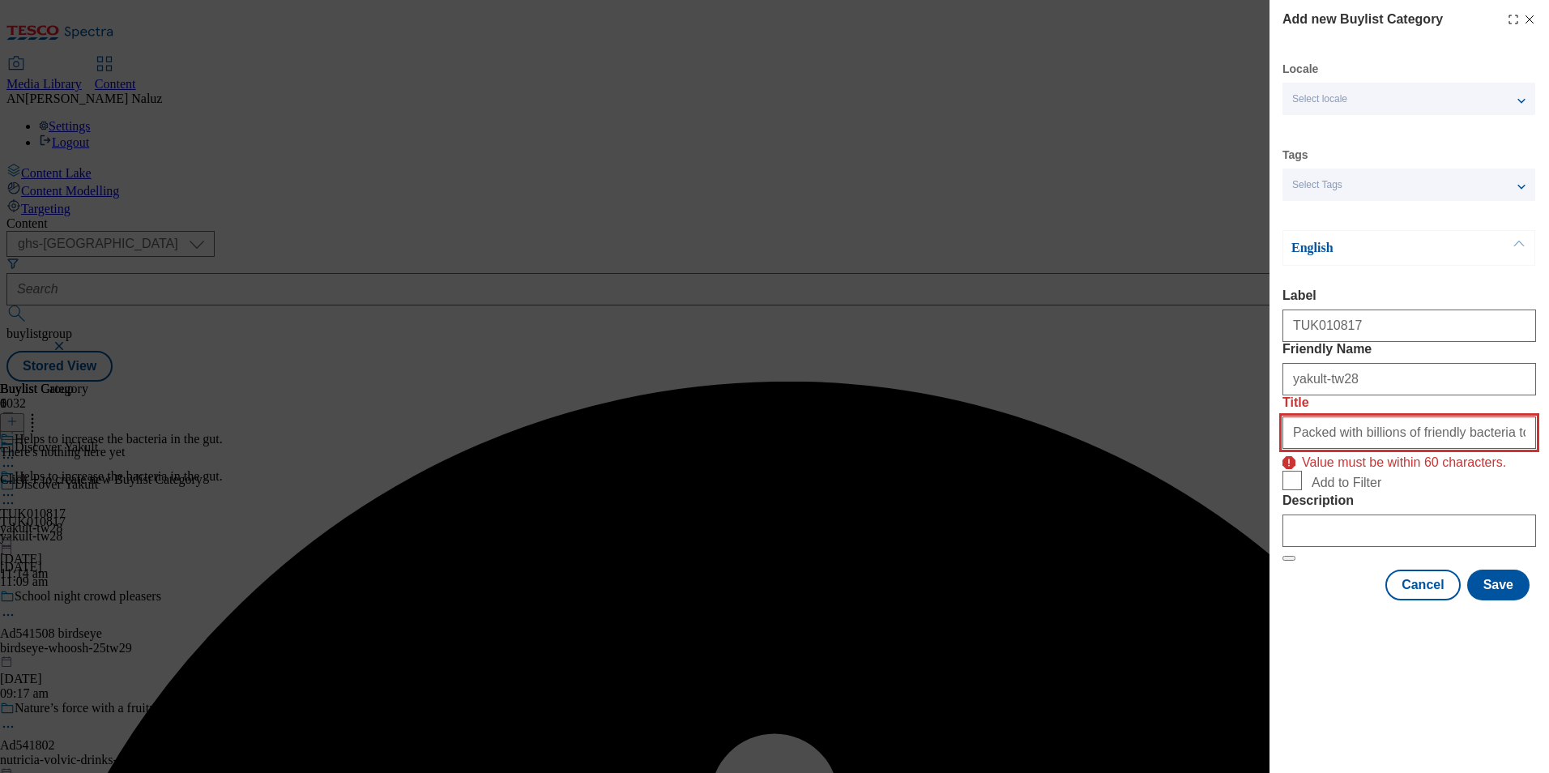
click at [1394, 449] on input "Packed with billions of friendly bacteria to increase the bacteria in the gut." at bounding box center [1409, 432] width 254 height 32
drag, startPoint x: 1423, startPoint y: 491, endPoint x: 1247, endPoint y: 489, distance: 176.6
click at [1247, 489] on div "Add new Buylist Category Locale Select locale English Welsh Tags Select Tags fn…" at bounding box center [774, 386] width 1549 height 773
type input "y bacteria to increase the bacteria in the gut."
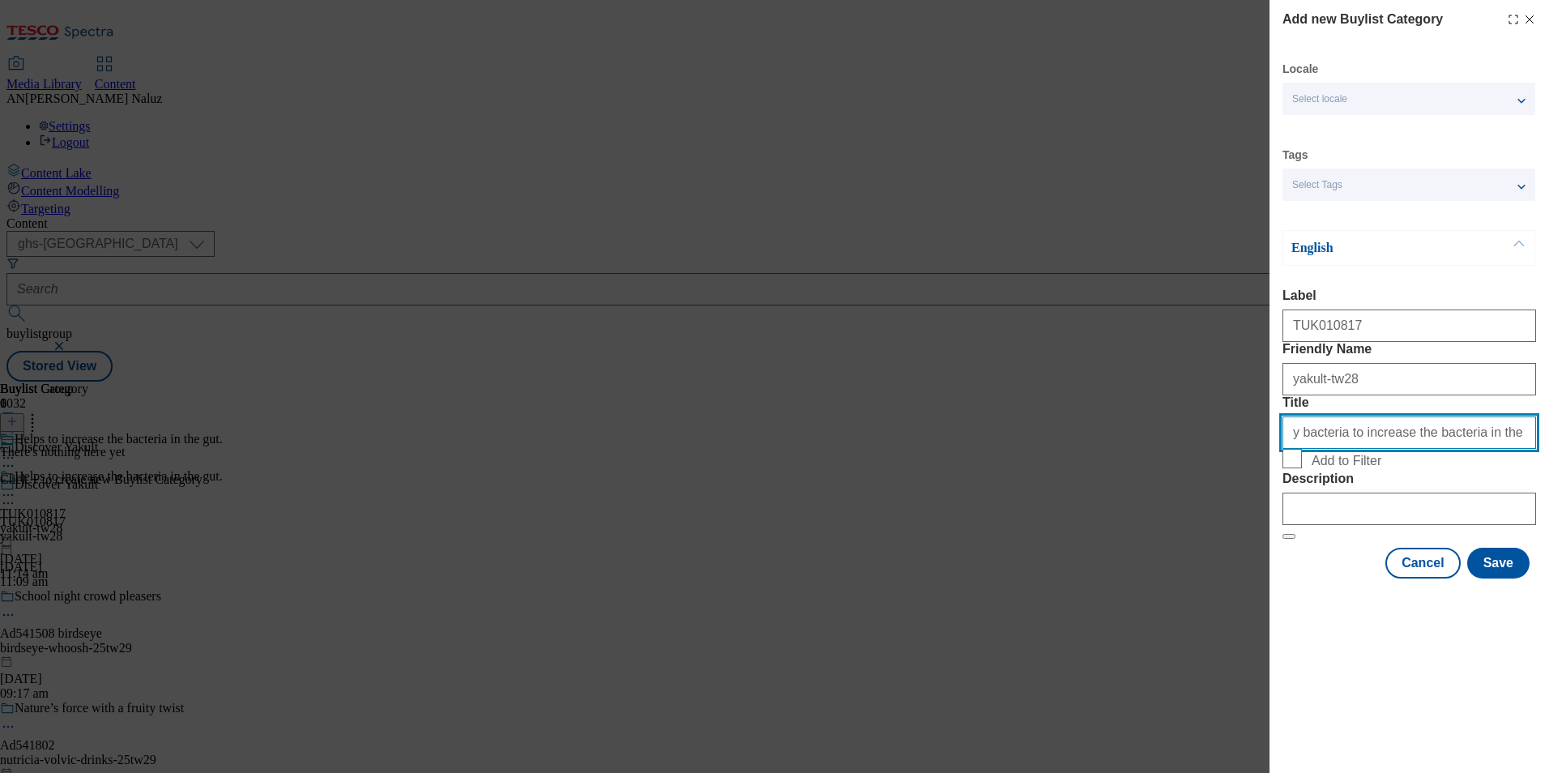
click at [1478, 449] on input "y bacteria to increase the bacteria in the gut." at bounding box center [1409, 432] width 254 height 32
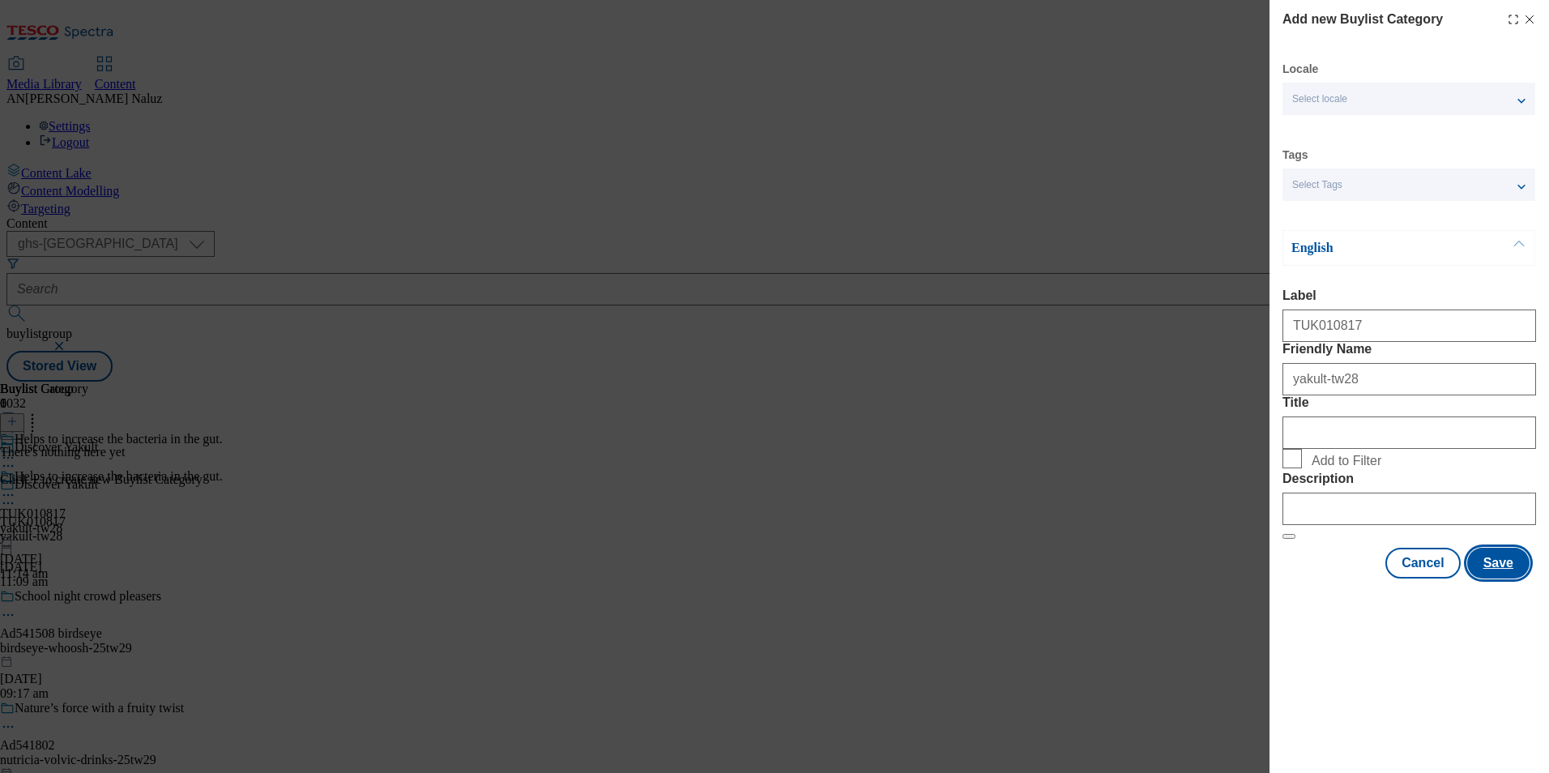
click at [1490, 578] on button "Save" at bounding box center [1498, 563] width 62 height 31
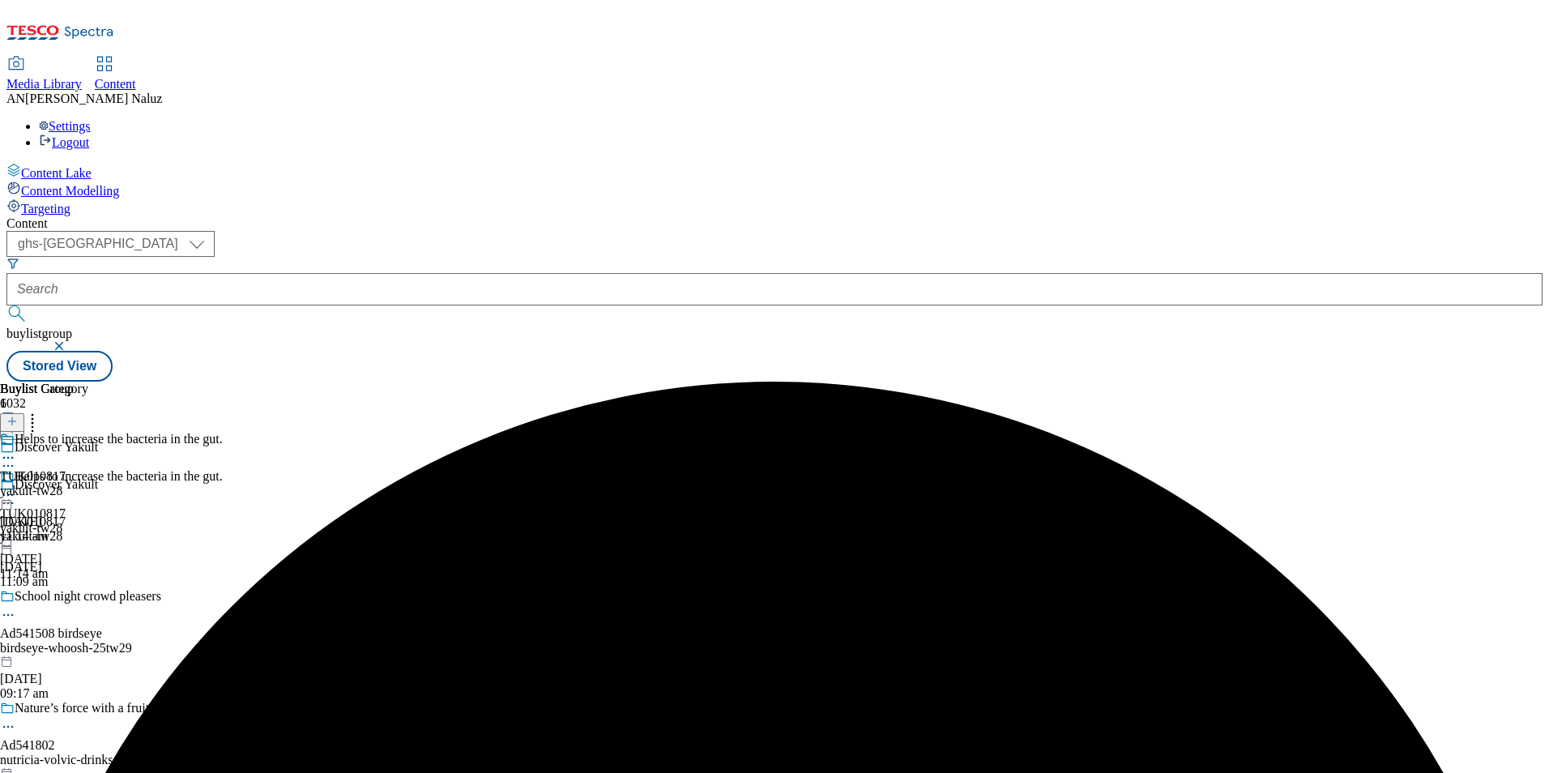
click at [88, 484] on div "yakult-tw28" at bounding box center [44, 491] width 88 height 15
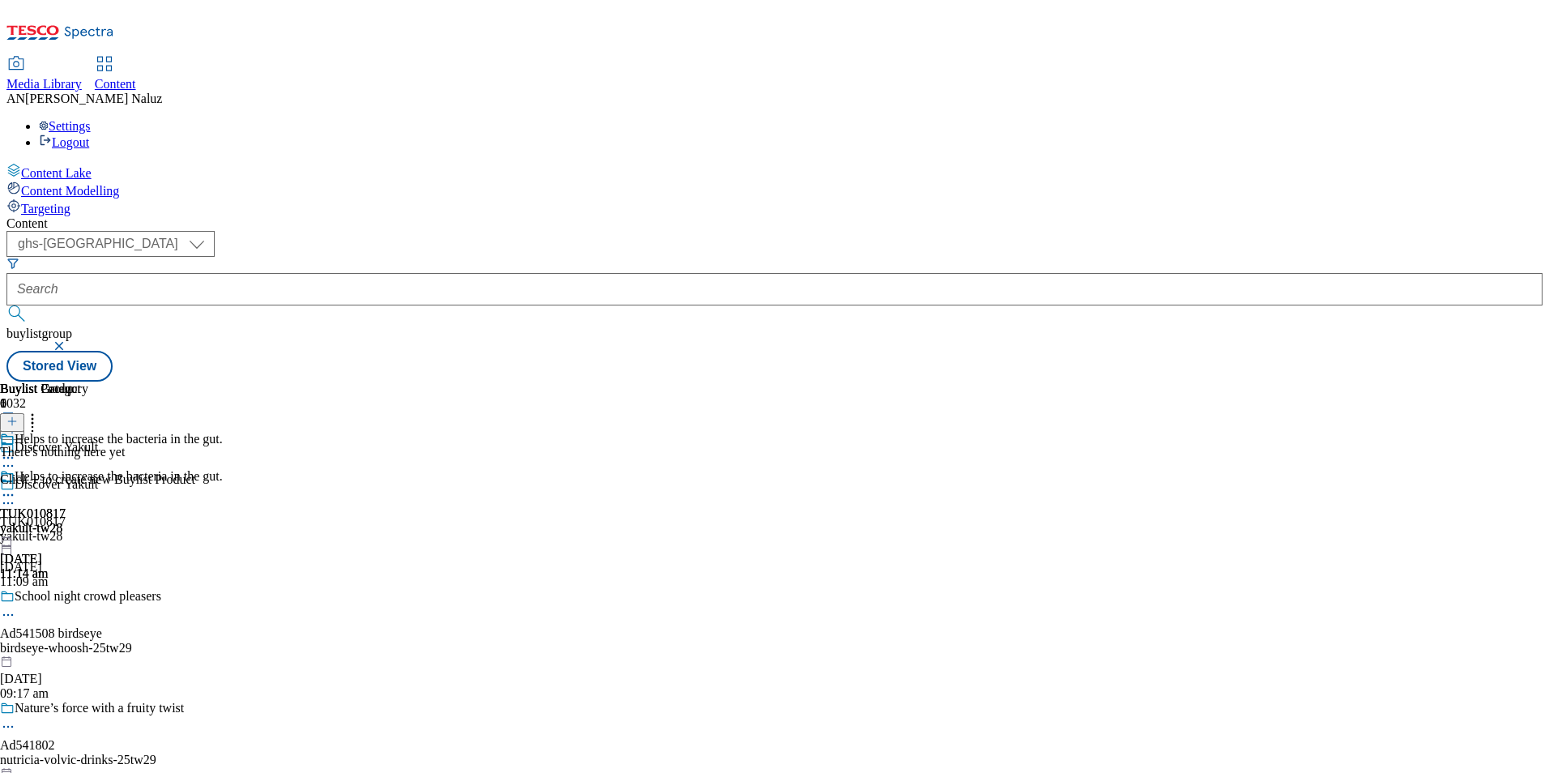
click at [18, 416] on icon at bounding box center [11, 421] width 11 height 11
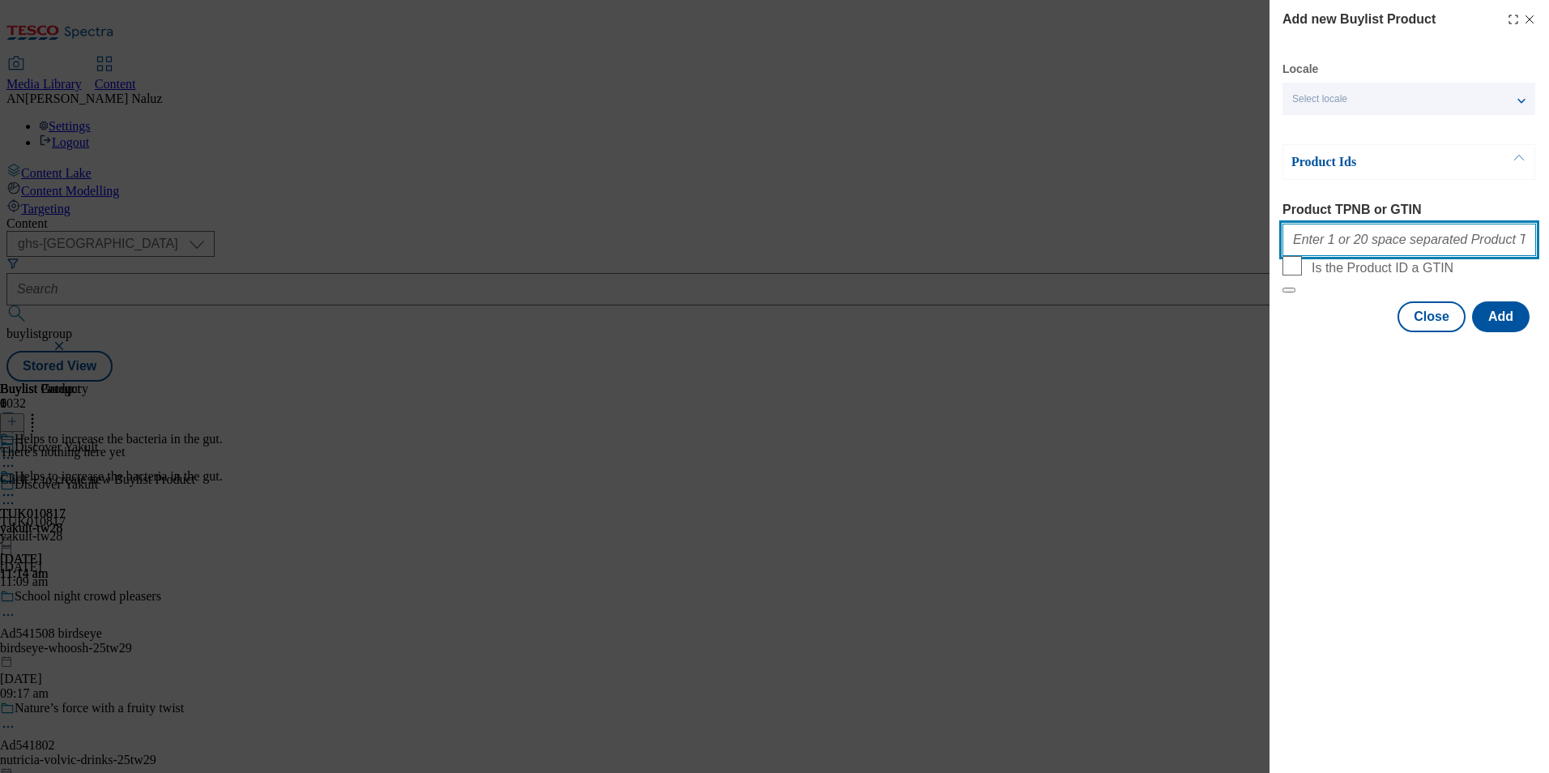
click at [1335, 245] on input "Product TPNB or GTIN" at bounding box center [1409, 240] width 254 height 32
paste input "92259200"
paste input "91890304"
type input "92259200 91890304"
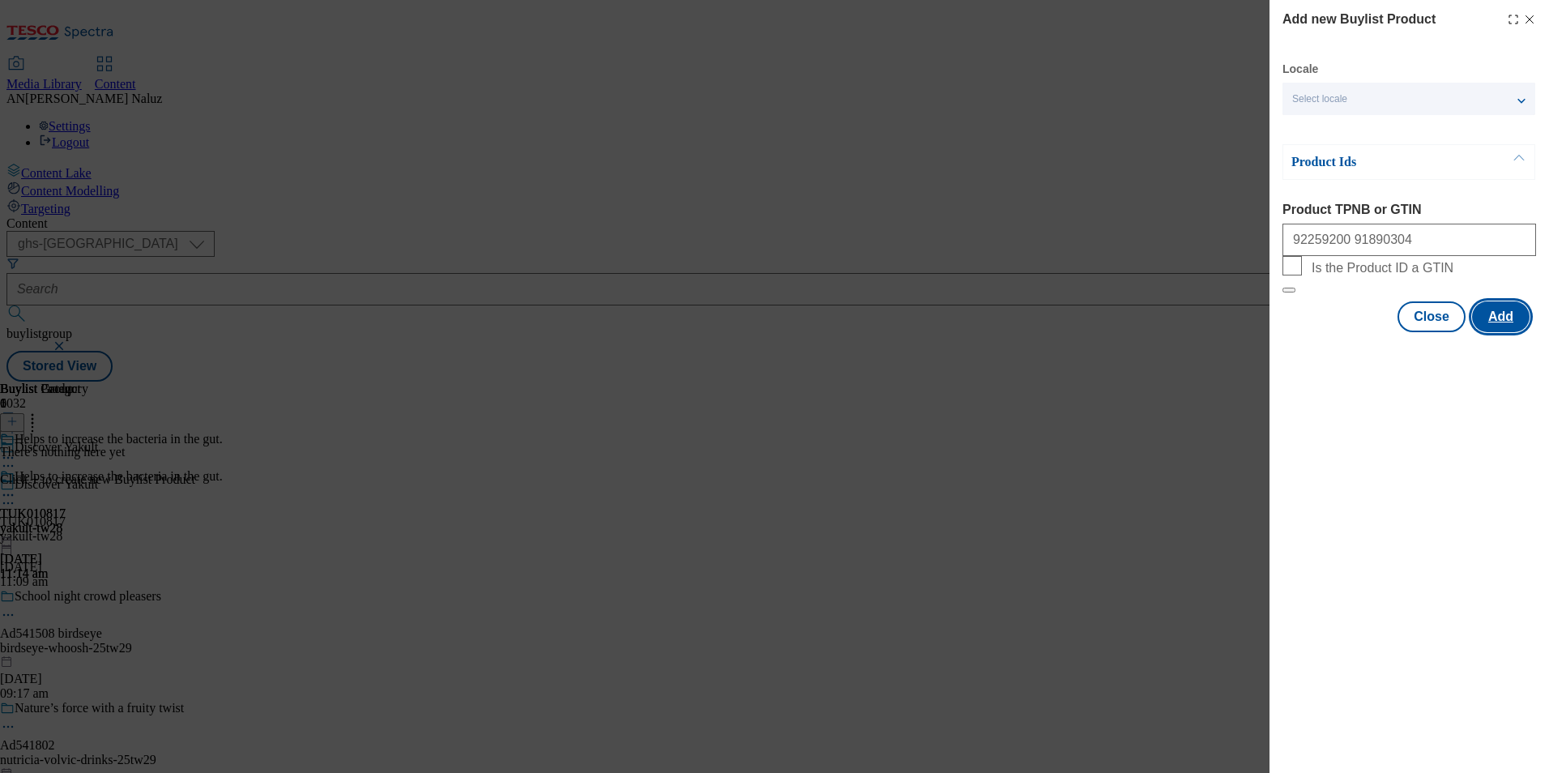
click at [1504, 332] on button "Add" at bounding box center [1501, 316] width 58 height 31
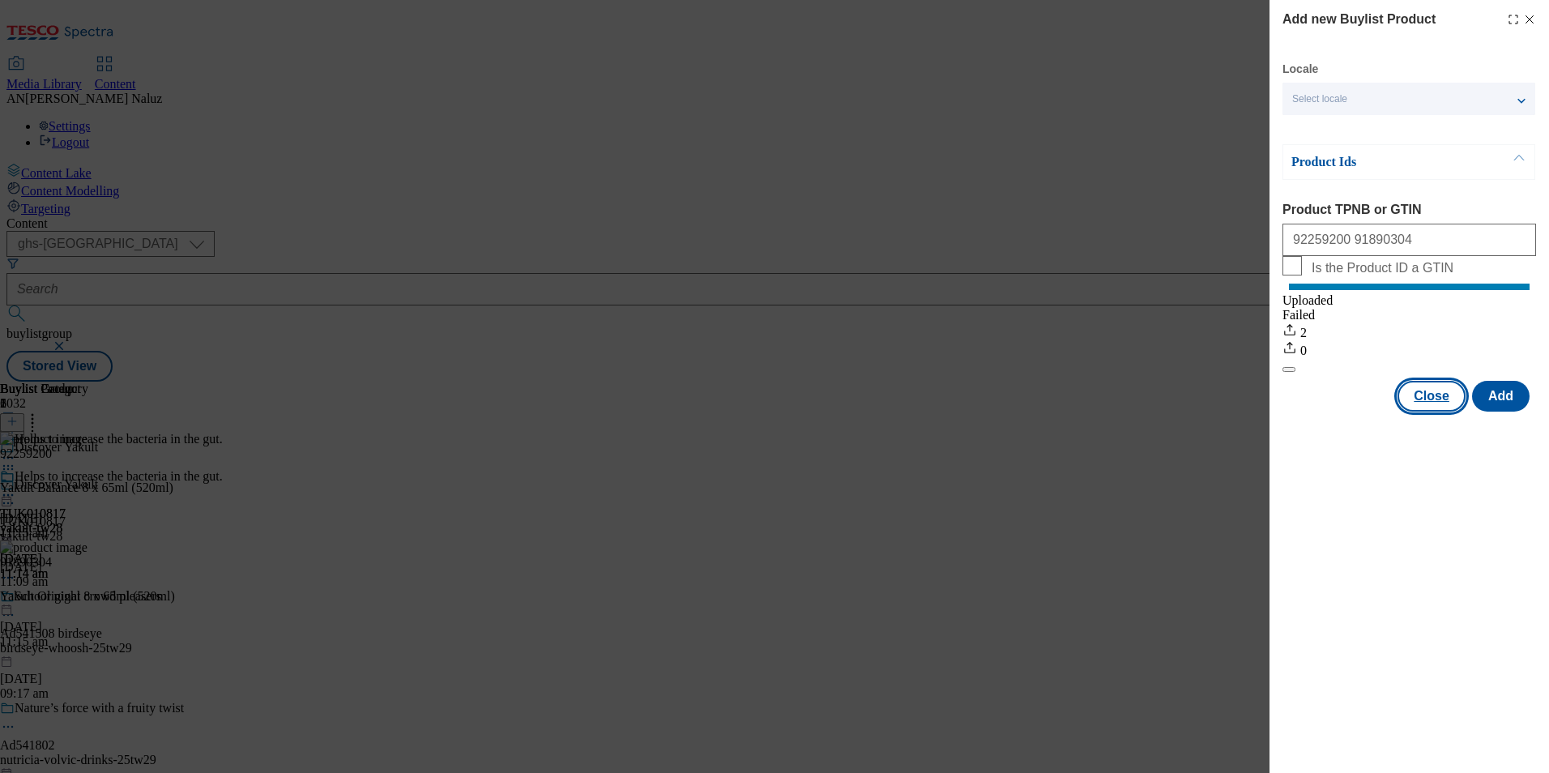
click at [1440, 412] on button "Close" at bounding box center [1431, 396] width 68 height 31
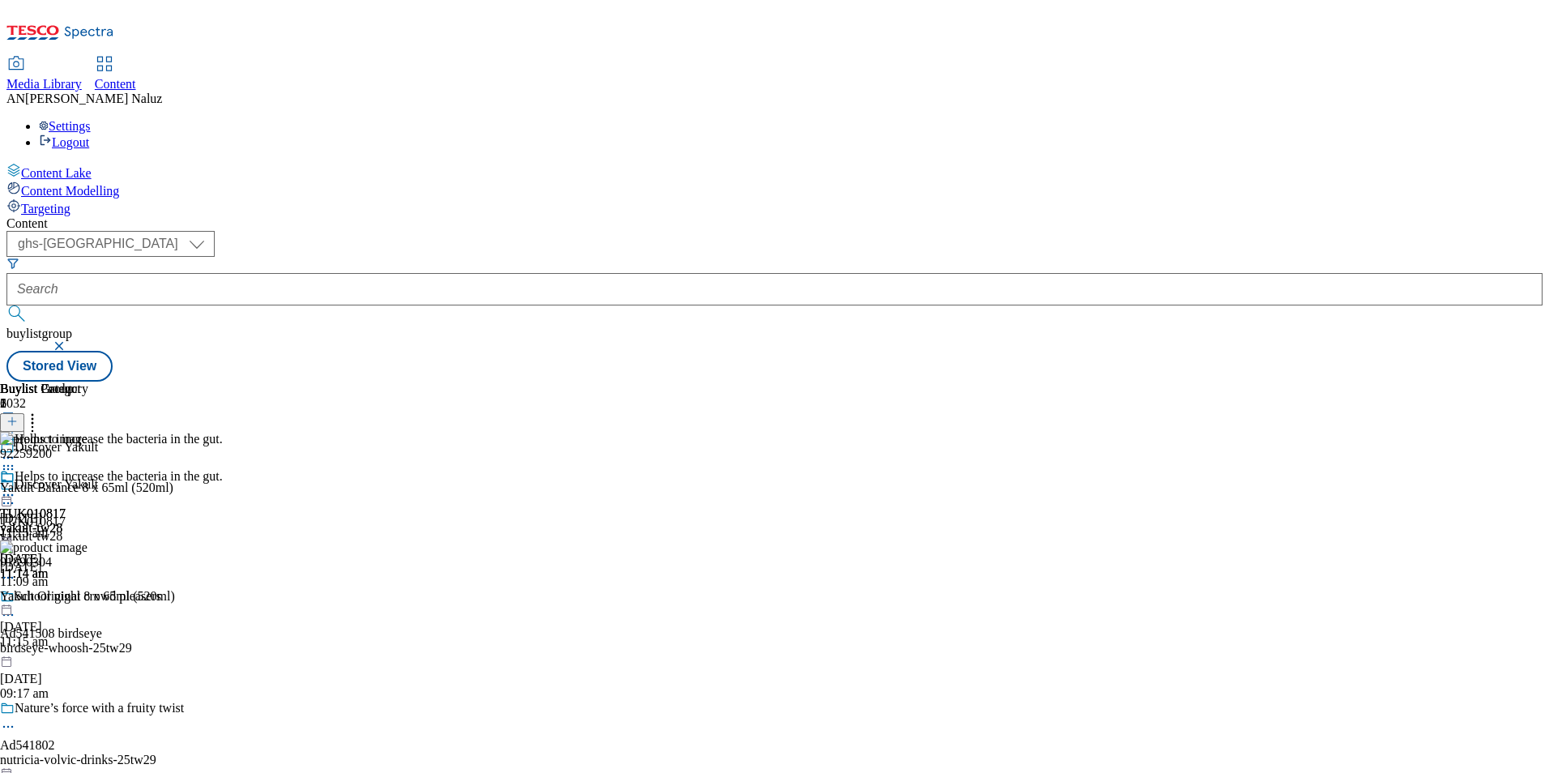
click at [16, 487] on icon at bounding box center [8, 495] width 16 height 16
click at [88, 598] on span "Preview" at bounding box center [69, 604] width 38 height 12
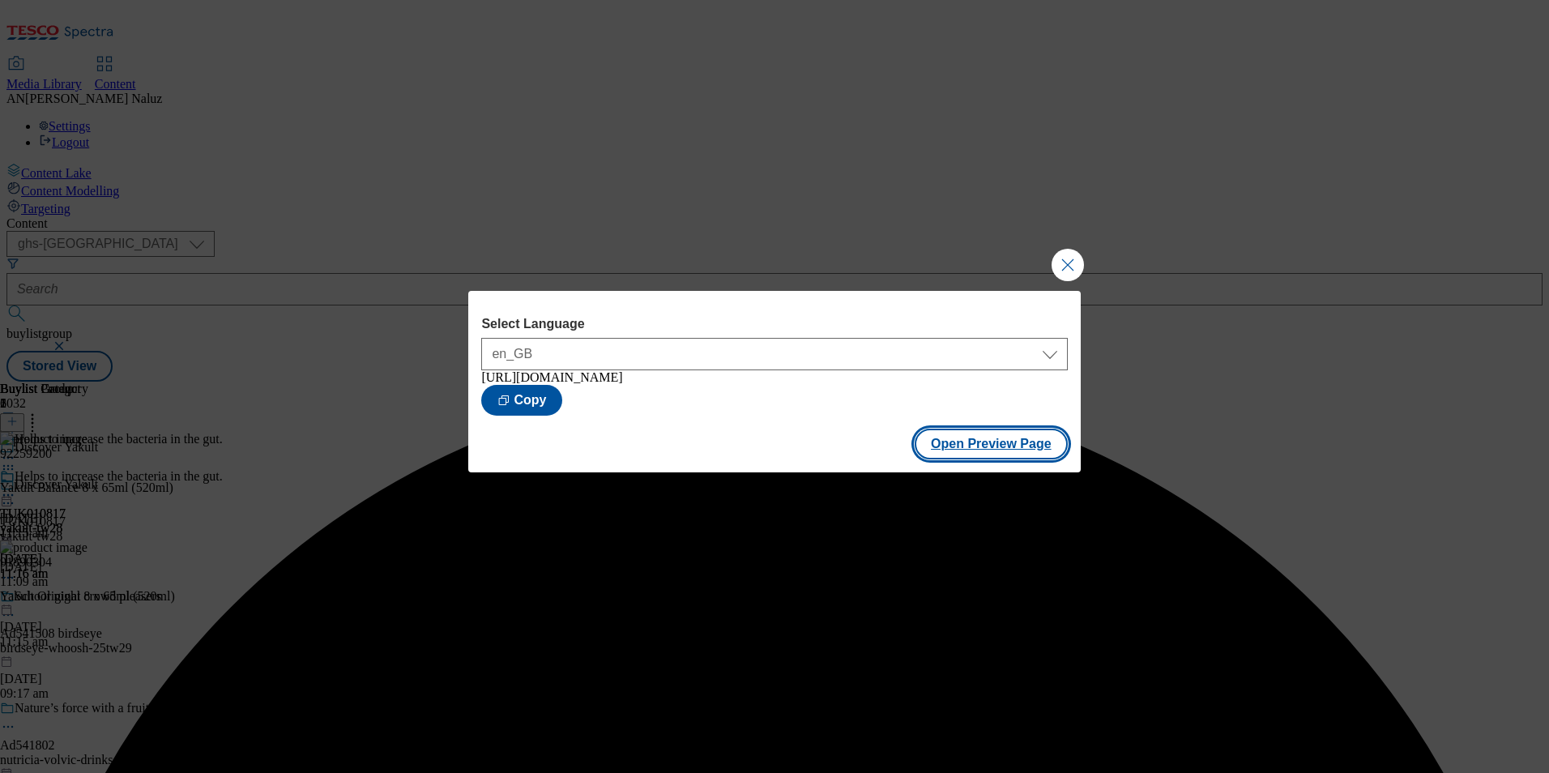
click at [990, 450] on button "Open Preview Page" at bounding box center [991, 444] width 153 height 31
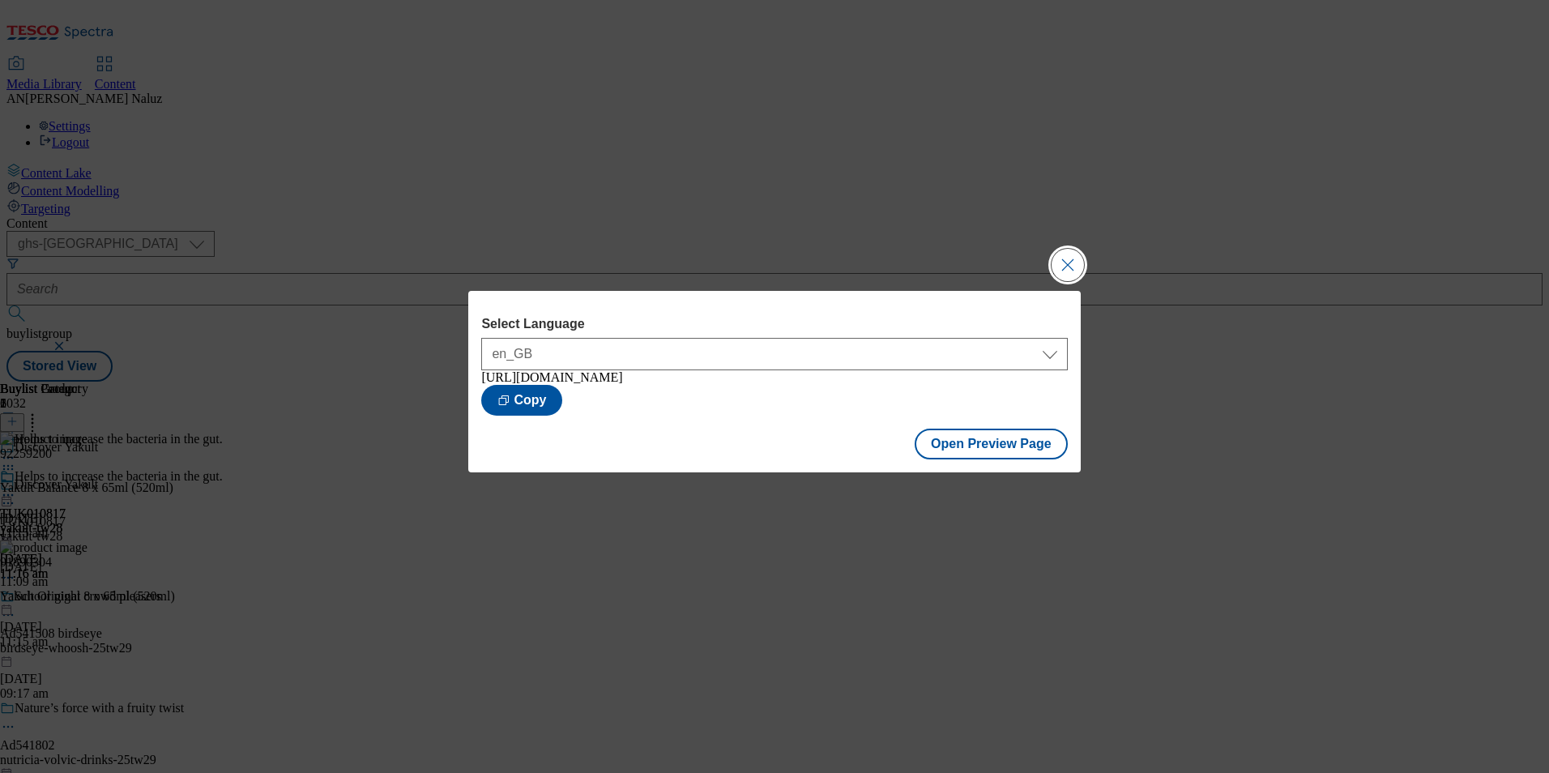
click at [1068, 258] on button "Close Modal" at bounding box center [1068, 265] width 32 height 32
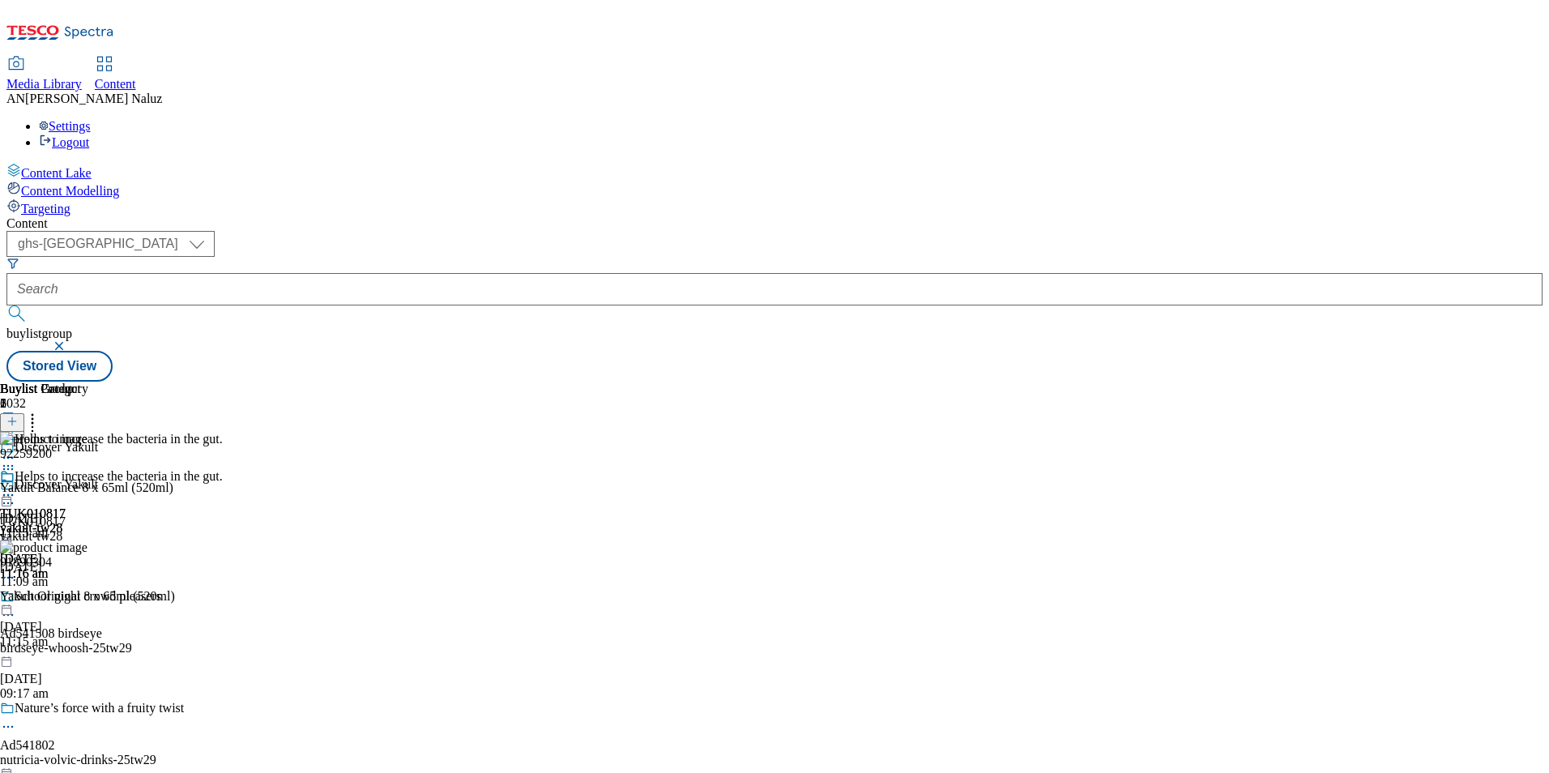
click at [41, 411] on icon at bounding box center [32, 419] width 16 height 16
click at [16, 487] on icon at bounding box center [8, 495] width 16 height 16
click at [86, 654] on span "Publish" at bounding box center [68, 660] width 36 height 12
